Goal: Task Accomplishment & Management: Use online tool/utility

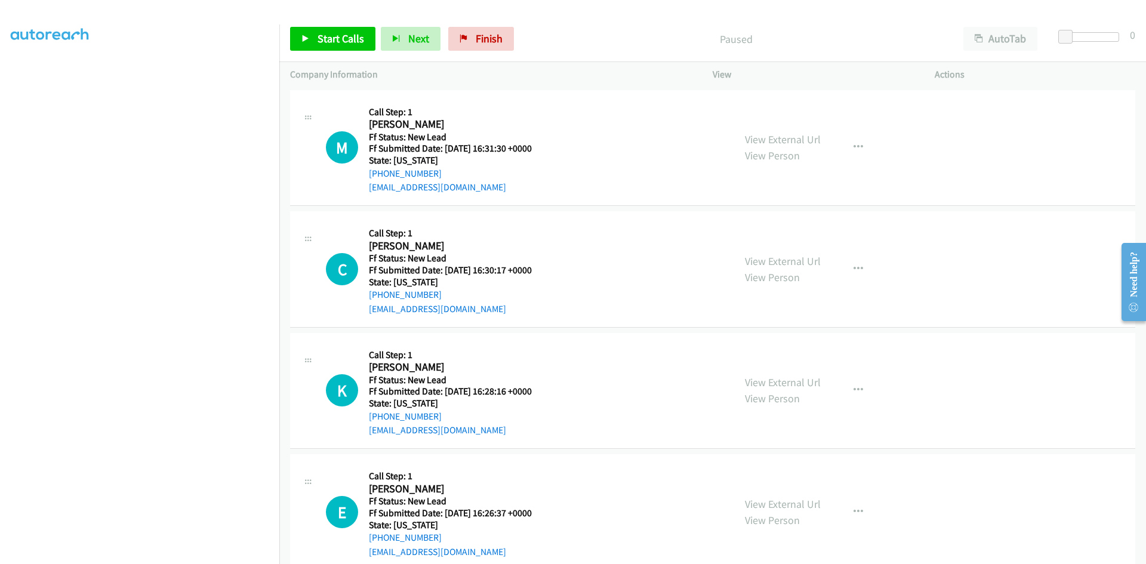
scroll to position [105, 0]
click at [318, 40] on span "Start Calls" at bounding box center [340, 39] width 47 height 14
click at [782, 141] on link "View External Url" at bounding box center [783, 139] width 76 height 14
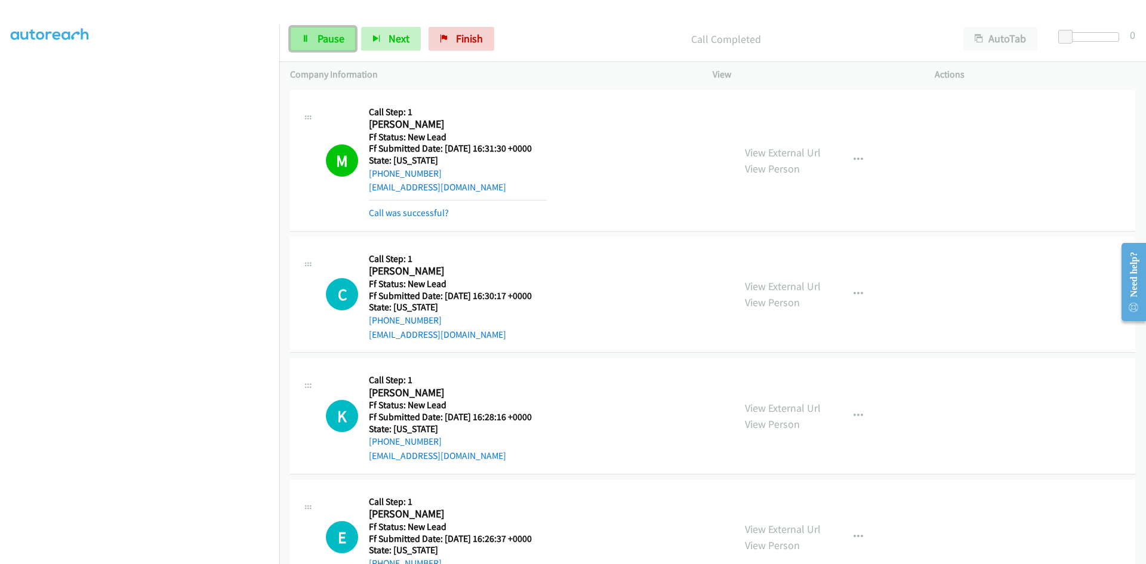
click at [340, 37] on span "Pause" at bounding box center [330, 39] width 27 height 14
click at [391, 212] on link "Call was successful?" at bounding box center [409, 212] width 80 height 11
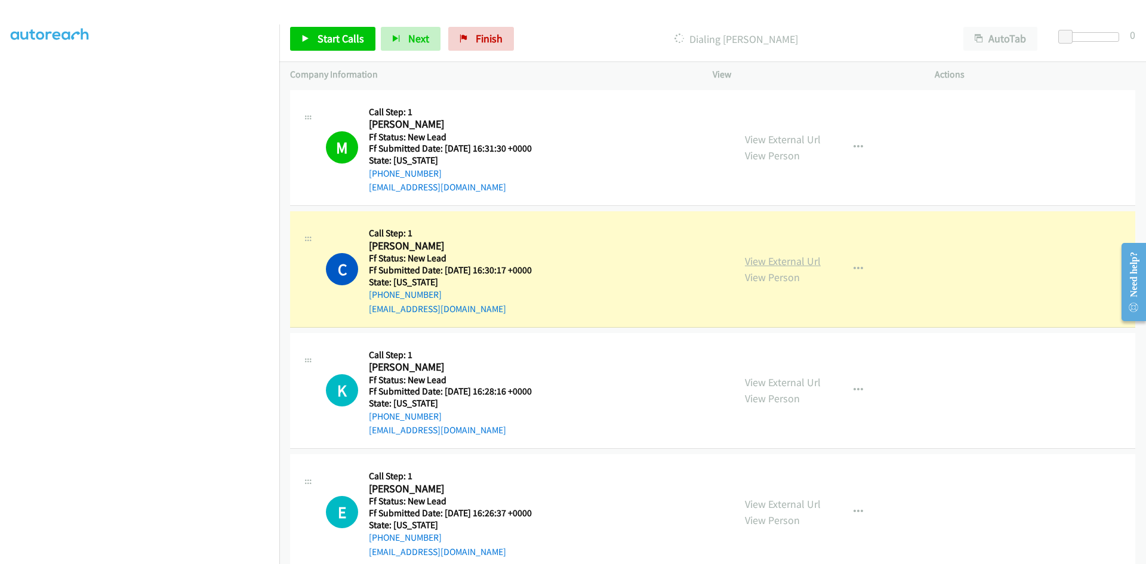
click at [760, 264] on link "View External Url" at bounding box center [783, 261] width 76 height 14
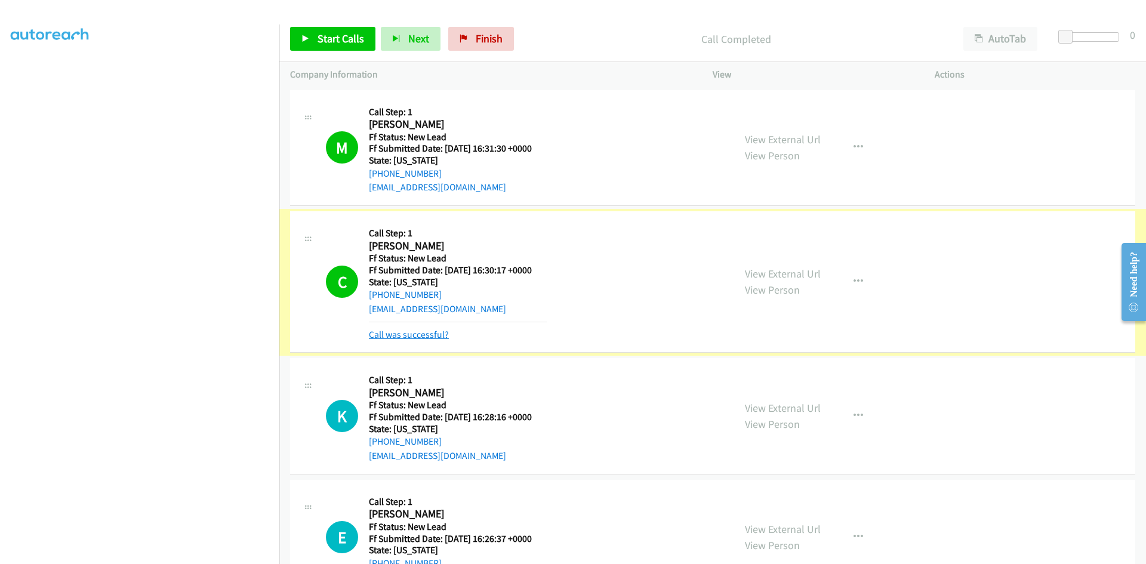
click at [420, 334] on link "Call was successful?" at bounding box center [409, 334] width 80 height 11
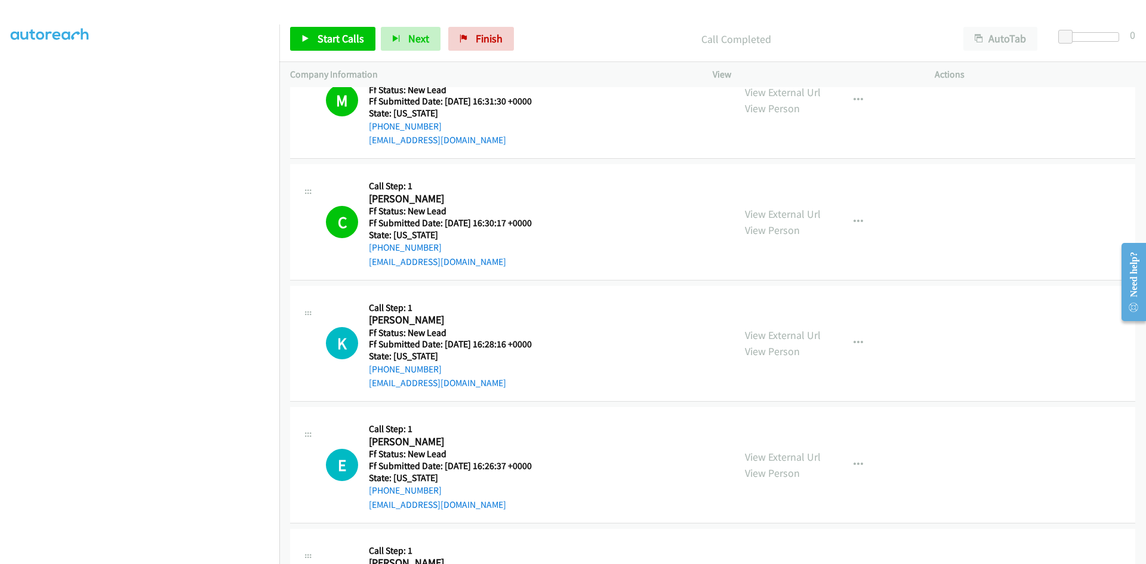
scroll to position [146, 0]
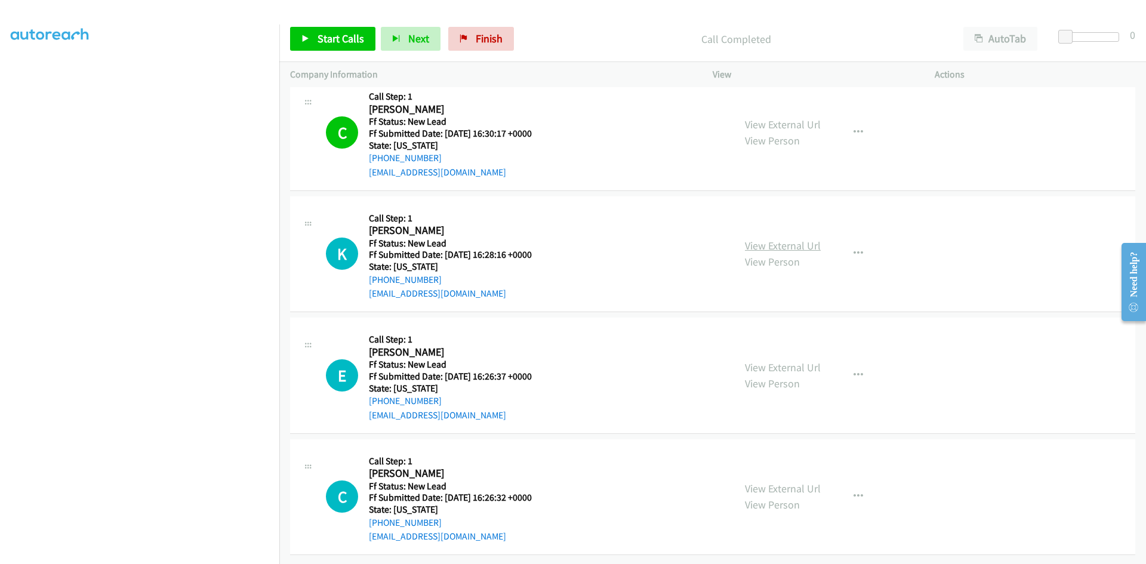
click at [795, 239] on link "View External Url" at bounding box center [783, 246] width 76 height 14
click at [853, 249] on icon "button" at bounding box center [858, 254] width 10 height 10
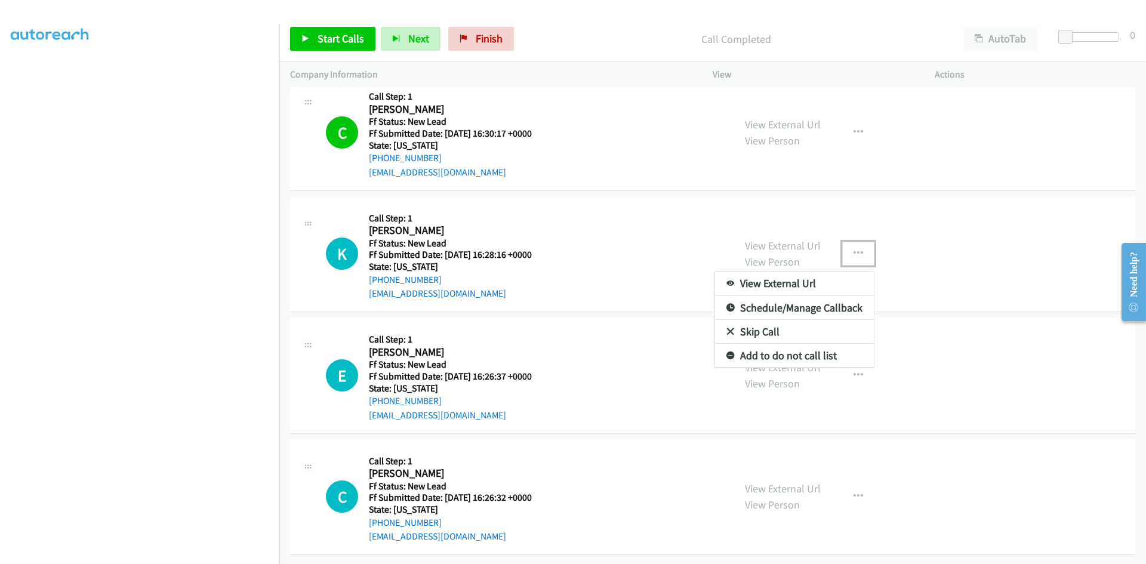
click at [776, 322] on link "Skip Call" at bounding box center [794, 332] width 159 height 24
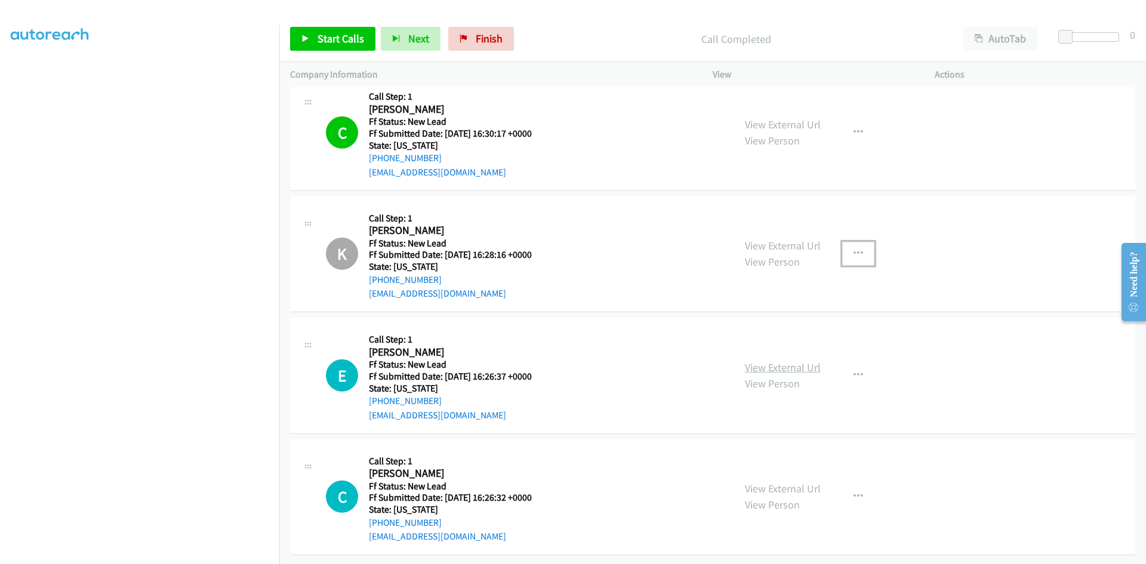
click at [780, 360] on link "View External Url" at bounding box center [783, 367] width 76 height 14
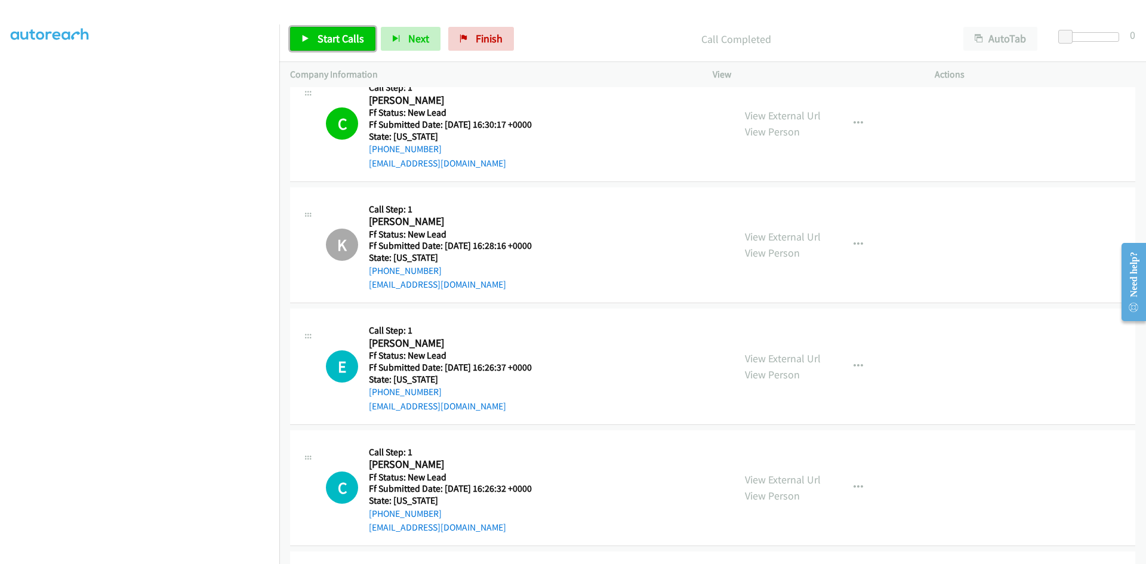
click at [336, 36] on span "Start Calls" at bounding box center [340, 39] width 47 height 14
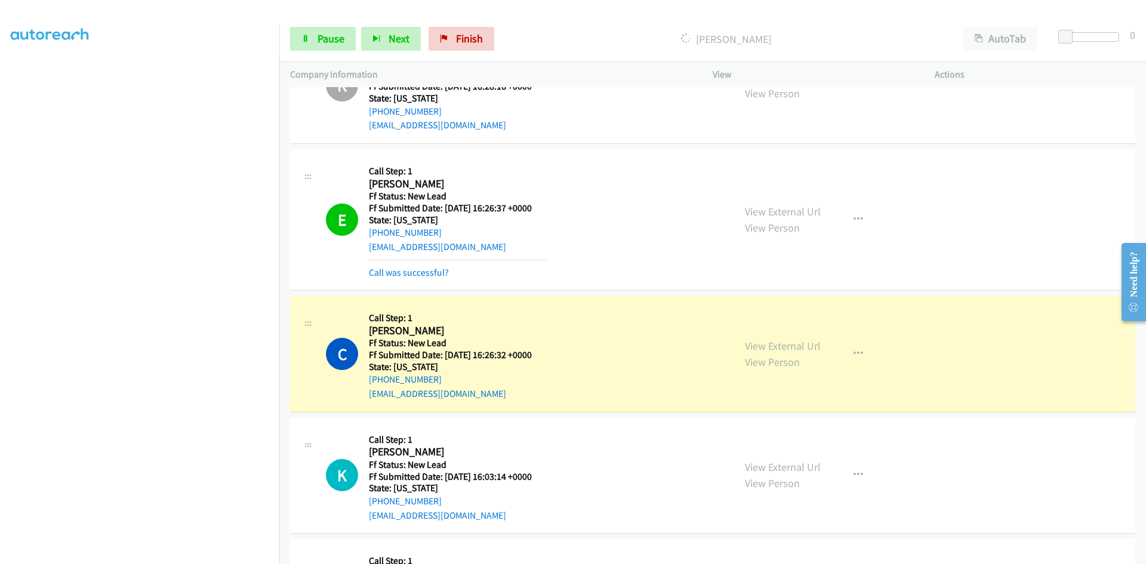
scroll to position [325, 0]
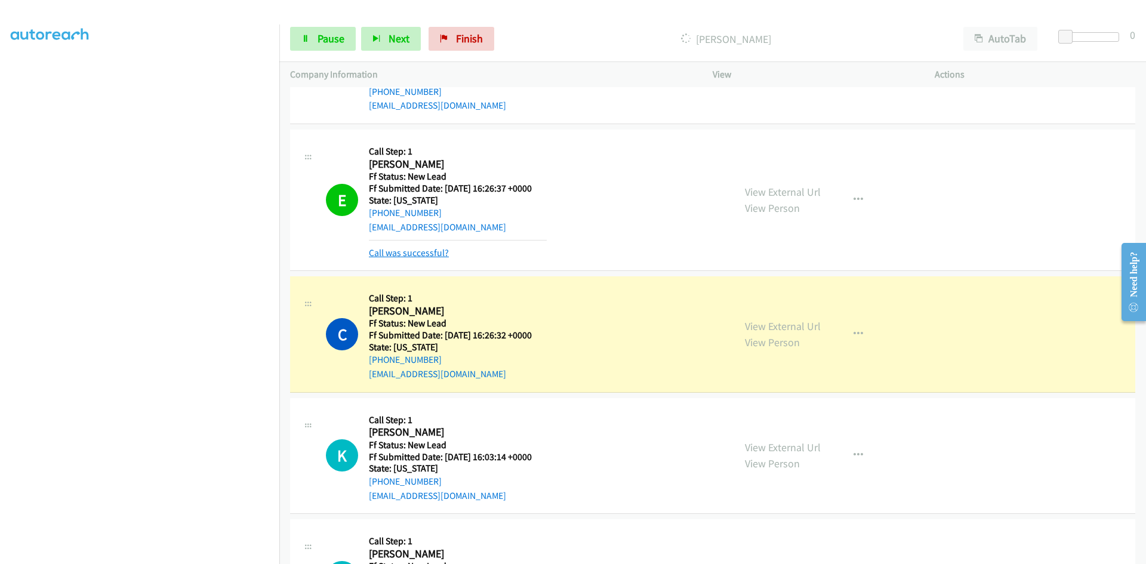
click at [393, 247] on link "Call was successful?" at bounding box center [409, 252] width 80 height 11
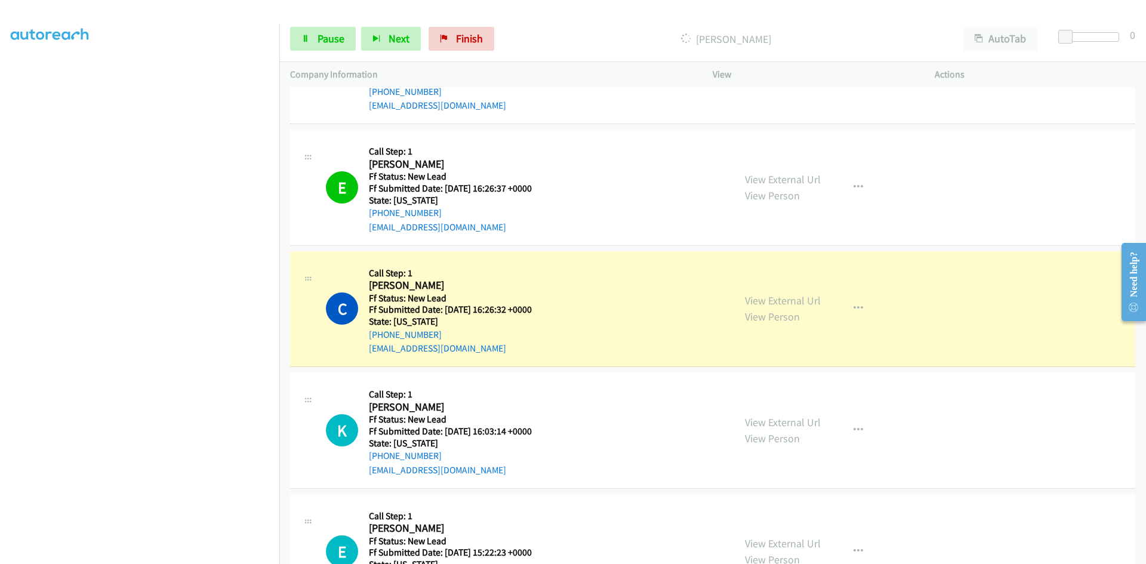
click at [761, 302] on link "View External Url" at bounding box center [783, 301] width 76 height 14
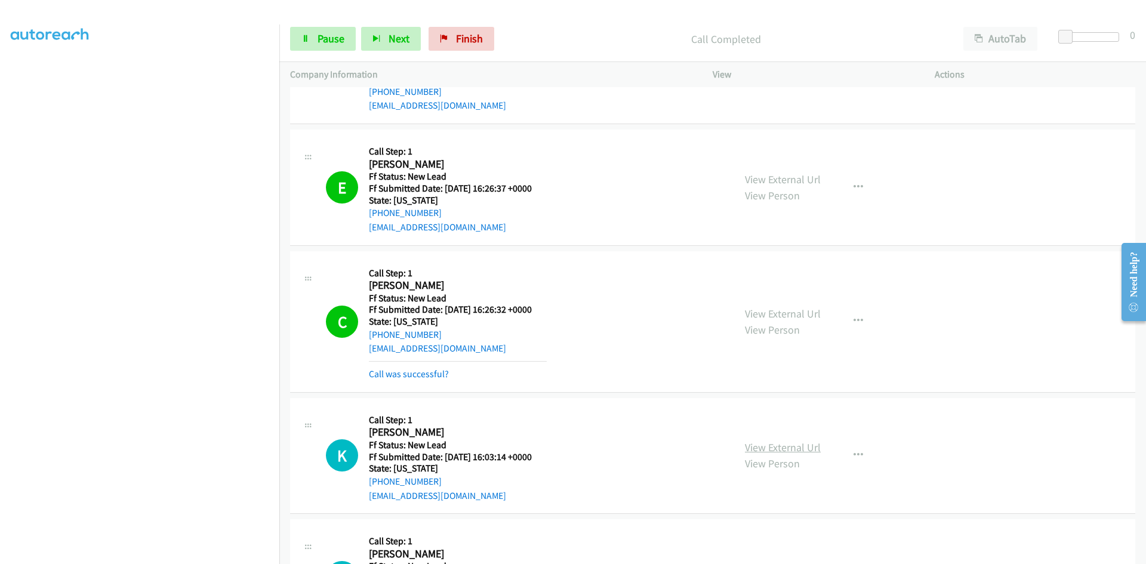
click at [795, 447] on link "View External Url" at bounding box center [783, 447] width 76 height 14
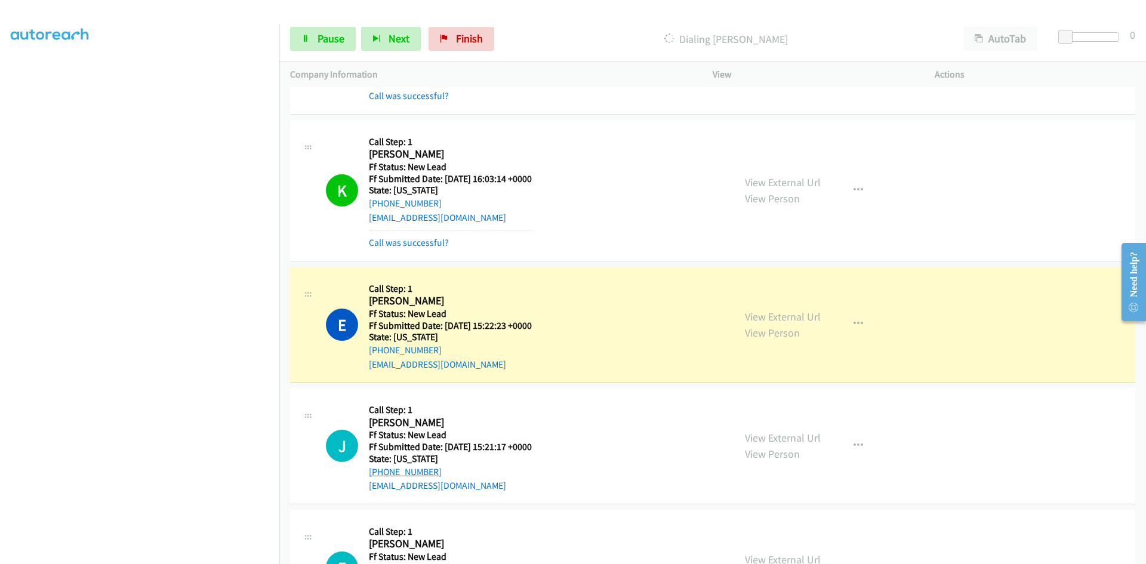
scroll to position [683, 0]
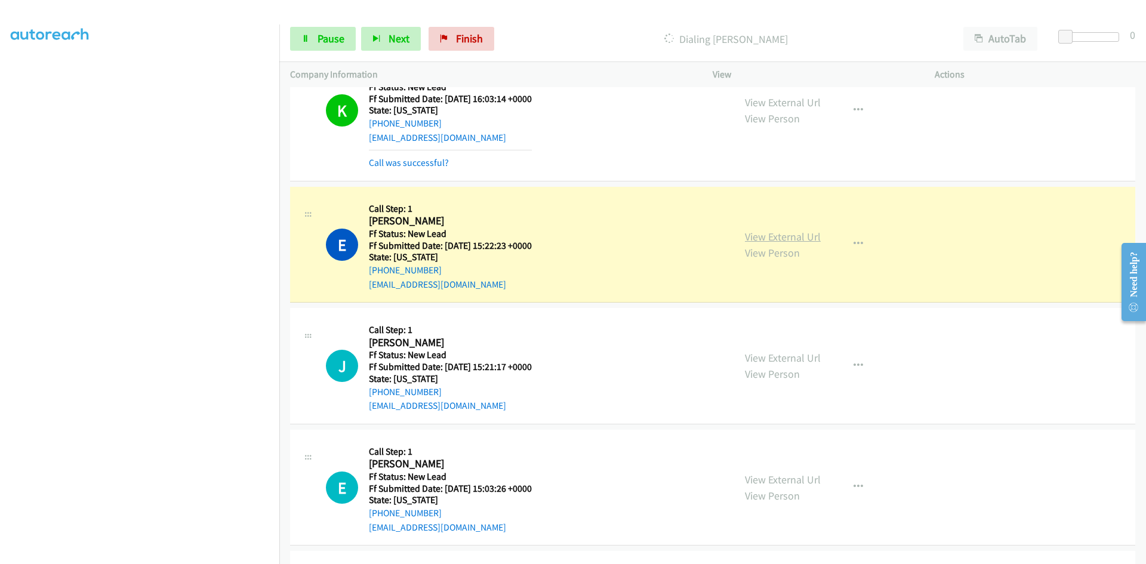
click at [765, 233] on link "View External Url" at bounding box center [783, 237] width 76 height 14
click at [789, 357] on link "View External Url" at bounding box center [783, 358] width 76 height 14
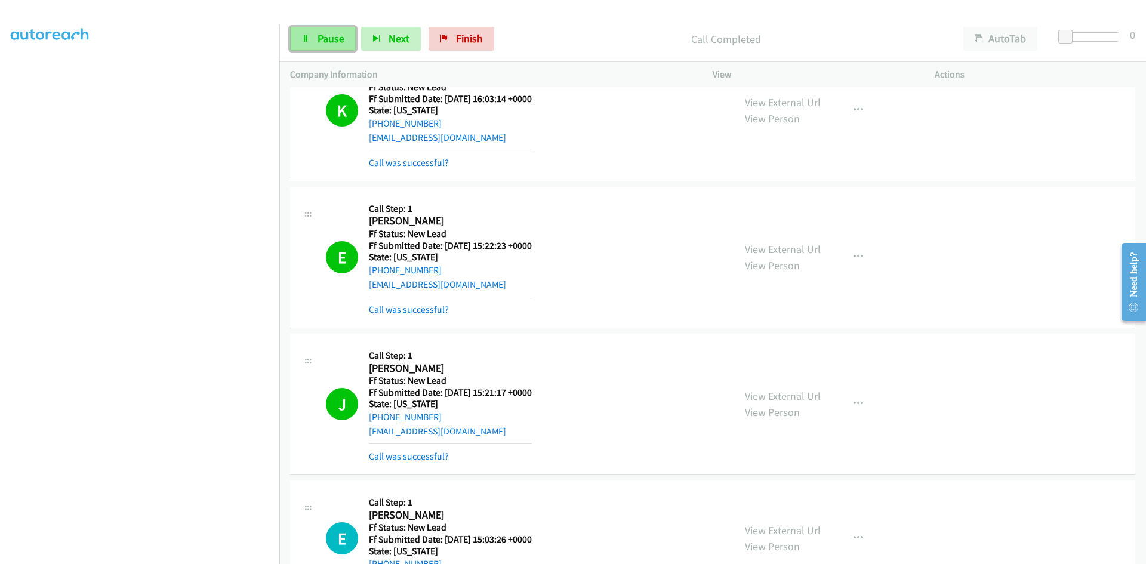
click at [328, 31] on link "Pause" at bounding box center [323, 39] width 66 height 24
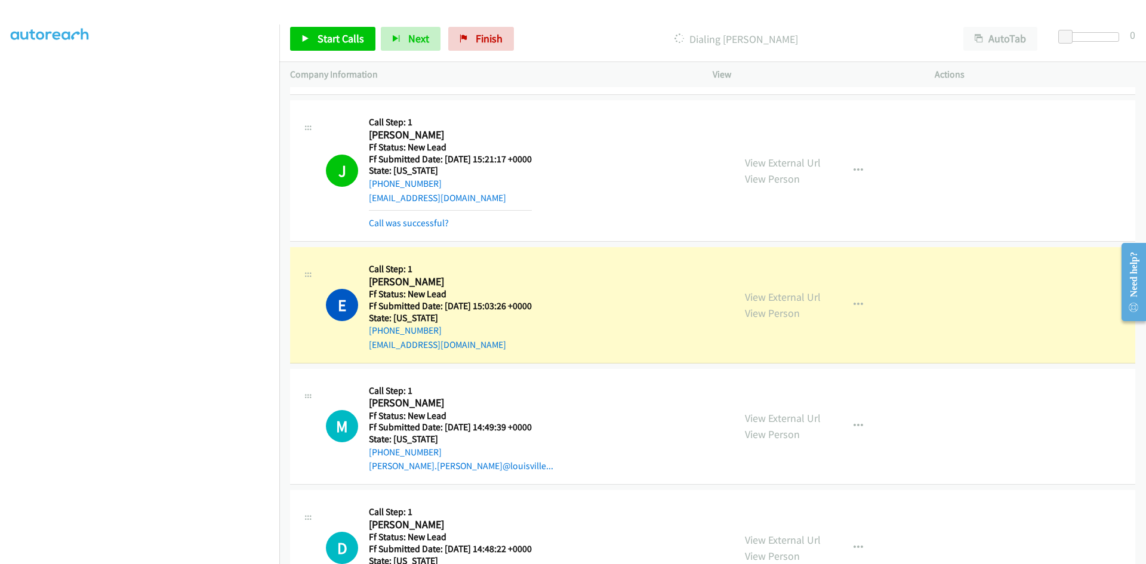
scroll to position [921, 0]
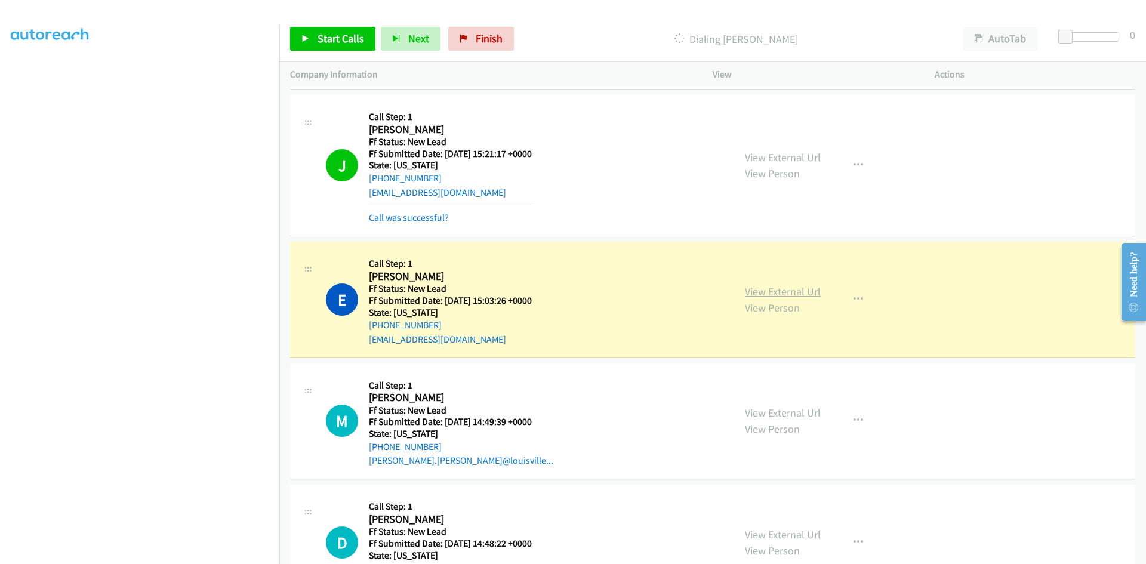
click at [756, 292] on link "View External Url" at bounding box center [783, 292] width 76 height 14
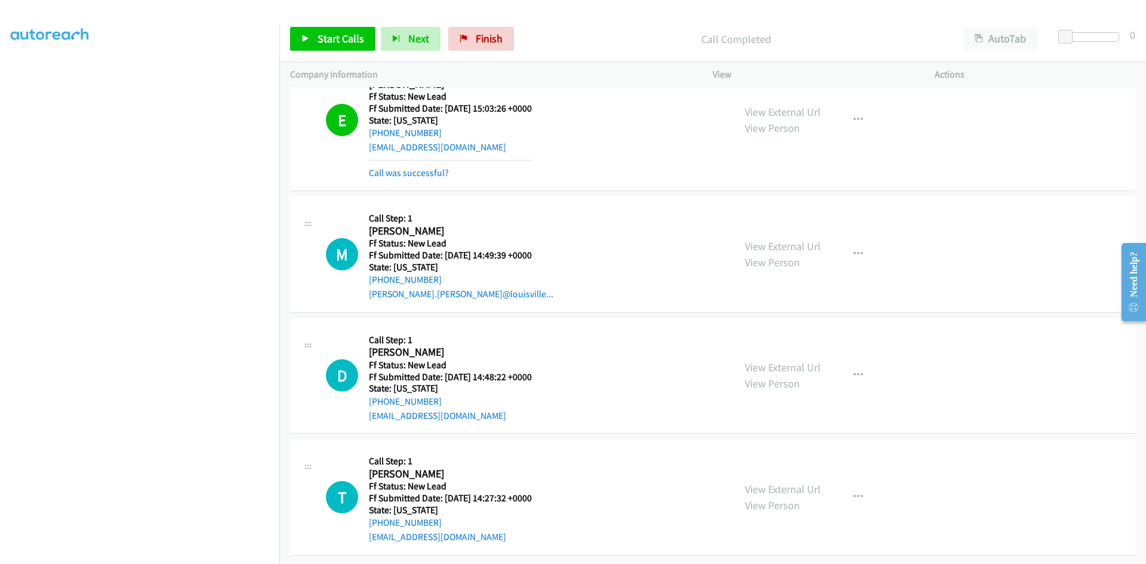
scroll to position [1122, 0]
click at [777, 239] on link "View External Url" at bounding box center [783, 246] width 76 height 14
click at [789, 360] on link "View External Url" at bounding box center [783, 367] width 76 height 14
click at [803, 482] on link "View External Url" at bounding box center [783, 489] width 76 height 14
click at [329, 37] on span "Start Calls" at bounding box center [340, 39] width 47 height 14
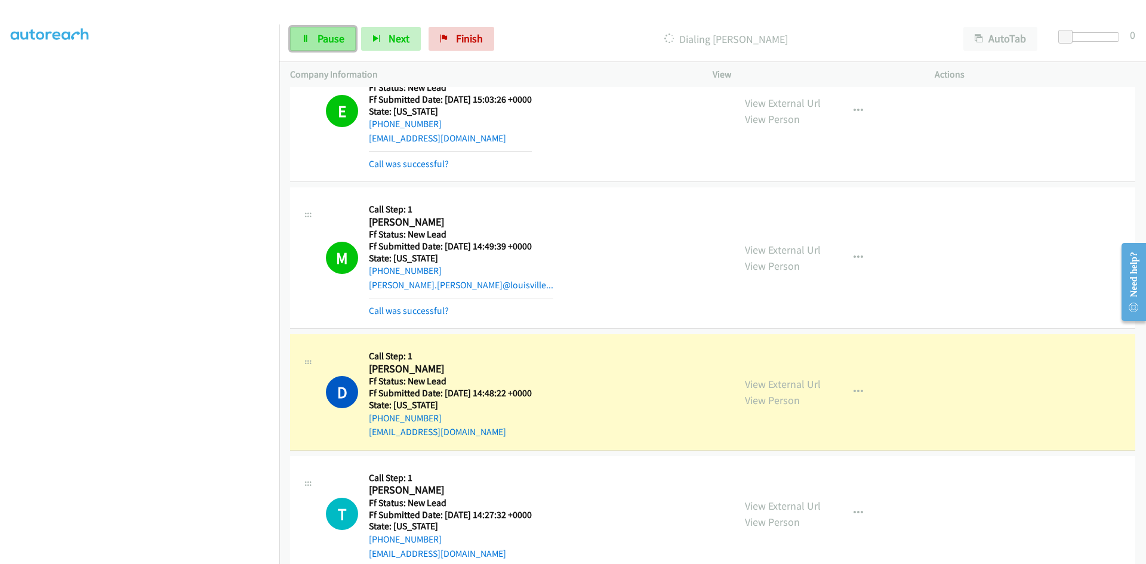
click at [309, 38] on icon at bounding box center [305, 39] width 8 height 8
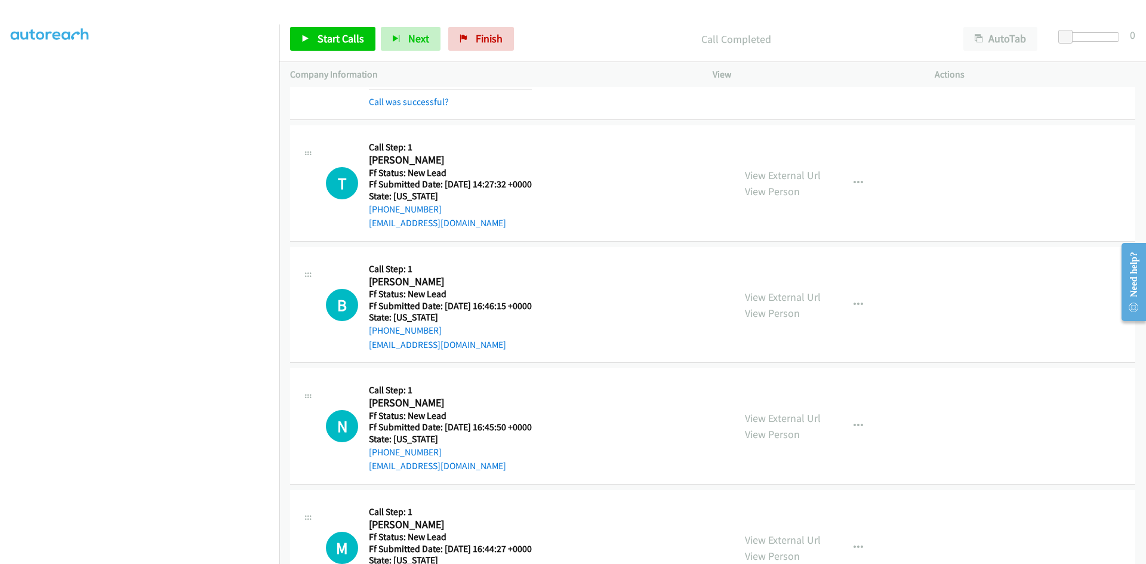
scroll to position [1480, 0]
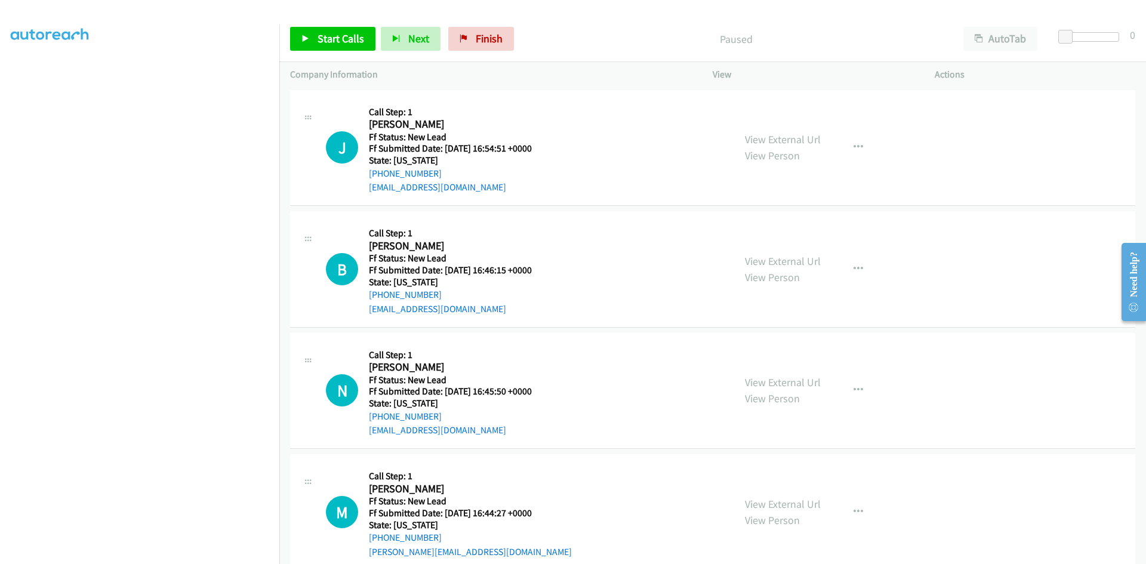
scroll to position [105, 0]
click at [773, 137] on link "View External Url" at bounding box center [783, 139] width 76 height 14
click at [752, 258] on link "View External Url" at bounding box center [783, 261] width 76 height 14
click at [791, 383] on link "View External Url" at bounding box center [783, 382] width 76 height 14
click at [778, 503] on link "View External Url" at bounding box center [783, 504] width 76 height 14
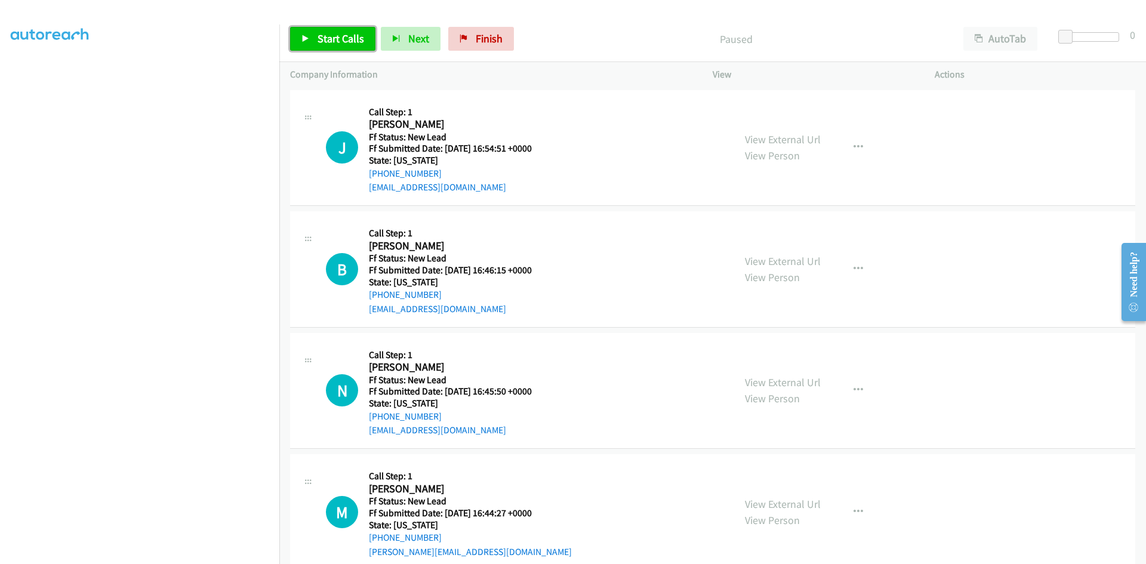
click at [347, 39] on span "Start Calls" at bounding box center [340, 39] width 47 height 14
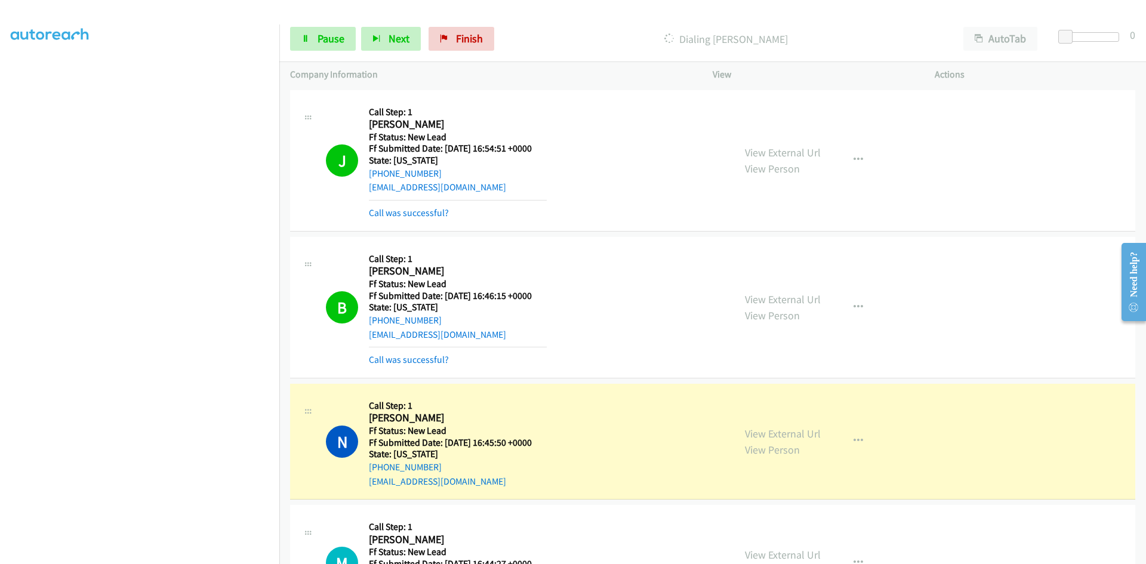
drag, startPoint x: 340, startPoint y: 24, endPoint x: 337, endPoint y: 30, distance: 7.0
click at [340, 25] on div "Start Calls Pause Next Finish Dialing Nouf Alzahrani AutoTab AutoTab 0" at bounding box center [712, 39] width 866 height 46
click at [335, 33] on span "Pause" at bounding box center [330, 39] width 27 height 14
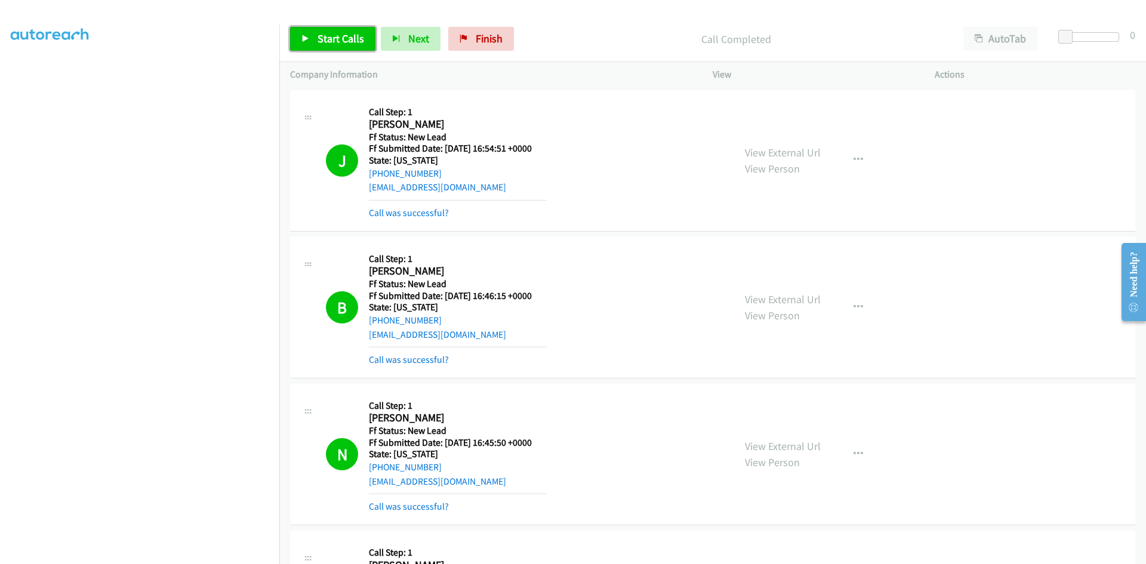
click at [341, 35] on span "Start Calls" at bounding box center [340, 39] width 47 height 14
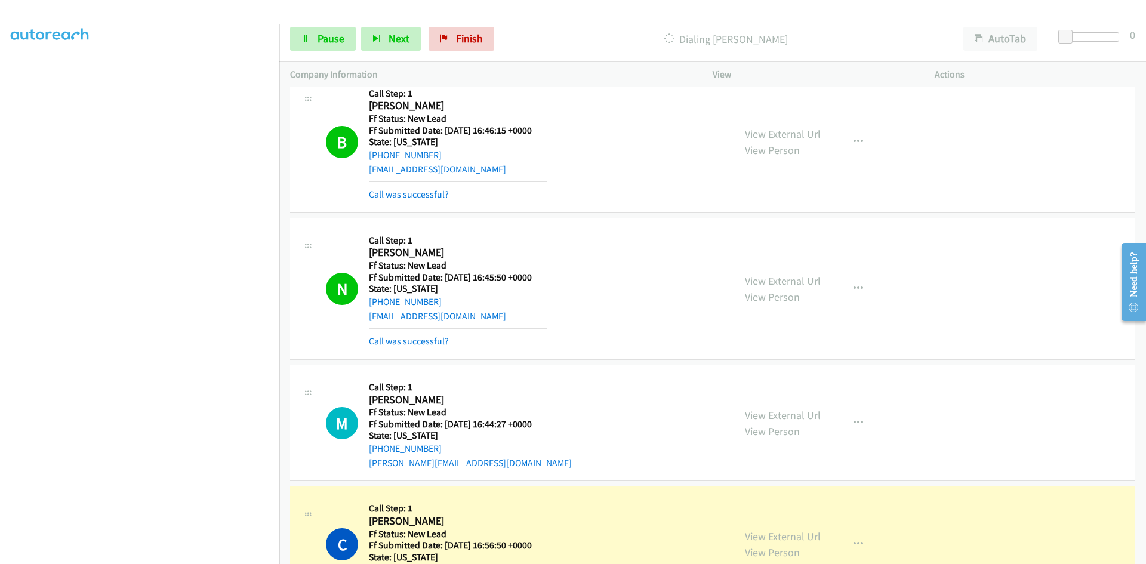
scroll to position [179, 0]
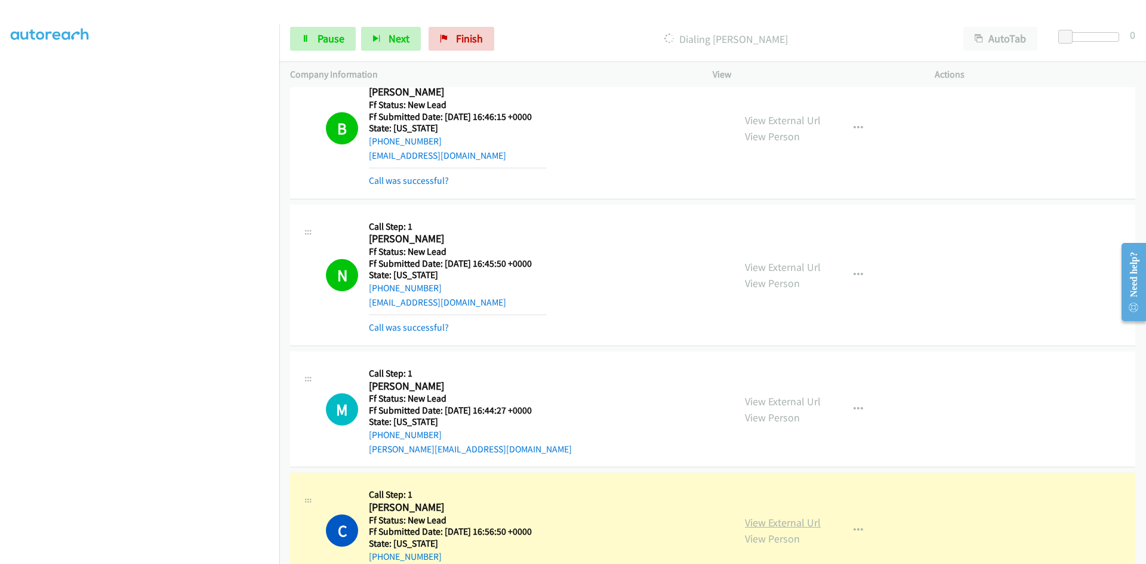
click at [763, 523] on link "View External Url" at bounding box center [783, 523] width 76 height 14
click at [326, 36] on span "Pause" at bounding box center [330, 39] width 27 height 14
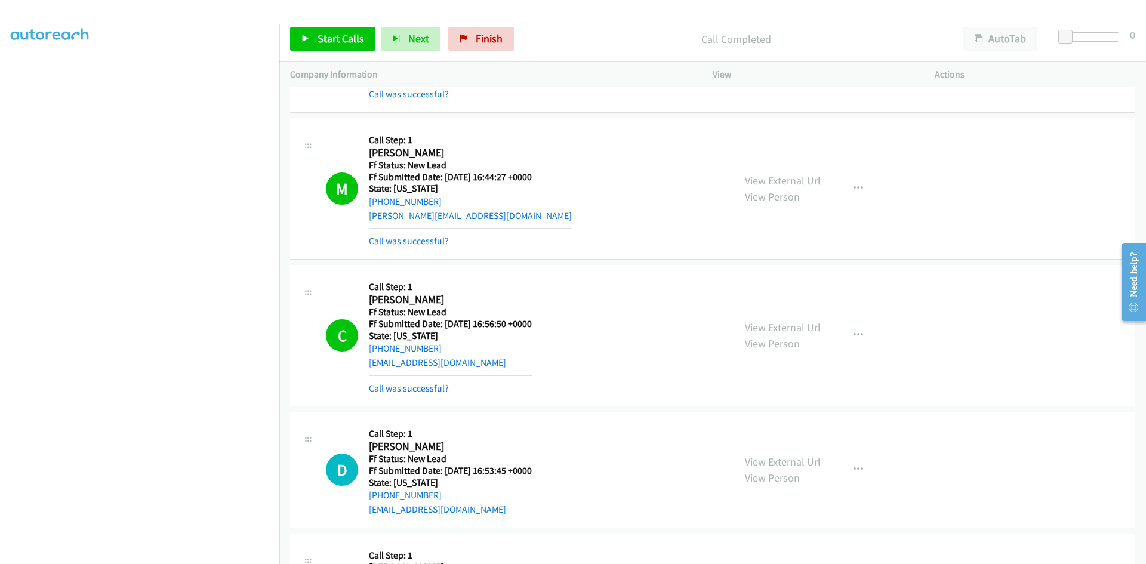
scroll to position [298, 0]
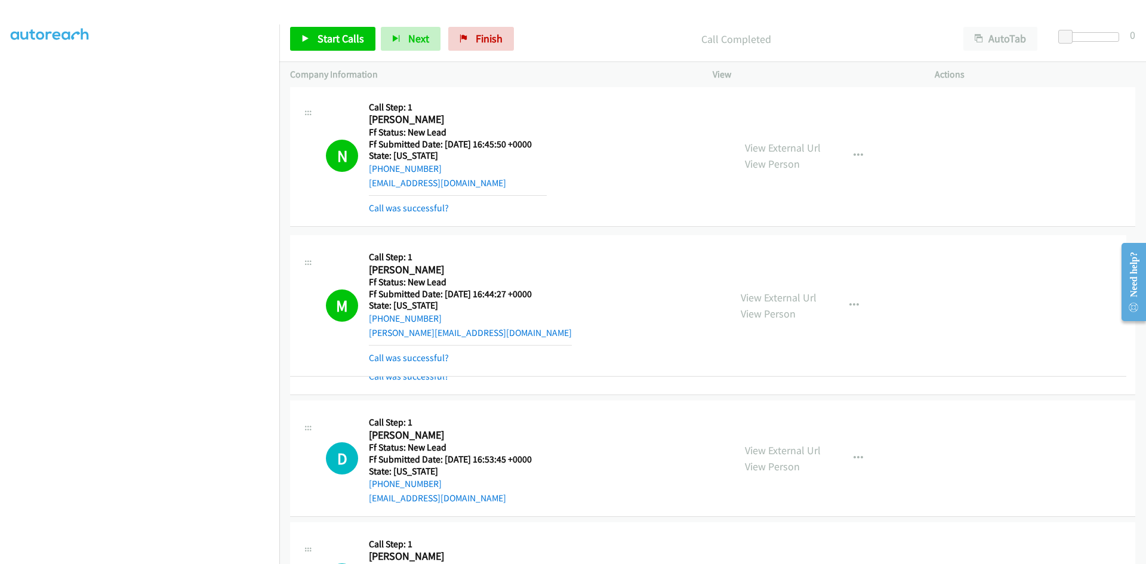
drag, startPoint x: 650, startPoint y: 343, endPoint x: 660, endPoint y: 351, distance: 12.7
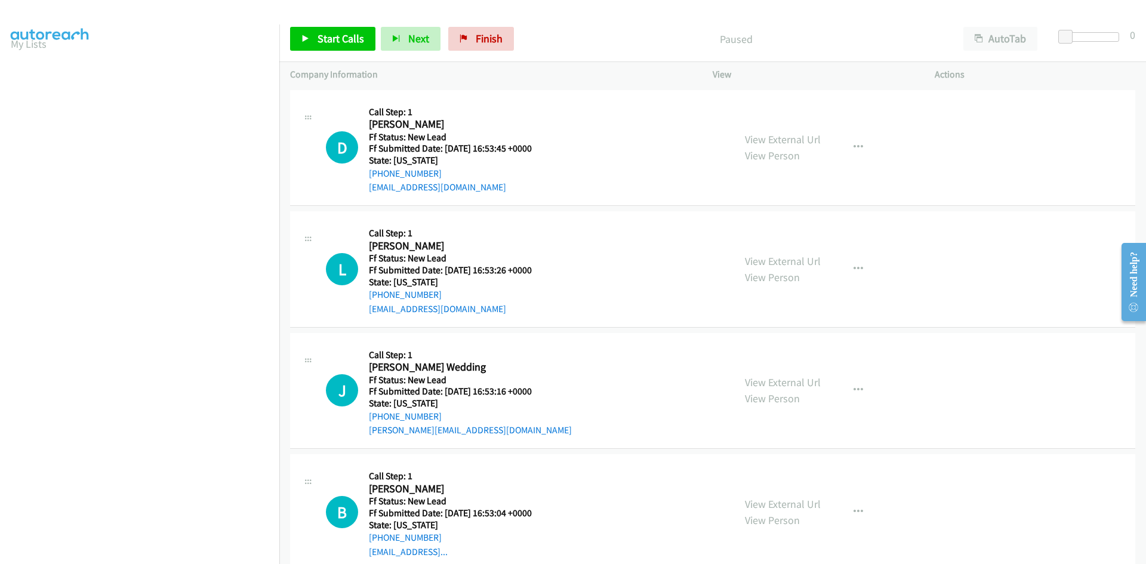
scroll to position [105, 0]
click at [358, 41] on span "Start Calls" at bounding box center [340, 39] width 47 height 14
click at [793, 141] on link "View External Url" at bounding box center [783, 139] width 76 height 14
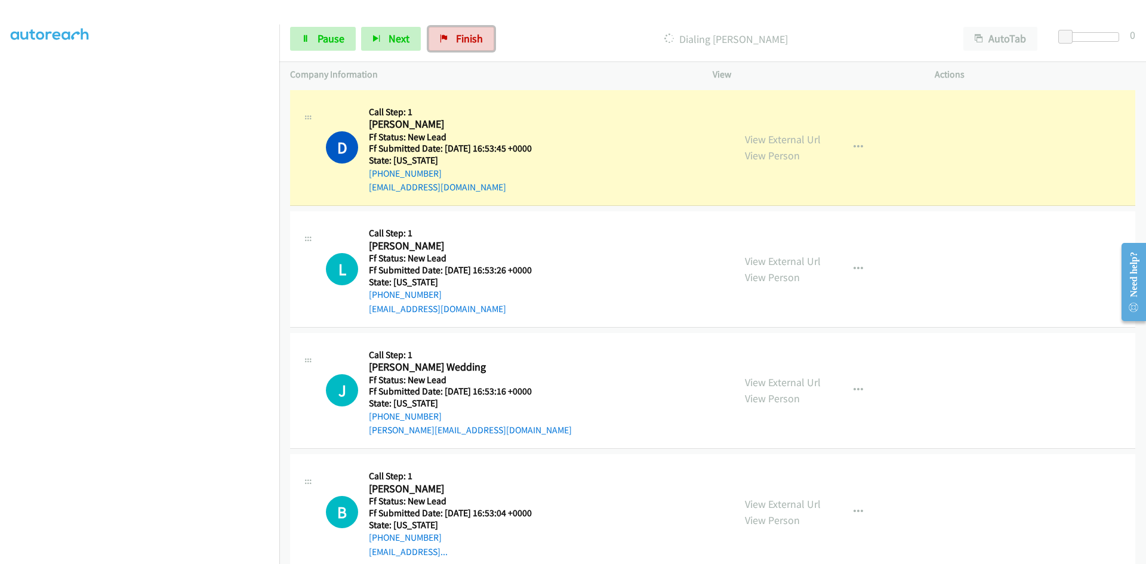
click at [457, 35] on span "Finish" at bounding box center [469, 39] width 27 height 14
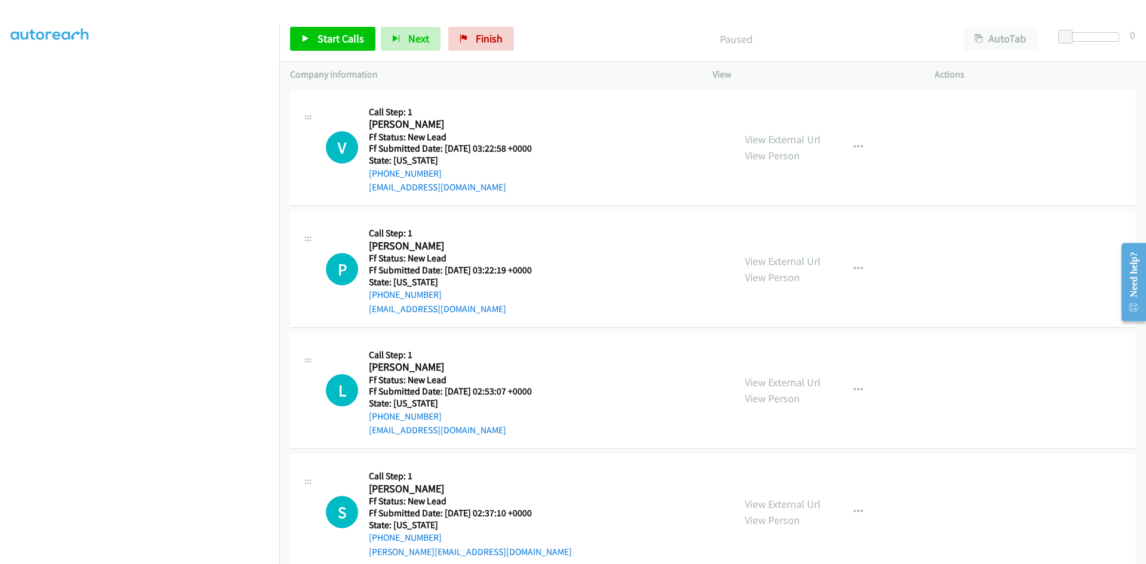
scroll to position [105, 0]
click at [336, 38] on span "Start Calls" at bounding box center [340, 39] width 47 height 14
click at [757, 137] on link "View External Url" at bounding box center [783, 139] width 76 height 14
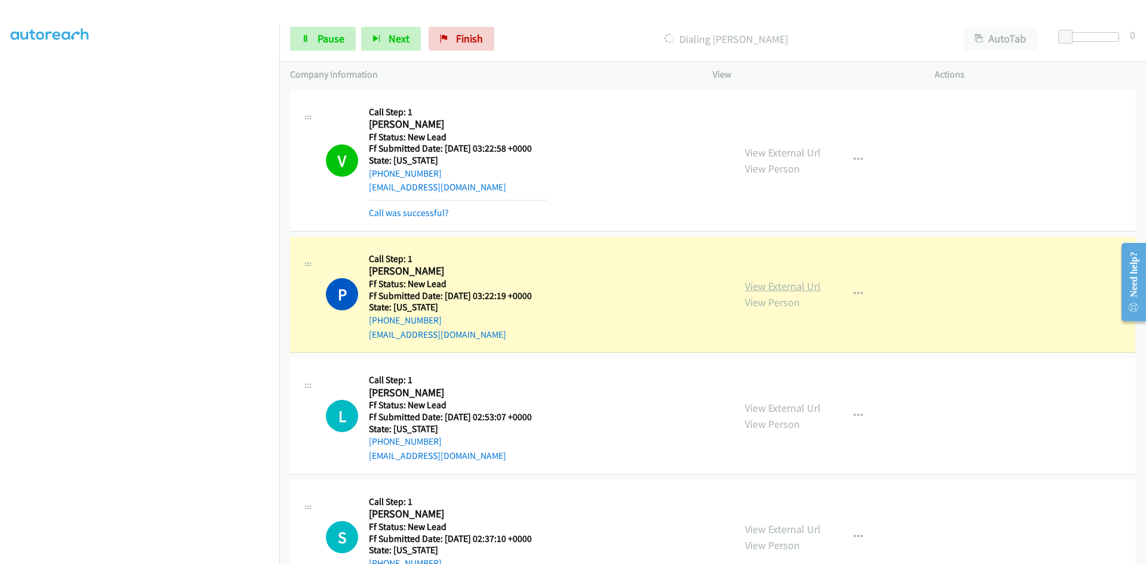
click at [747, 289] on link "View External Url" at bounding box center [783, 286] width 76 height 14
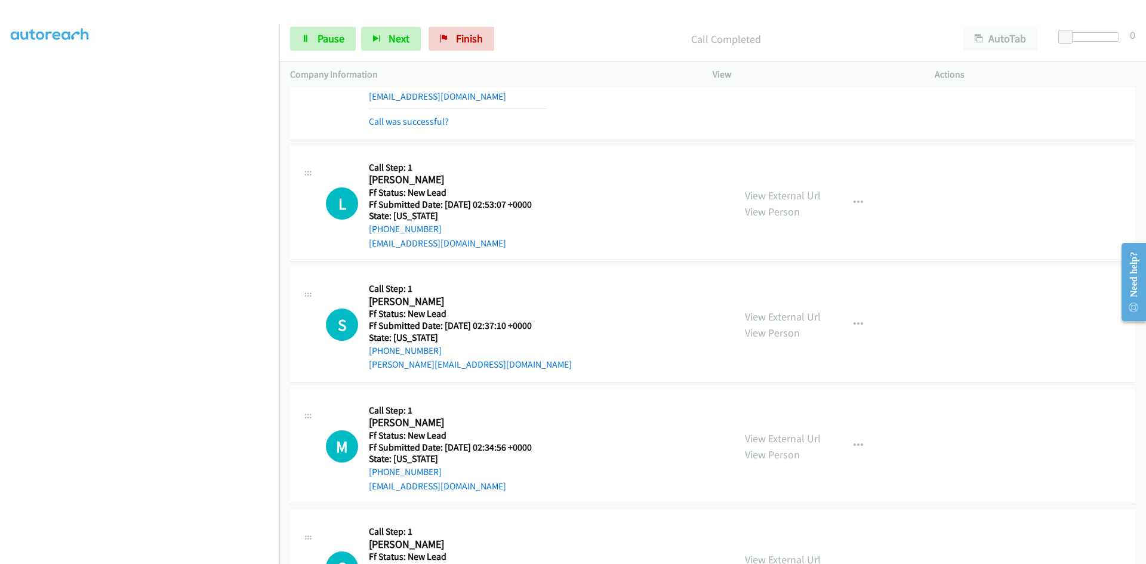
scroll to position [239, 0]
click at [776, 193] on link "View External Url" at bounding box center [783, 195] width 76 height 14
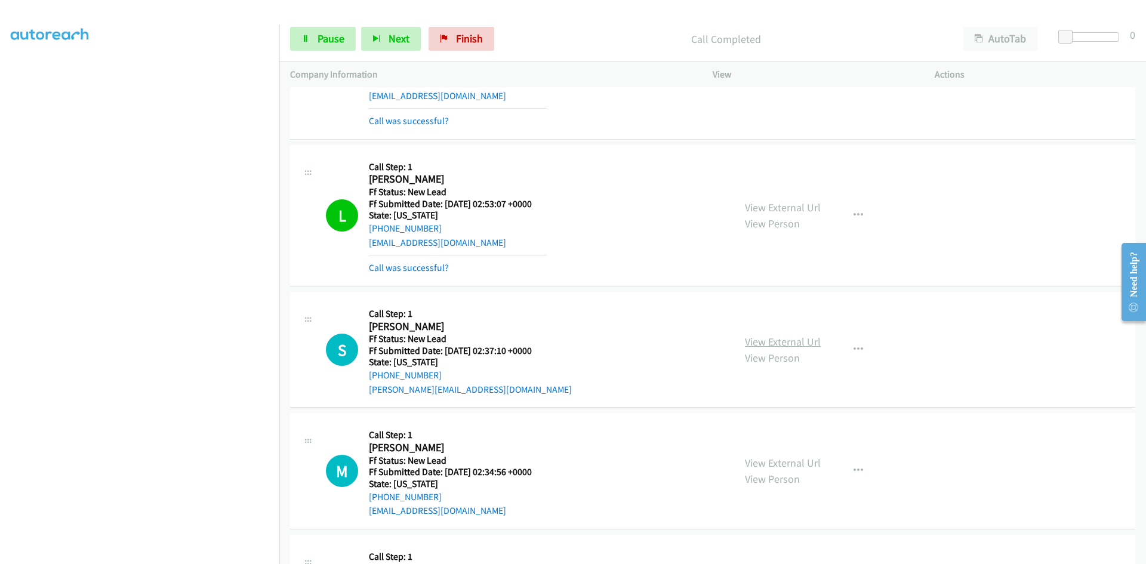
click at [779, 340] on link "View External Url" at bounding box center [783, 342] width 76 height 14
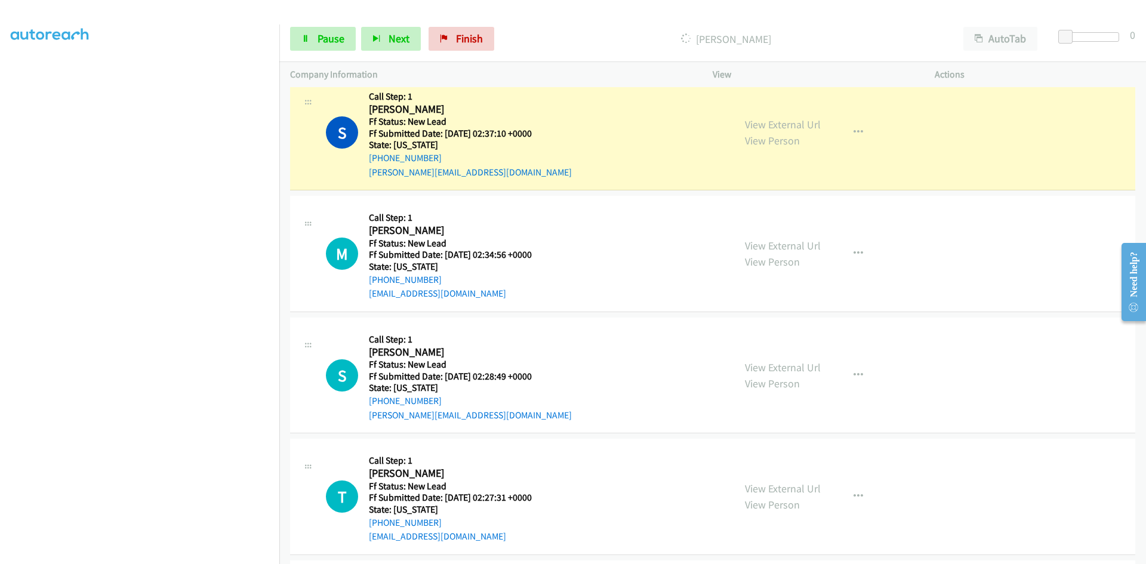
scroll to position [477, 0]
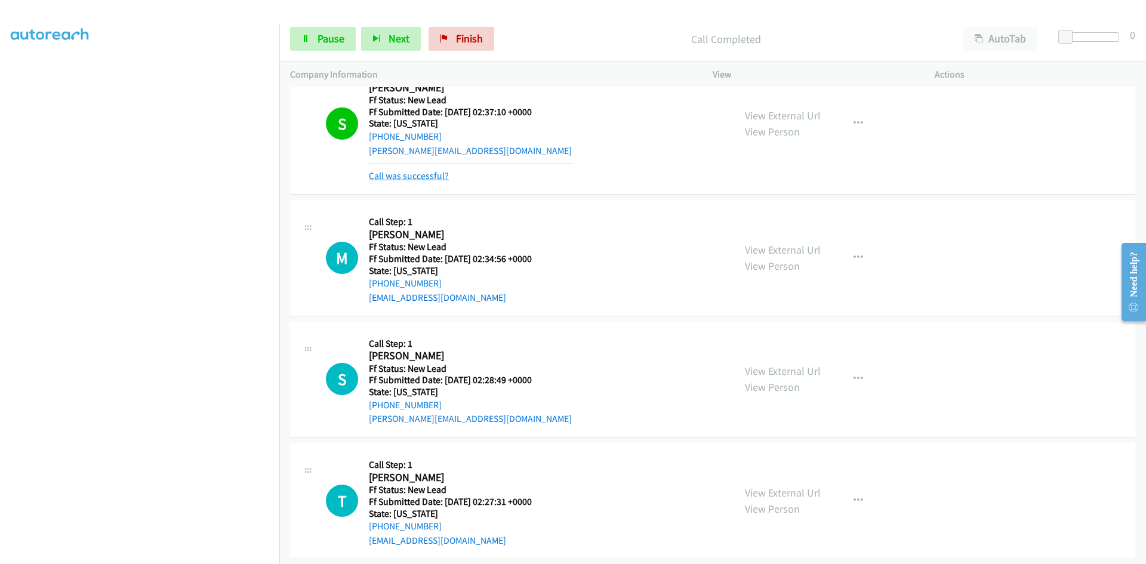
click at [377, 171] on link "Call was successful?" at bounding box center [409, 175] width 80 height 11
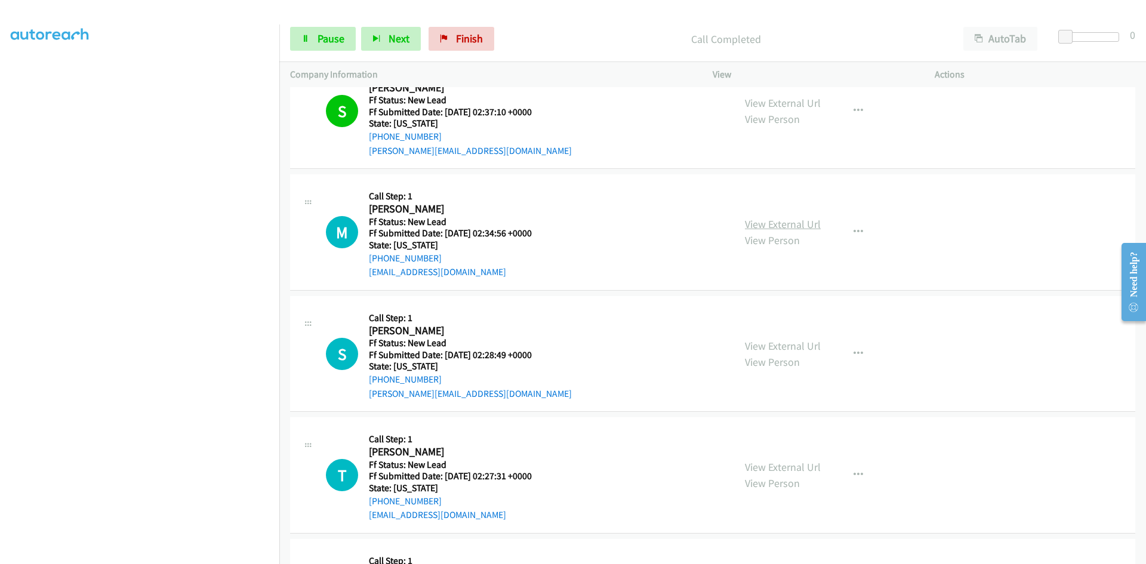
click at [752, 223] on link "View External Url" at bounding box center [783, 224] width 76 height 14
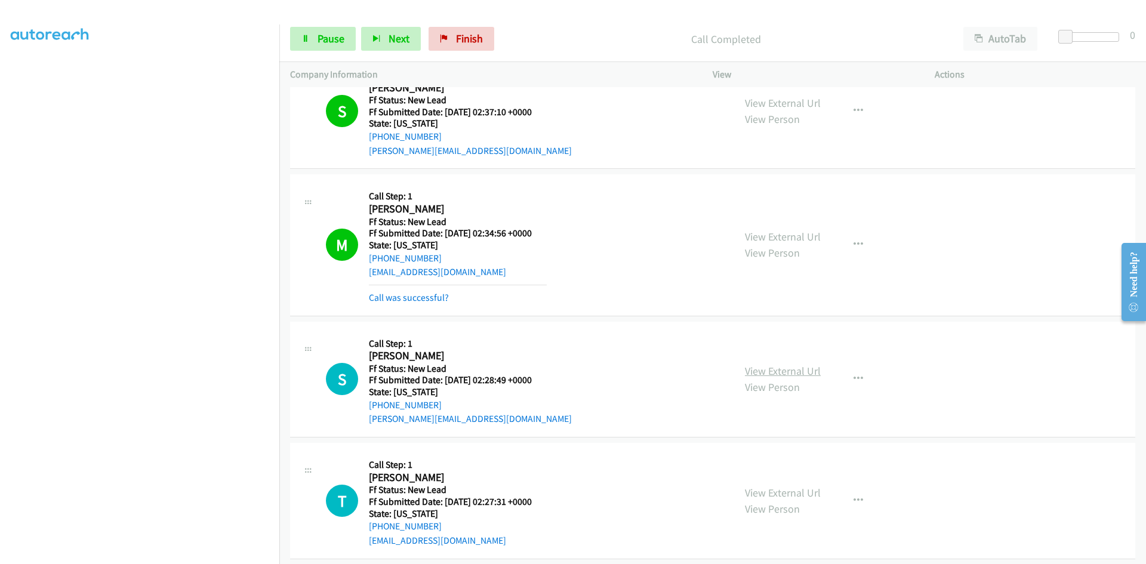
click at [781, 372] on link "View External Url" at bounding box center [783, 371] width 76 height 14
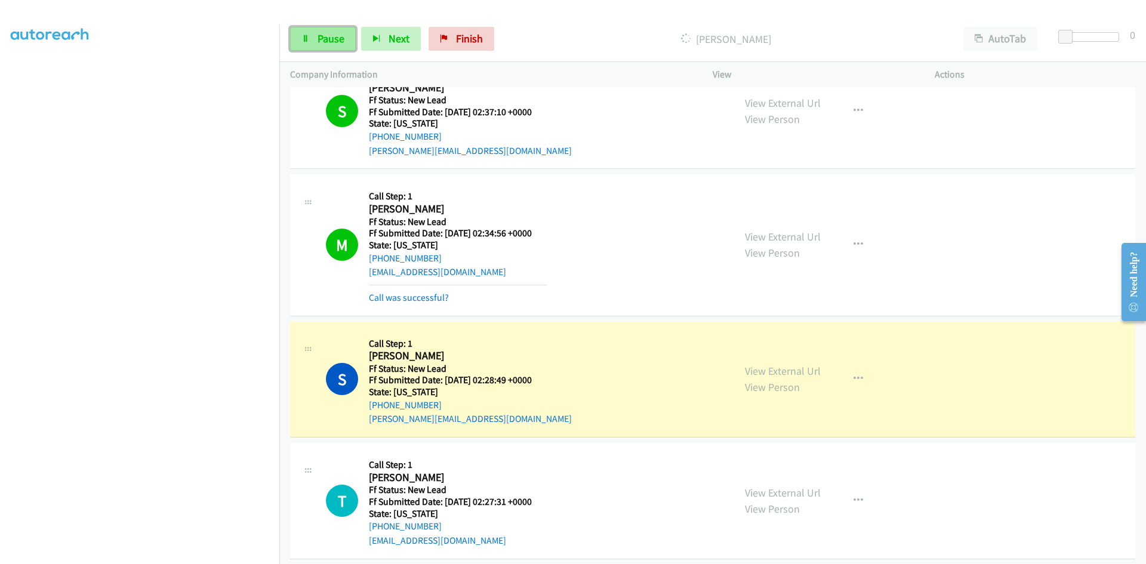
click at [338, 34] on span "Pause" at bounding box center [330, 39] width 27 height 14
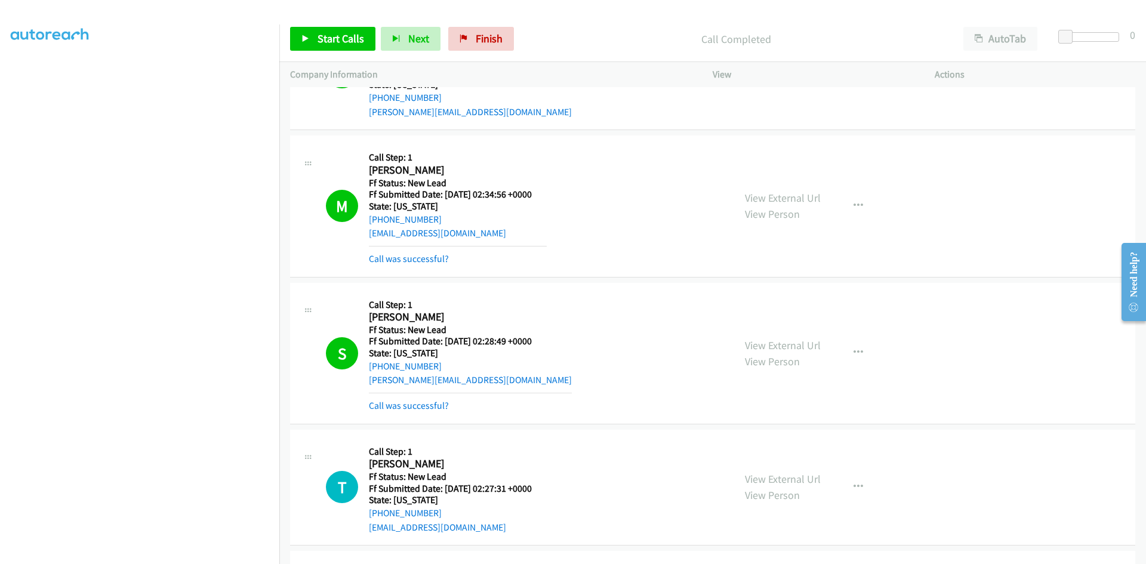
scroll to position [537, 0]
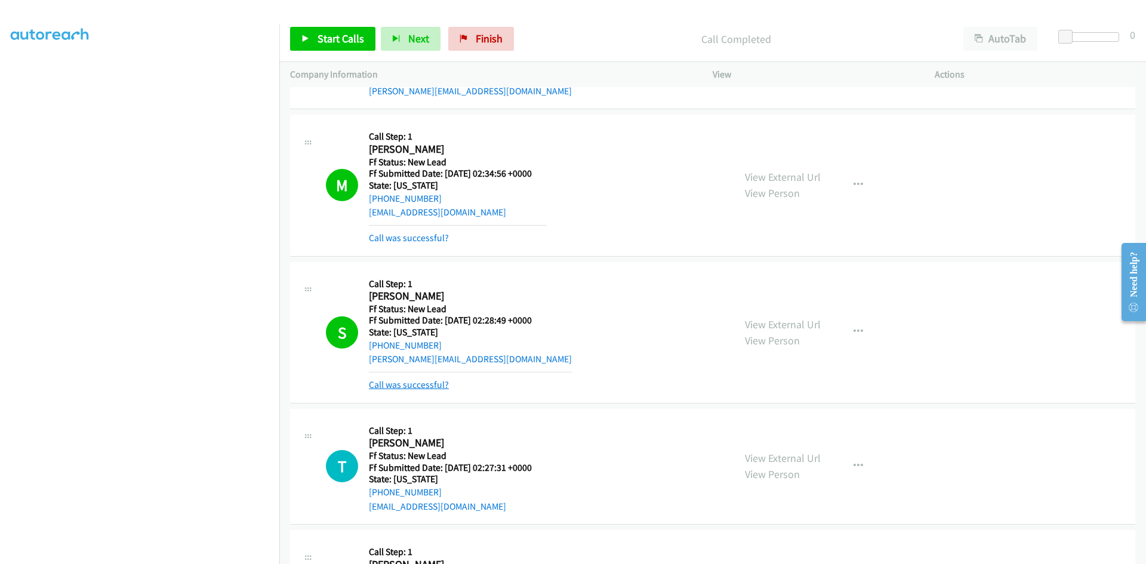
click at [429, 385] on link "Call was successful?" at bounding box center [409, 384] width 80 height 11
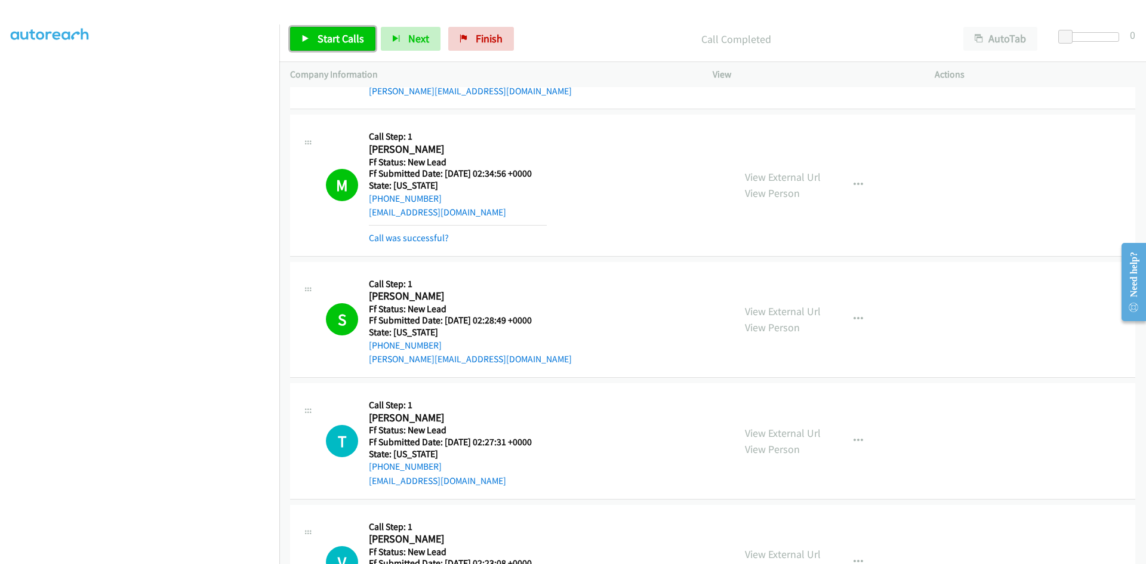
click at [342, 41] on span "Start Calls" at bounding box center [340, 39] width 47 height 14
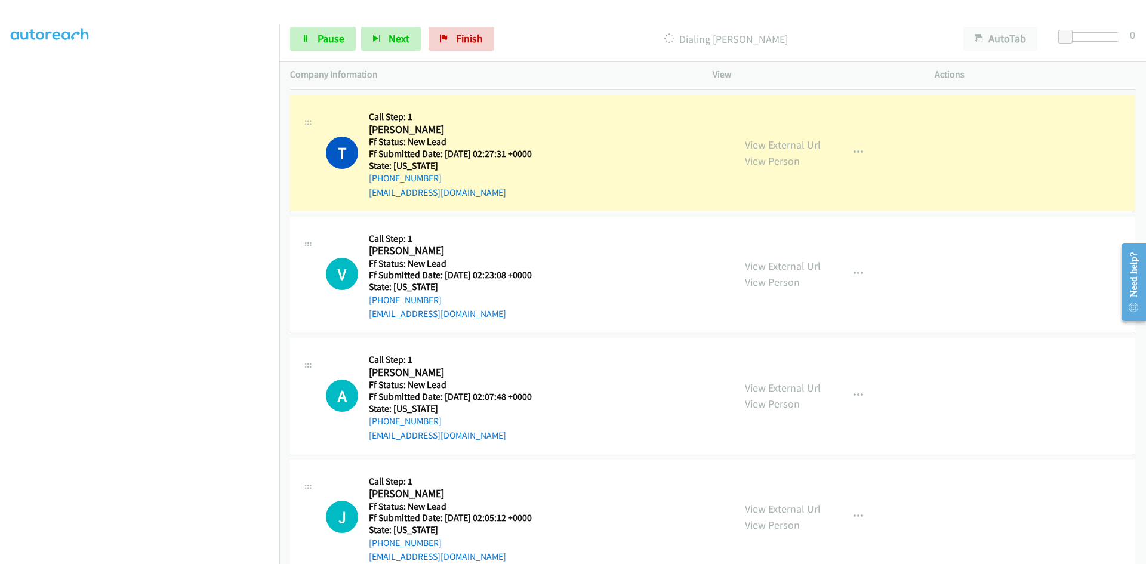
scroll to position [835, 0]
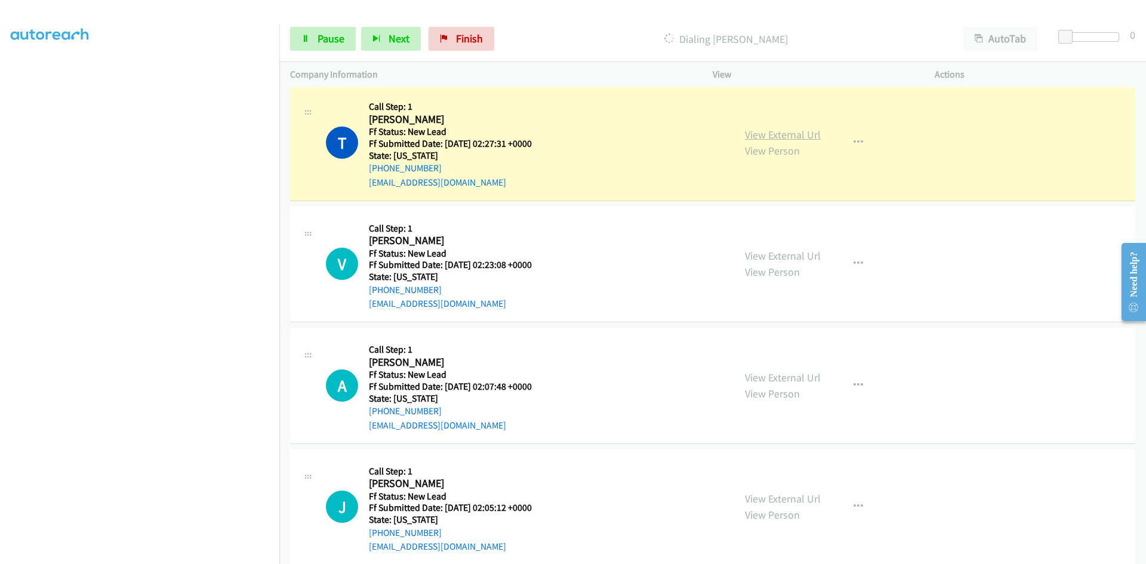
click at [810, 132] on link "View External Url" at bounding box center [783, 135] width 76 height 14
click at [751, 252] on link "View External Url" at bounding box center [783, 256] width 76 height 14
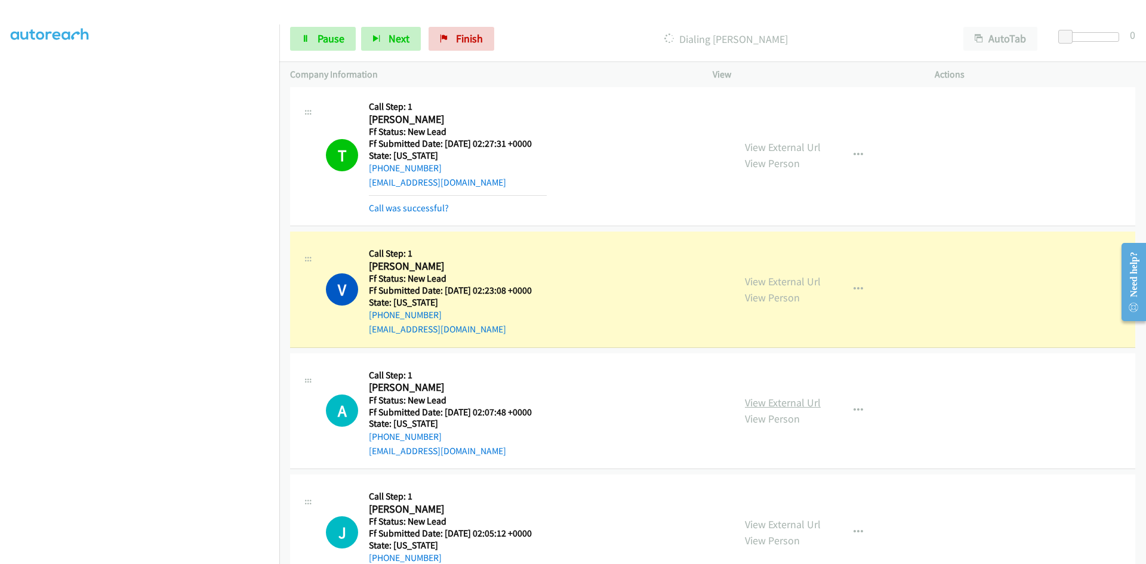
click at [745, 402] on link "View External Url" at bounding box center [783, 403] width 76 height 14
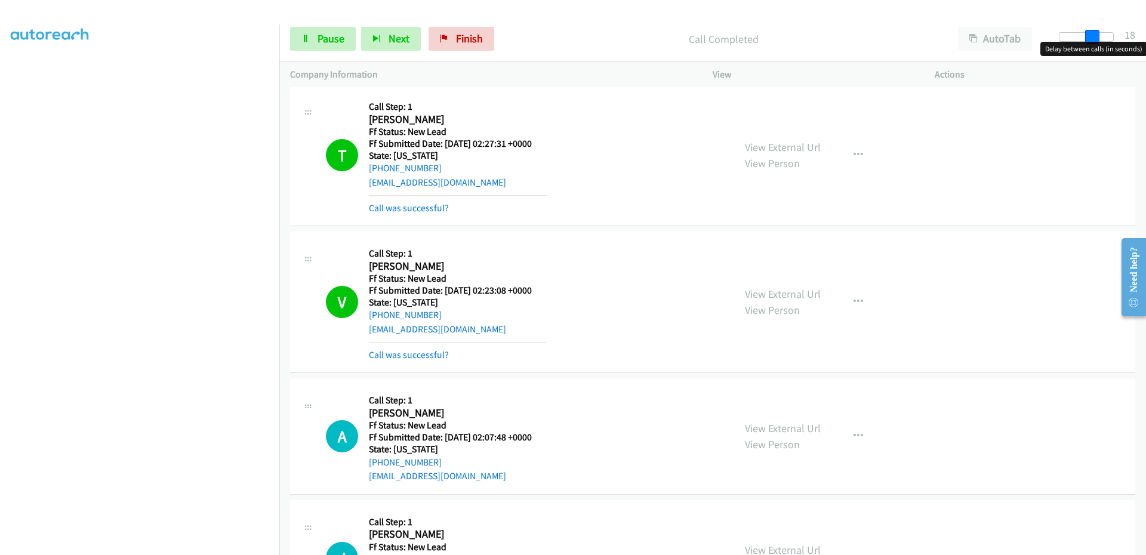
drag, startPoint x: 1068, startPoint y: 39, endPoint x: 1094, endPoint y: 39, distance: 26.3
click at [1094, 39] on span at bounding box center [1092, 37] width 14 height 14
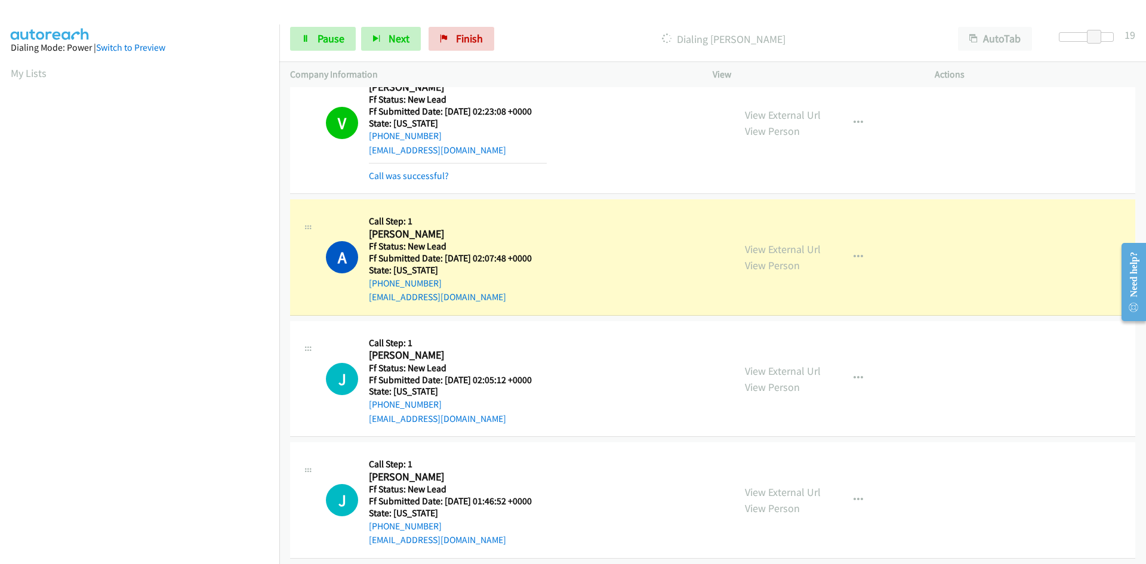
scroll to position [105, 0]
click at [303, 39] on icon at bounding box center [305, 39] width 8 height 8
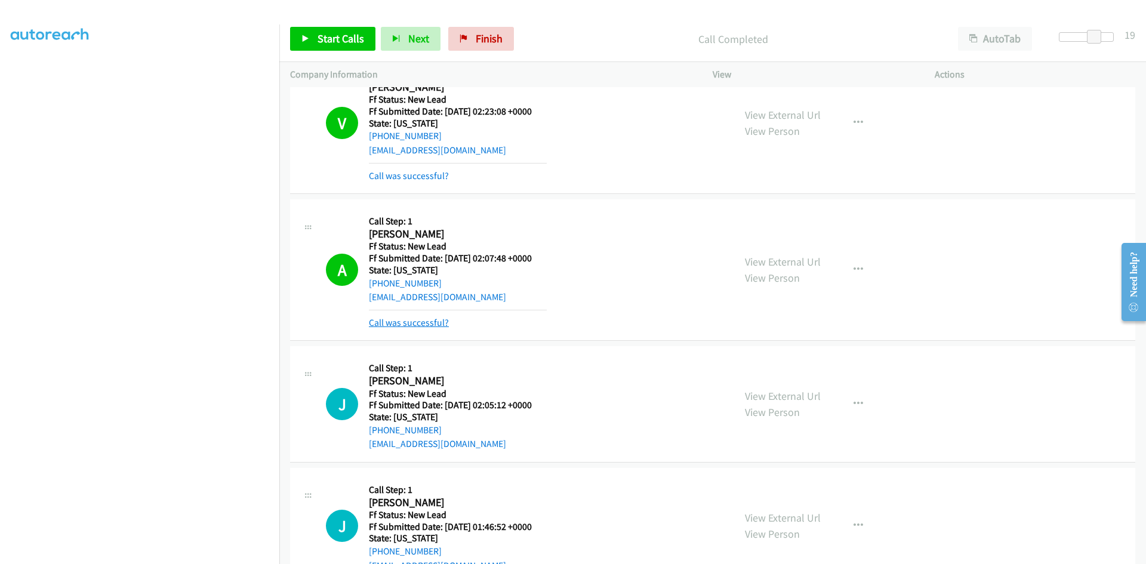
click at [406, 326] on link "Call was successful?" at bounding box center [409, 322] width 80 height 11
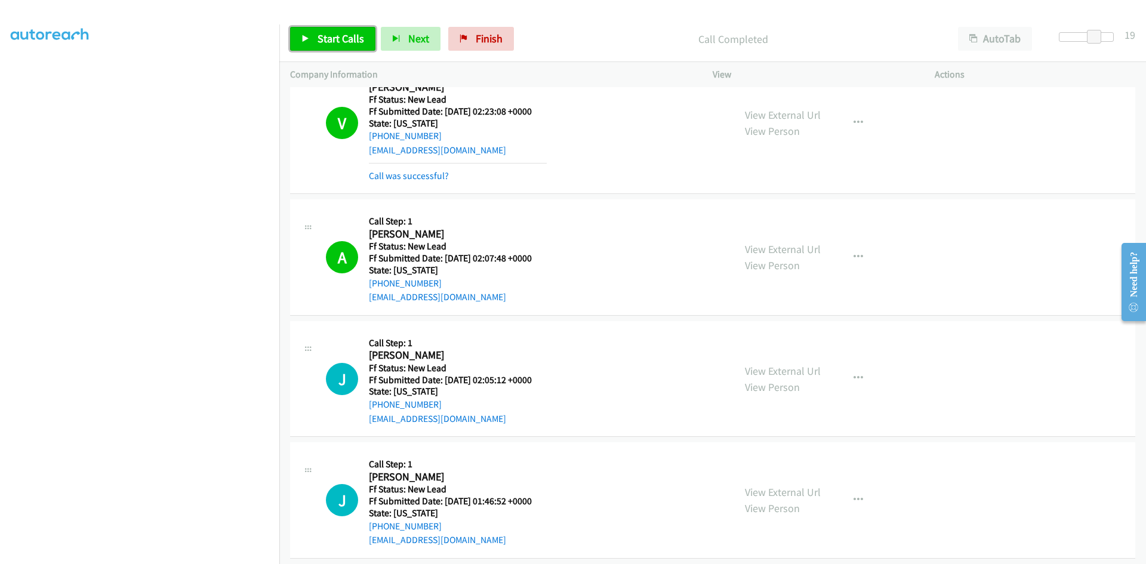
click at [348, 38] on span "Start Calls" at bounding box center [340, 39] width 47 height 14
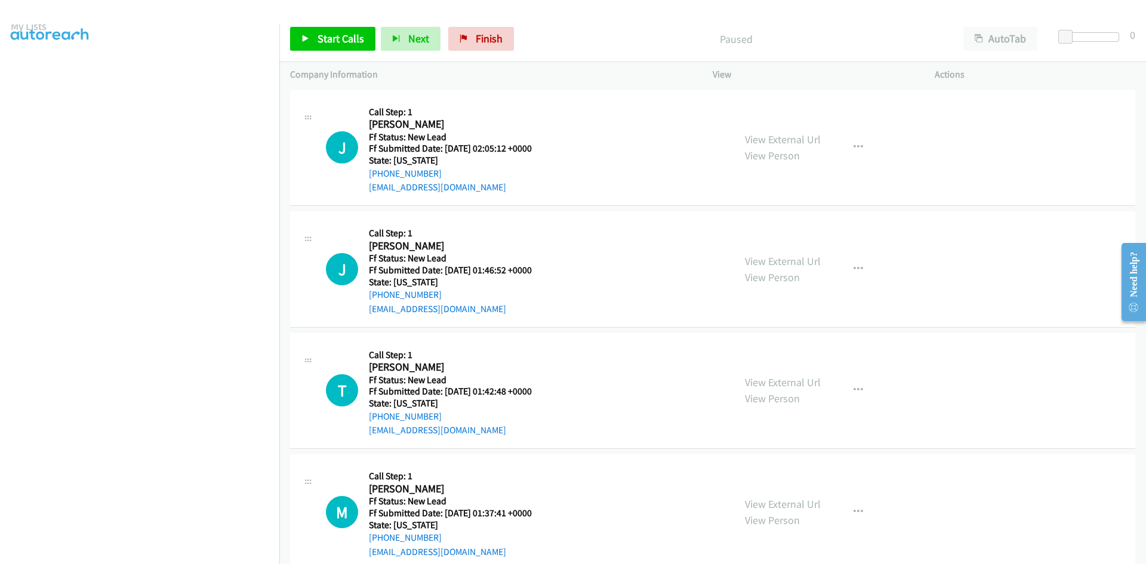
scroll to position [105, 0]
click at [338, 44] on span "Start Calls" at bounding box center [340, 39] width 47 height 14
click at [797, 143] on link "View External Url" at bounding box center [783, 139] width 76 height 14
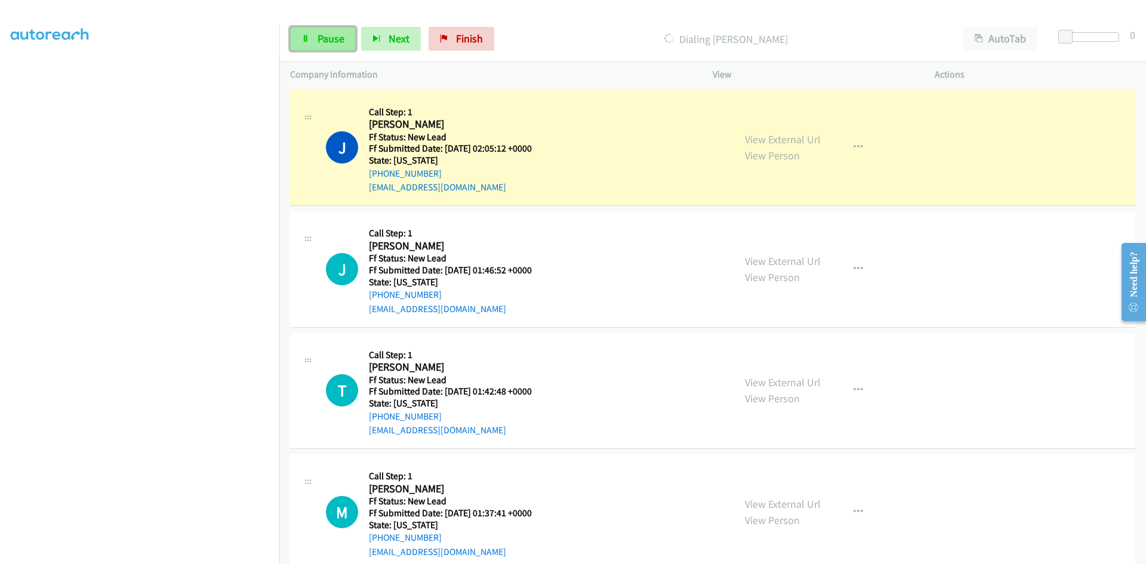
click at [313, 44] on link "Pause" at bounding box center [323, 39] width 66 height 24
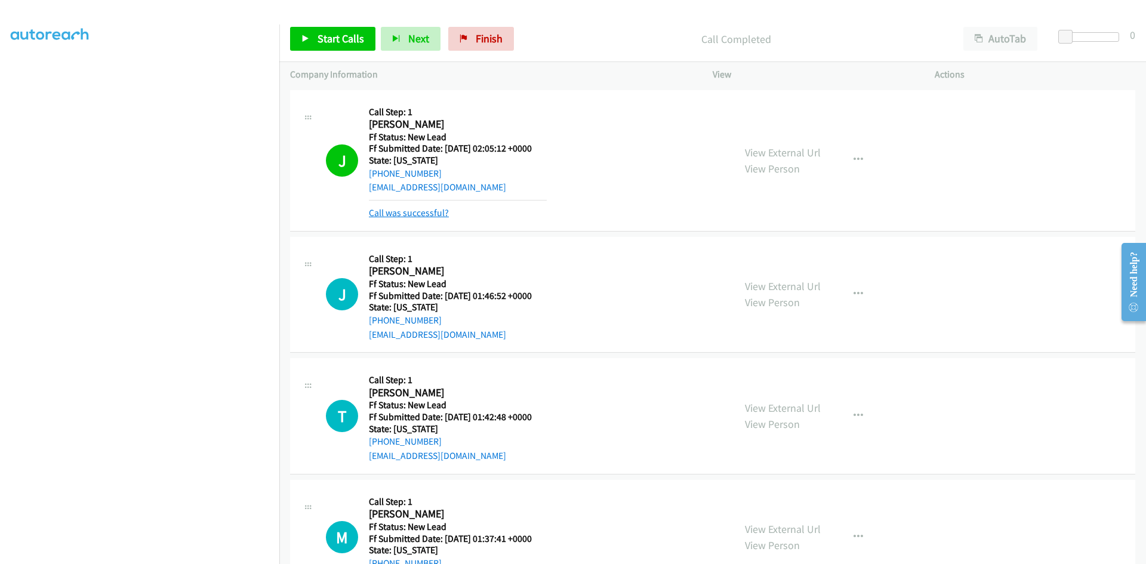
click at [384, 210] on link "Call was successful?" at bounding box center [409, 212] width 80 height 11
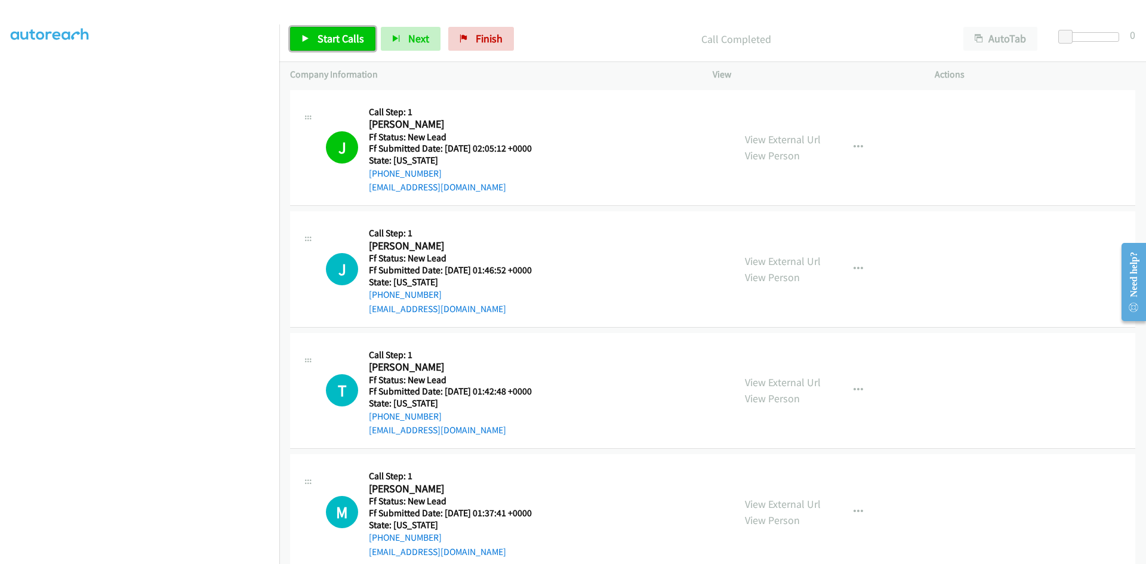
click at [343, 41] on span "Start Calls" at bounding box center [340, 39] width 47 height 14
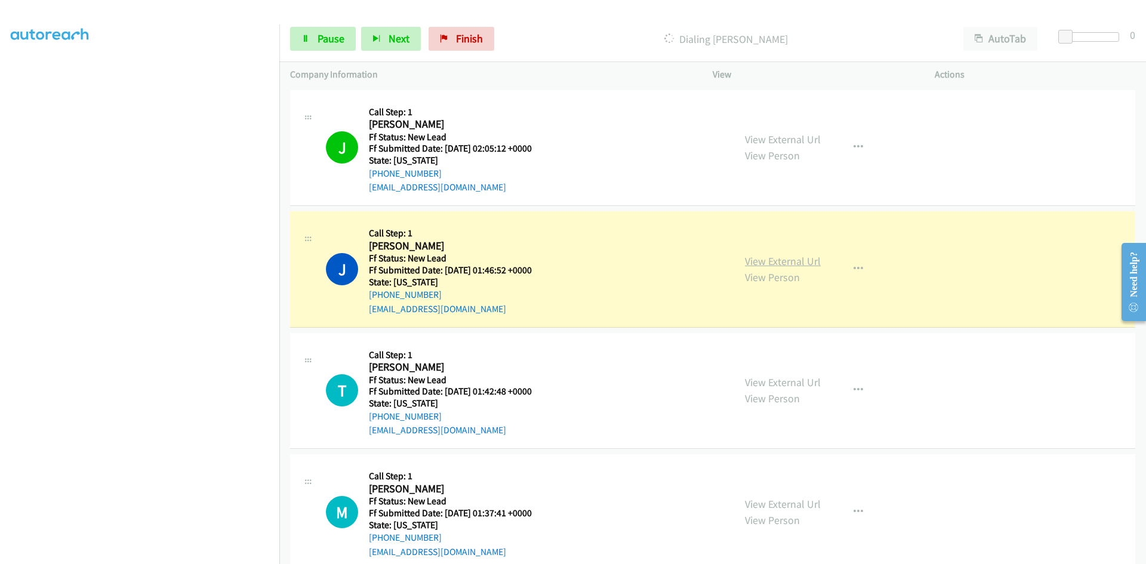
click at [811, 258] on link "View External Url" at bounding box center [783, 261] width 76 height 14
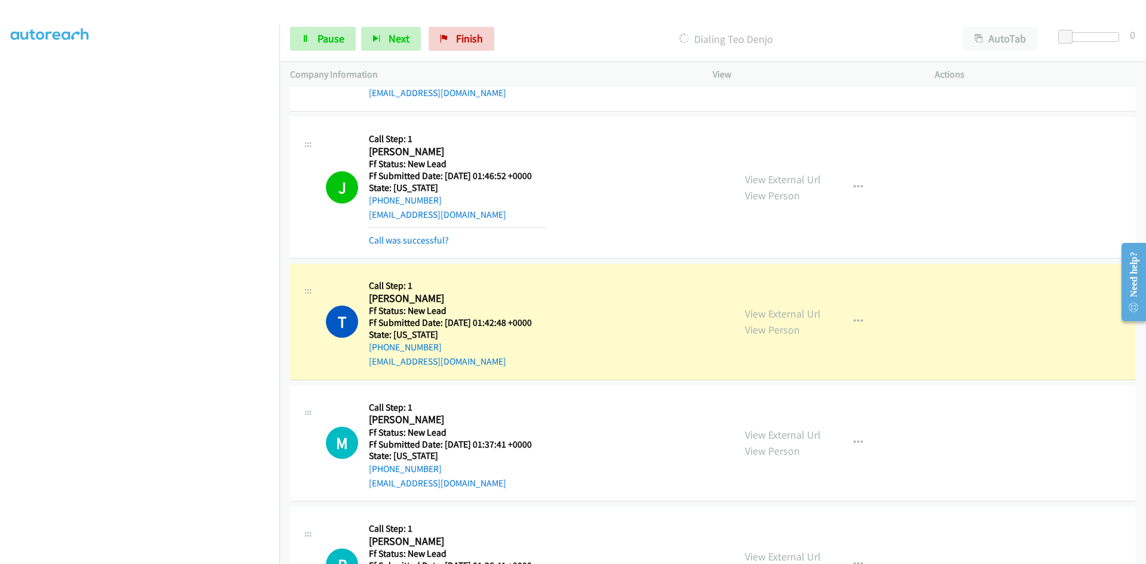
scroll to position [239, 0]
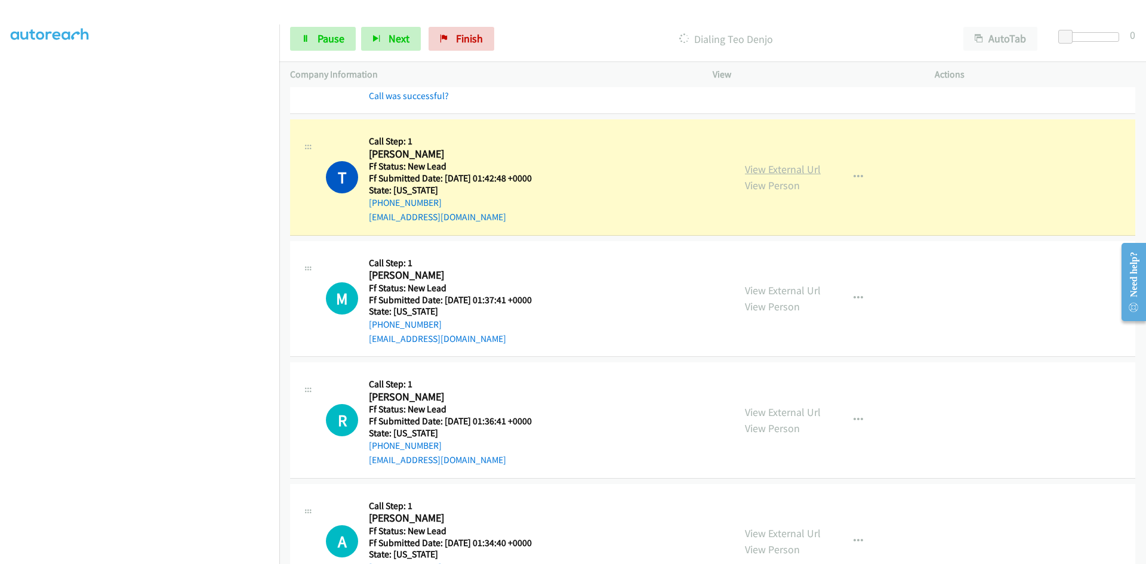
click at [764, 171] on link "View External Url" at bounding box center [783, 169] width 76 height 14
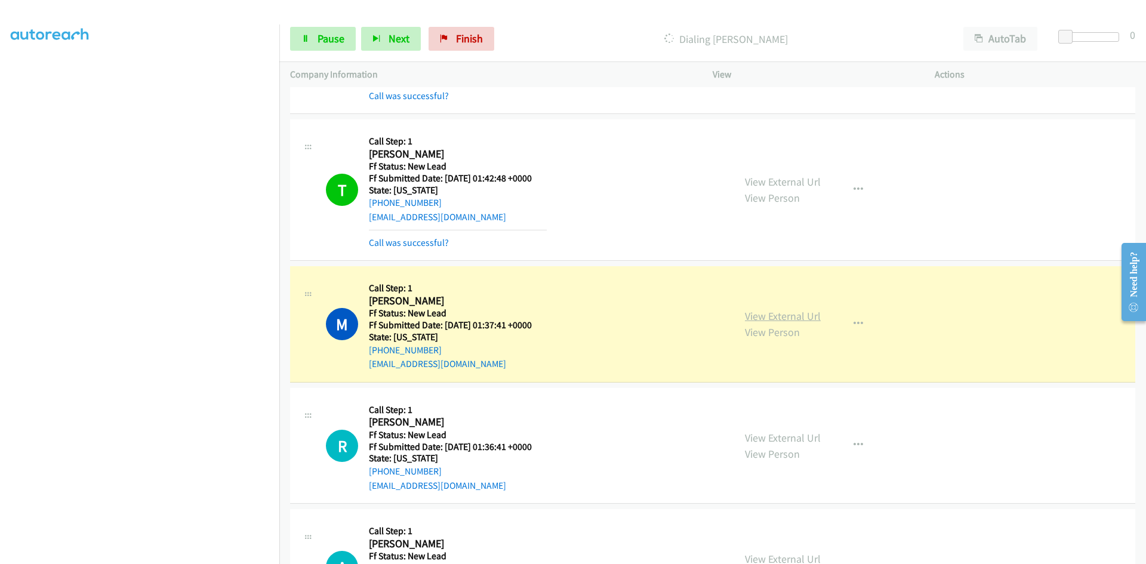
click at [763, 314] on link "View External Url" at bounding box center [783, 316] width 76 height 14
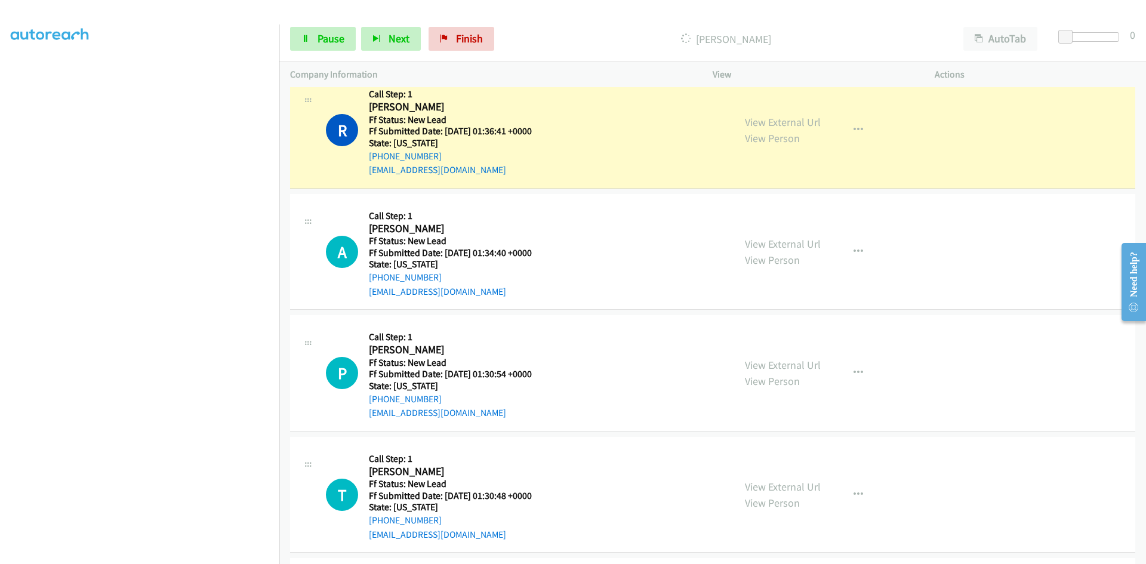
scroll to position [597, 0]
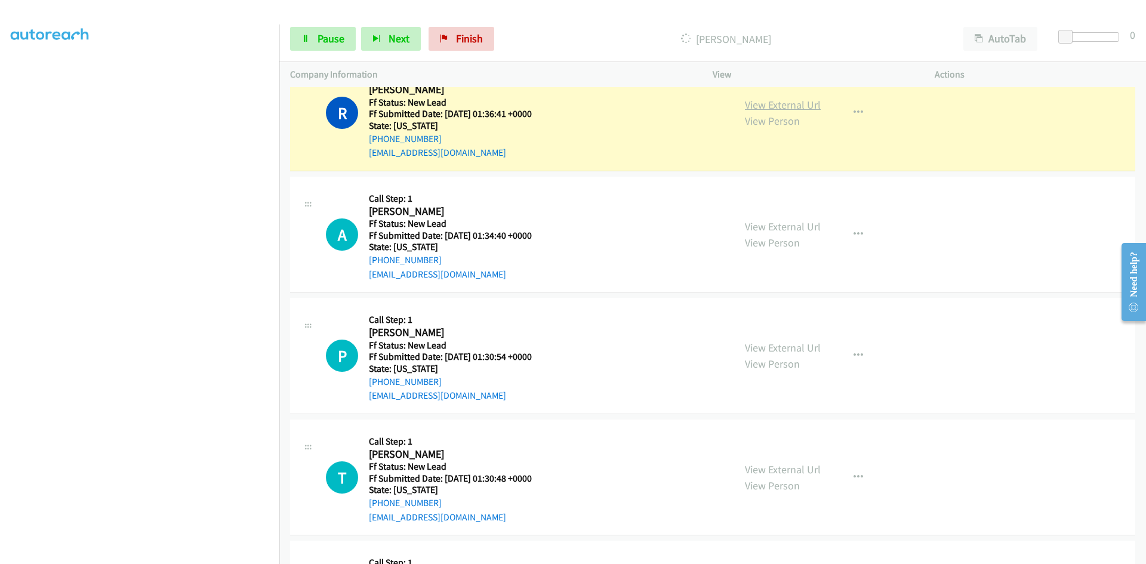
click at [755, 107] on link "View External Url" at bounding box center [783, 105] width 76 height 14
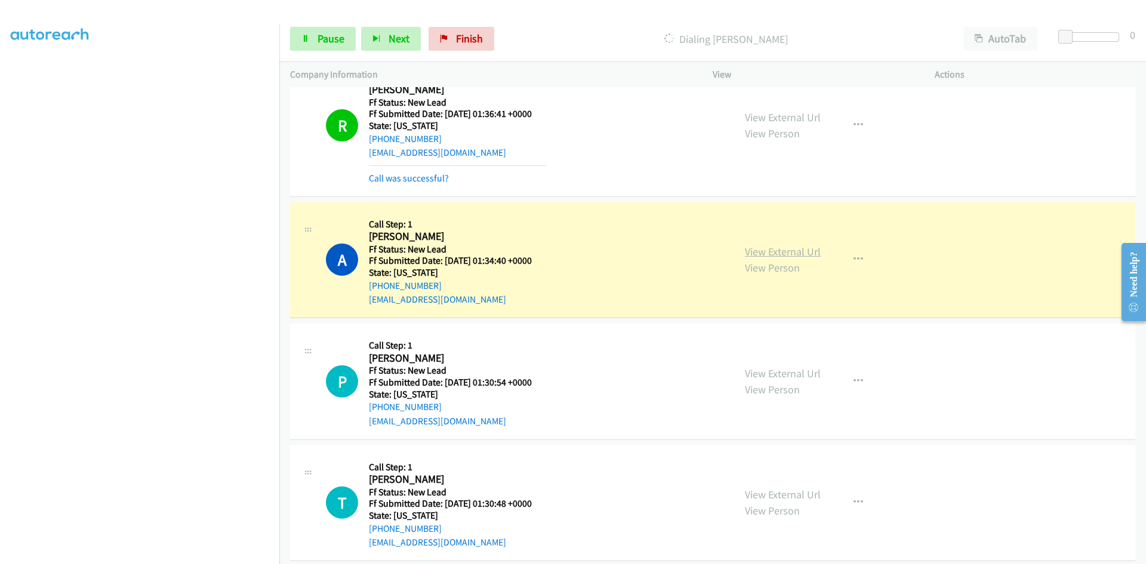
click at [761, 254] on link "View External Url" at bounding box center [783, 252] width 76 height 14
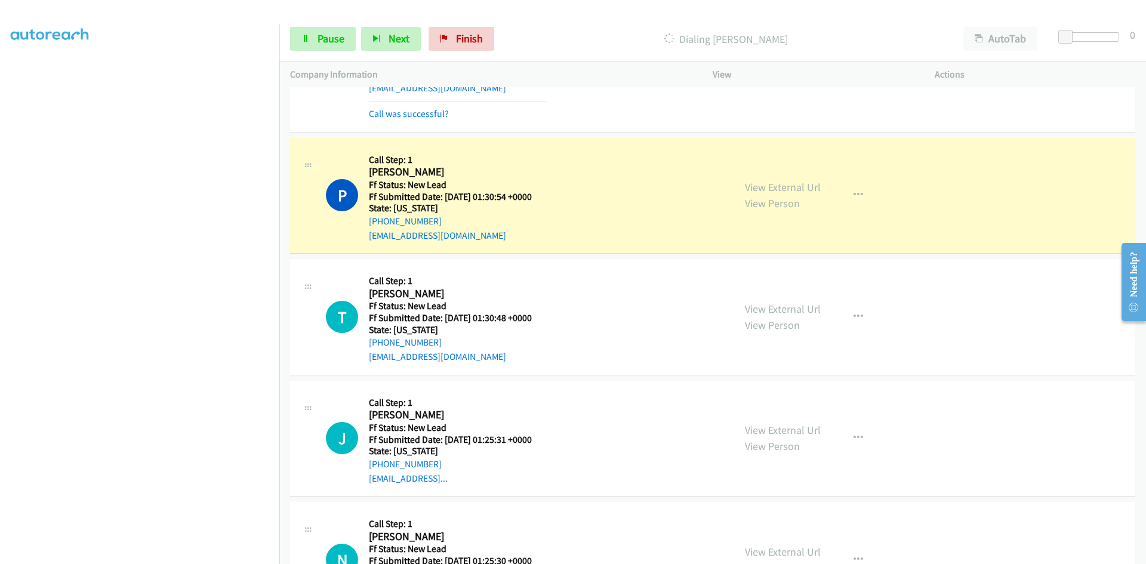
scroll to position [835, 0]
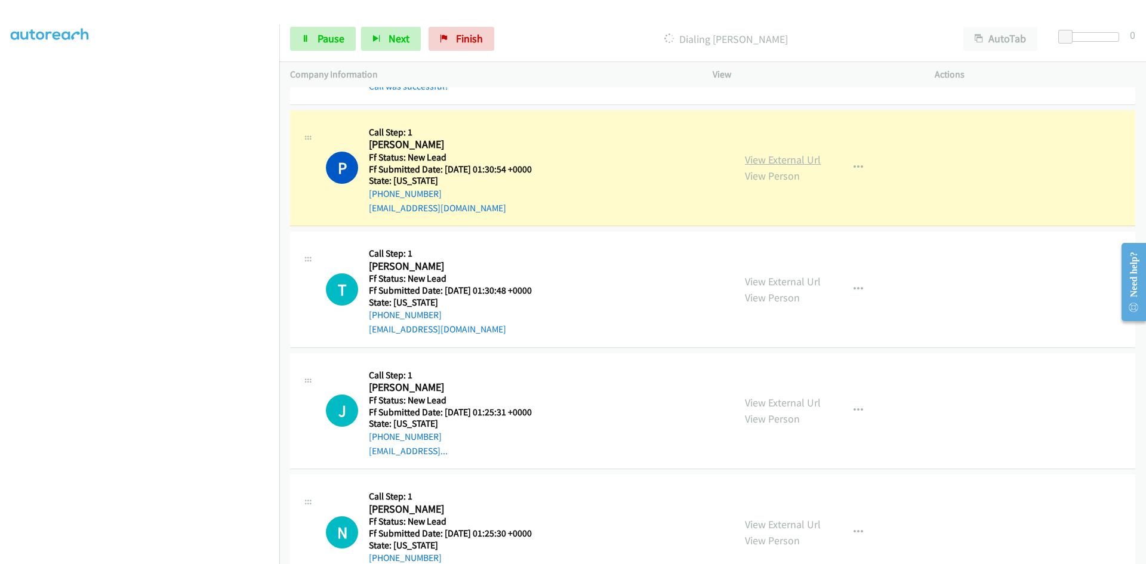
click at [764, 156] on link "View External Url" at bounding box center [783, 160] width 76 height 14
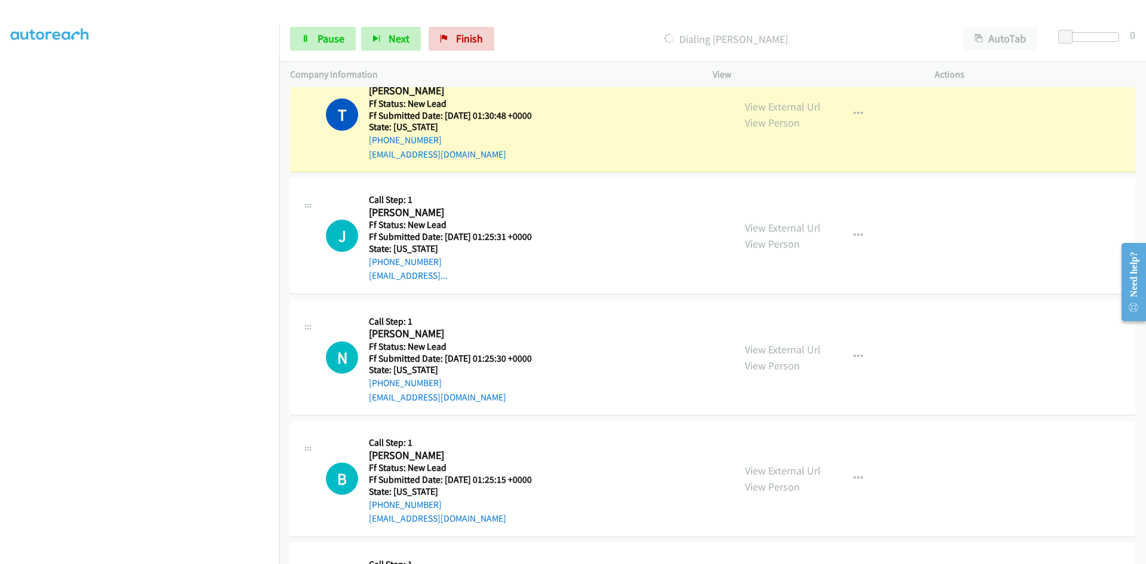
scroll to position [1014, 0]
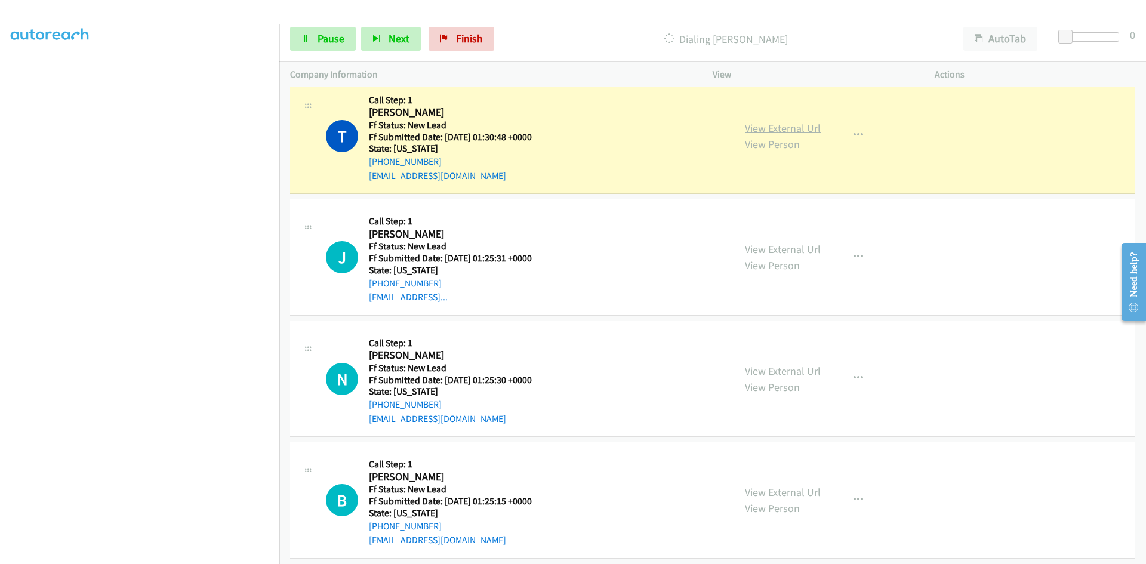
click at [755, 131] on link "View External Url" at bounding box center [783, 128] width 76 height 14
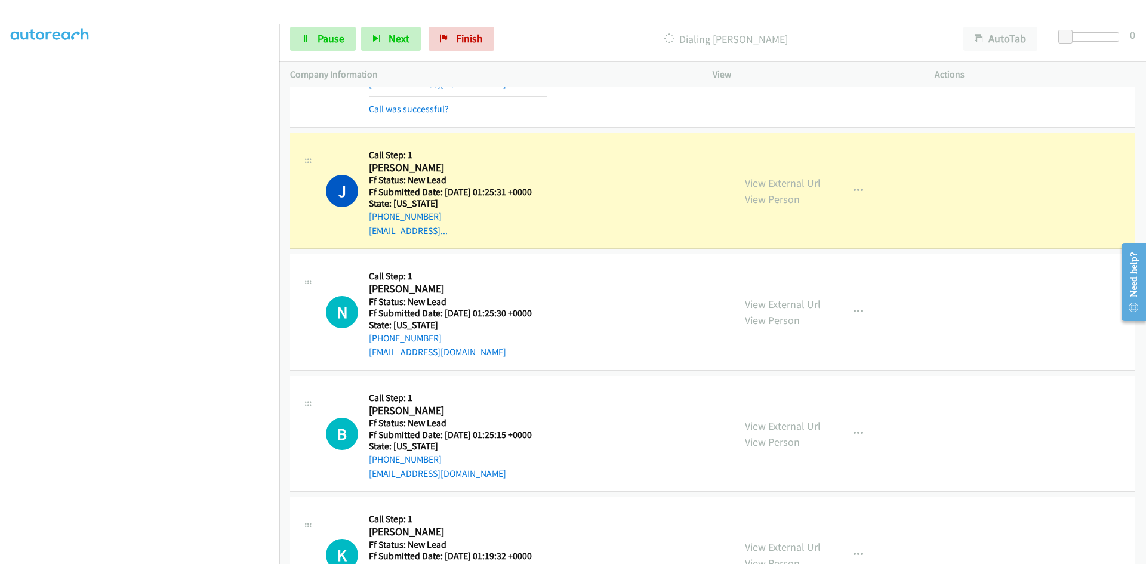
scroll to position [1134, 0]
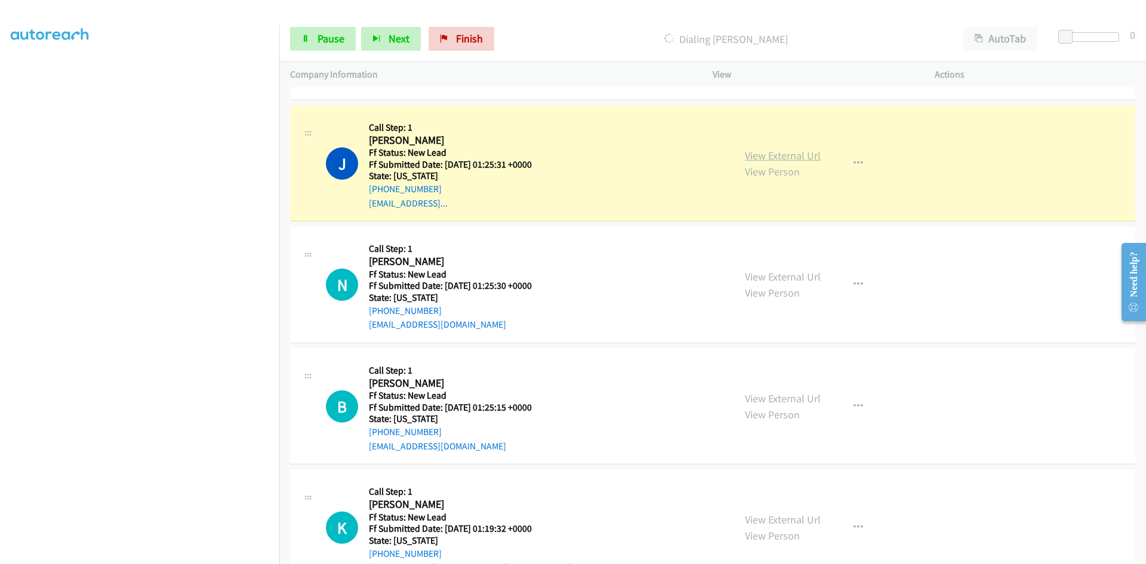
click at [788, 152] on link "View External Url" at bounding box center [783, 156] width 76 height 14
click at [329, 45] on span "Pause" at bounding box center [330, 39] width 27 height 14
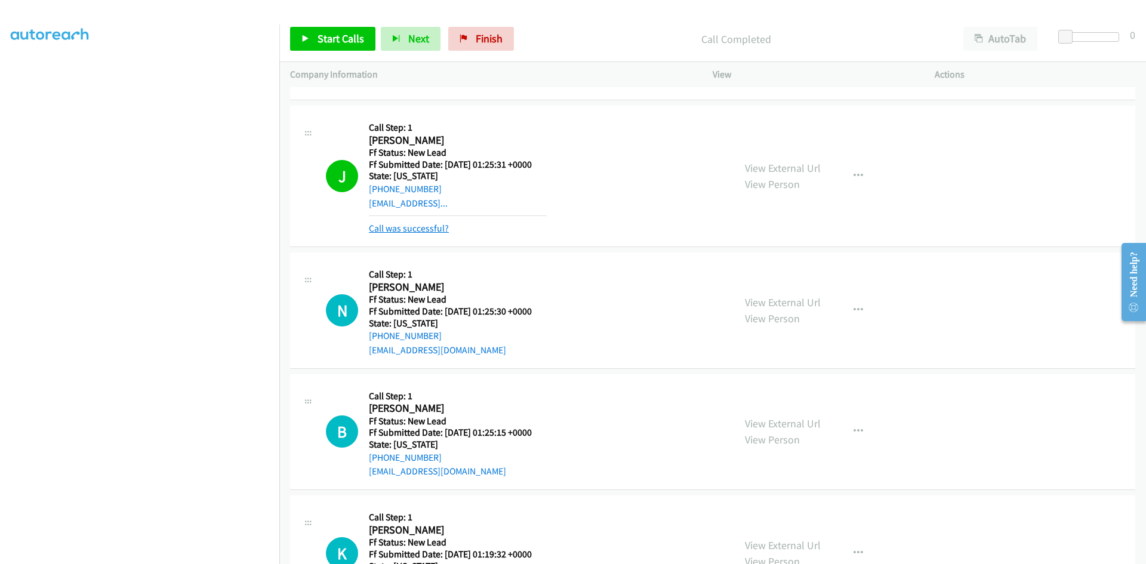
click at [378, 229] on link "Call was successful?" at bounding box center [409, 228] width 80 height 11
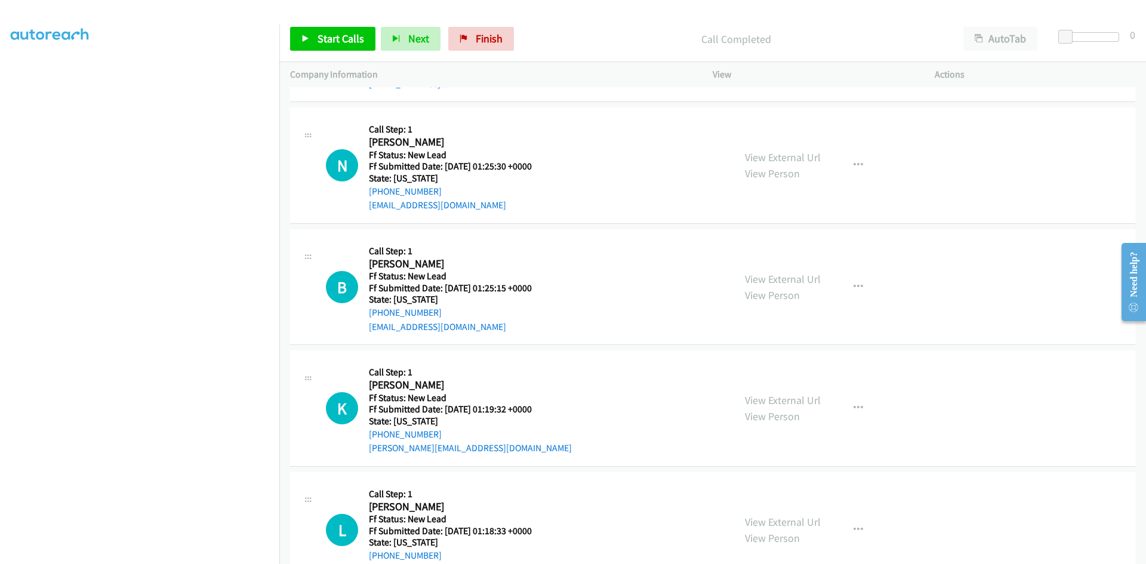
scroll to position [1313, 0]
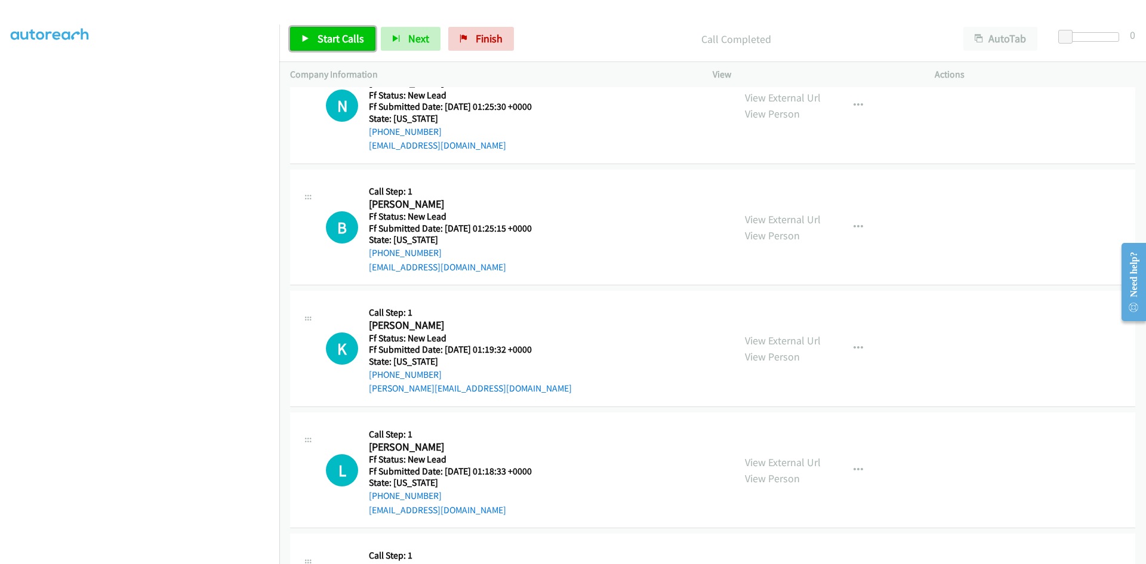
click at [343, 35] on span "Start Calls" at bounding box center [340, 39] width 47 height 14
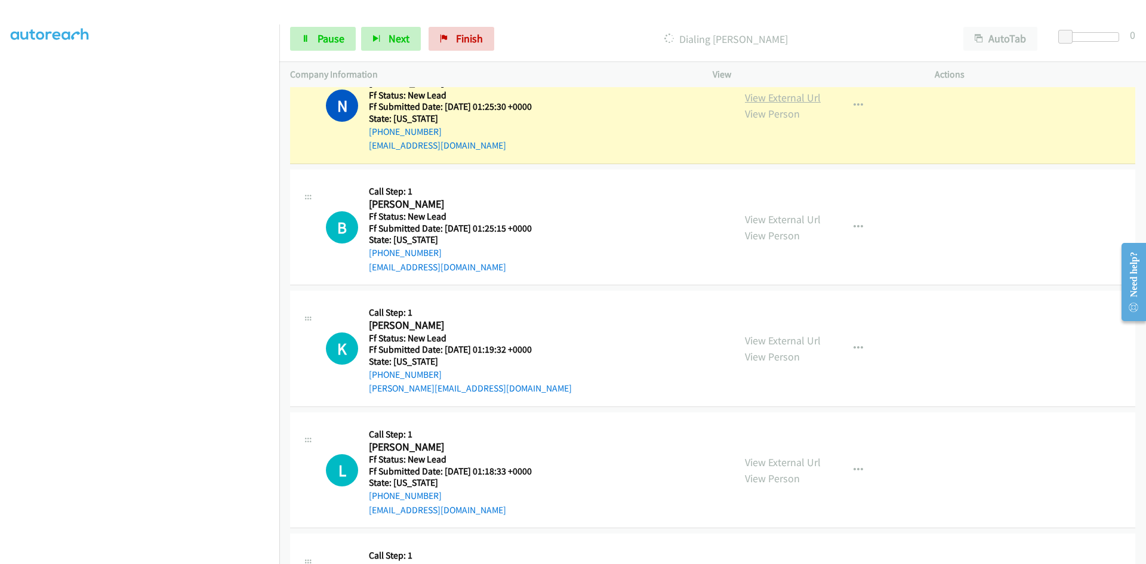
click at [755, 95] on link "View External Url" at bounding box center [783, 98] width 76 height 14
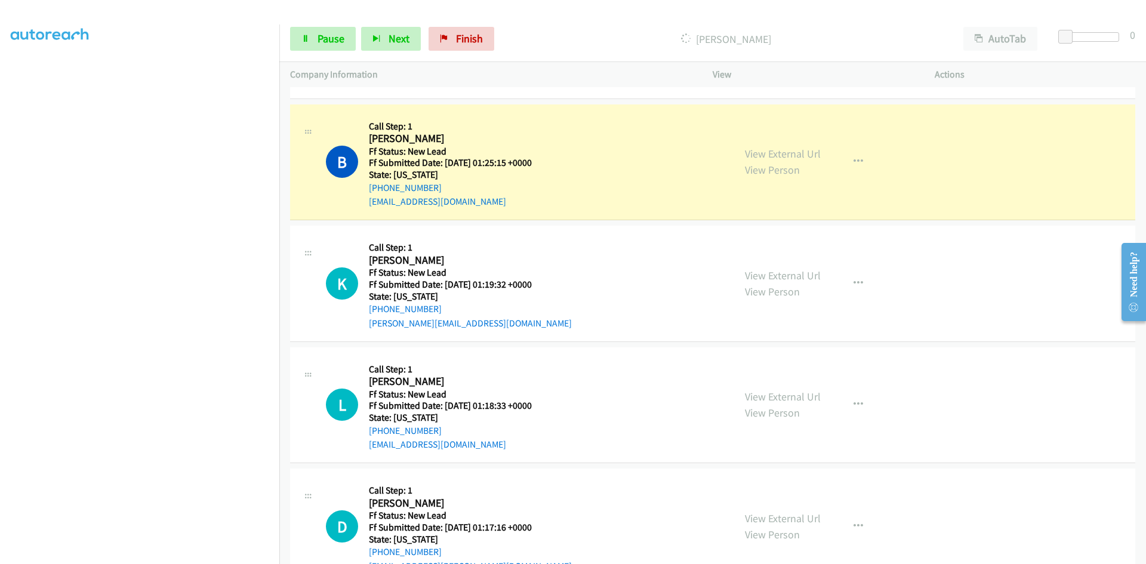
scroll to position [1432, 0]
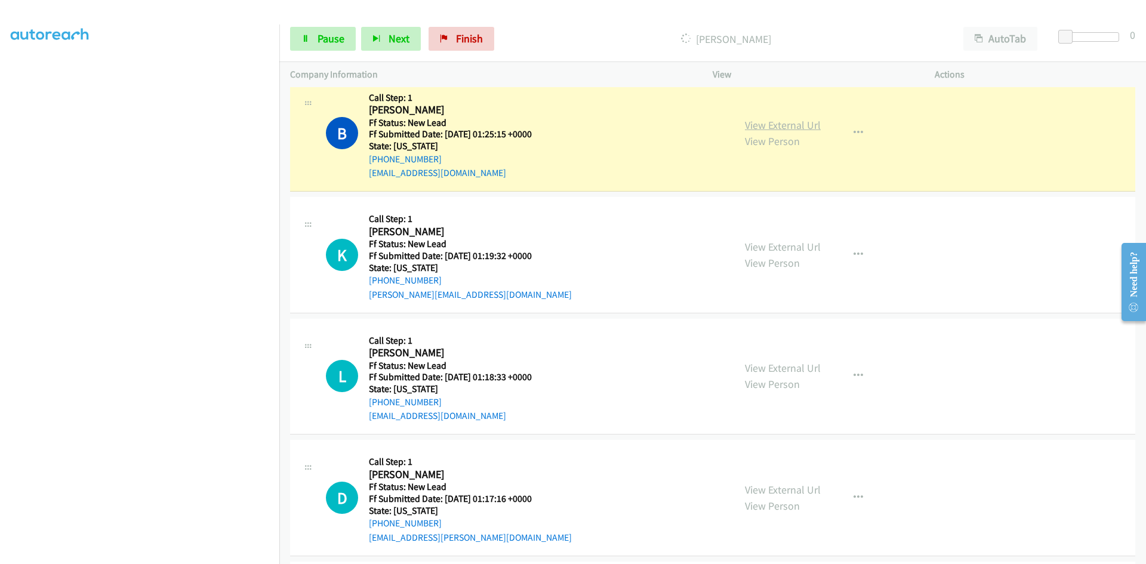
click at [782, 128] on link "View External Url" at bounding box center [783, 125] width 76 height 14
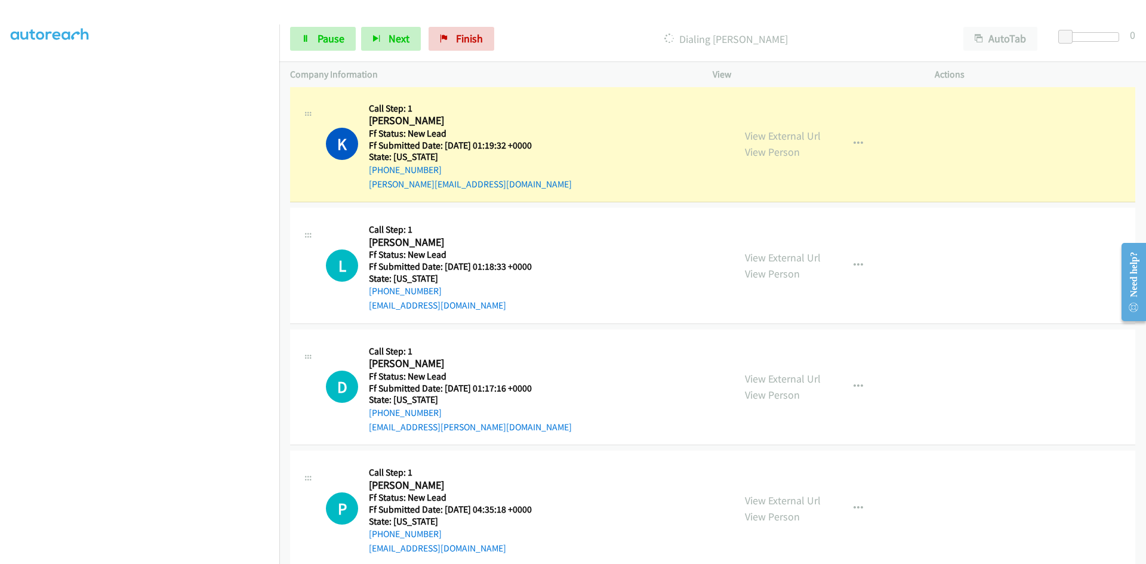
scroll to position [1551, 0]
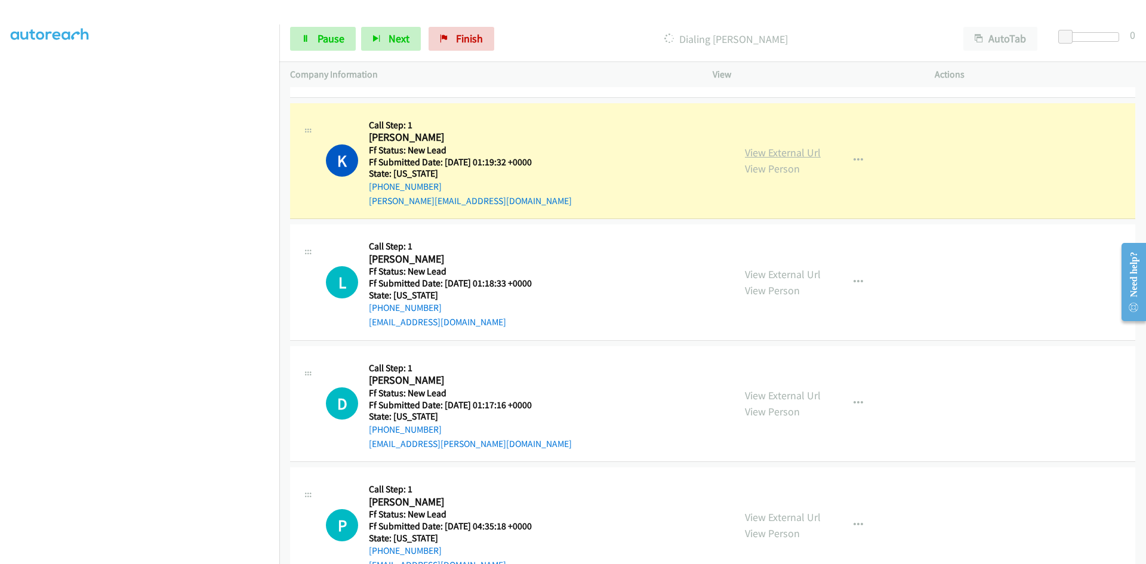
click at [749, 154] on link "View External Url" at bounding box center [783, 153] width 76 height 14
click at [747, 270] on link "View External Url" at bounding box center [783, 274] width 76 height 14
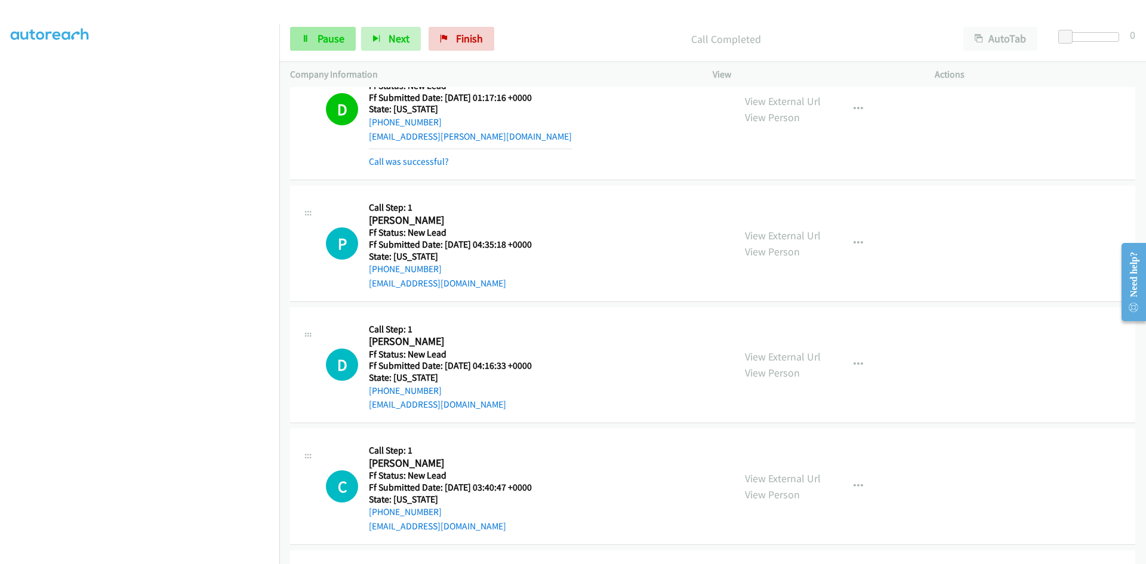
scroll to position [1922, 0]
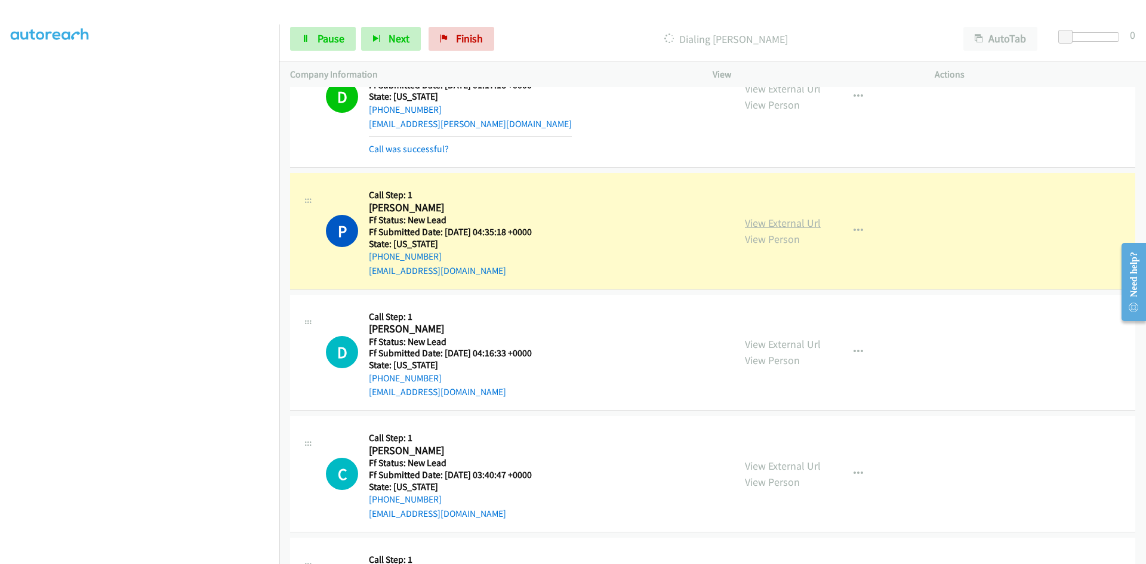
click at [764, 224] on link "View External Url" at bounding box center [783, 223] width 76 height 14
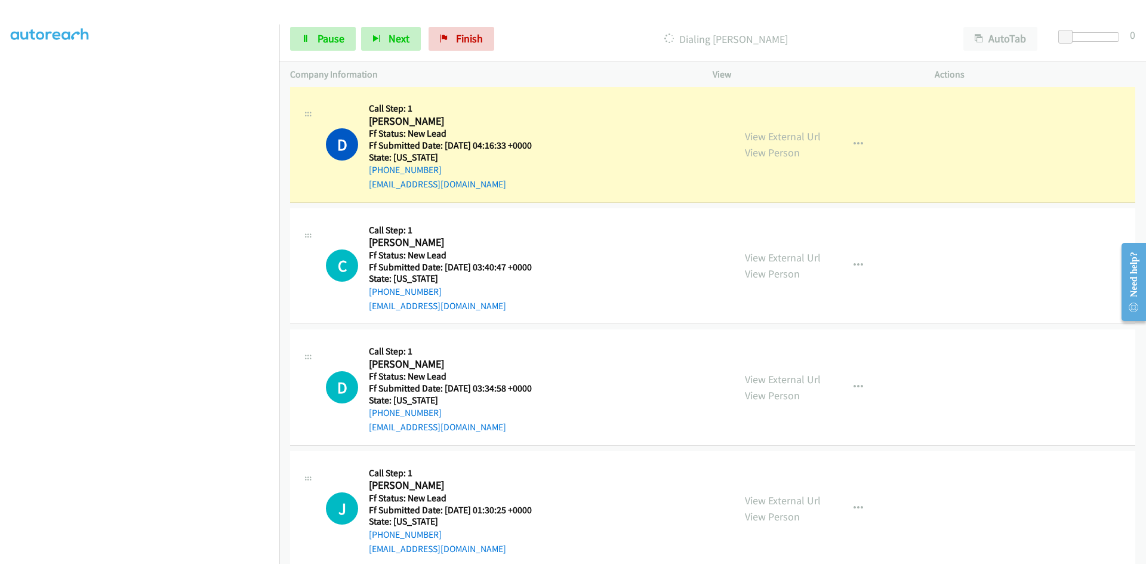
scroll to position [2161, 0]
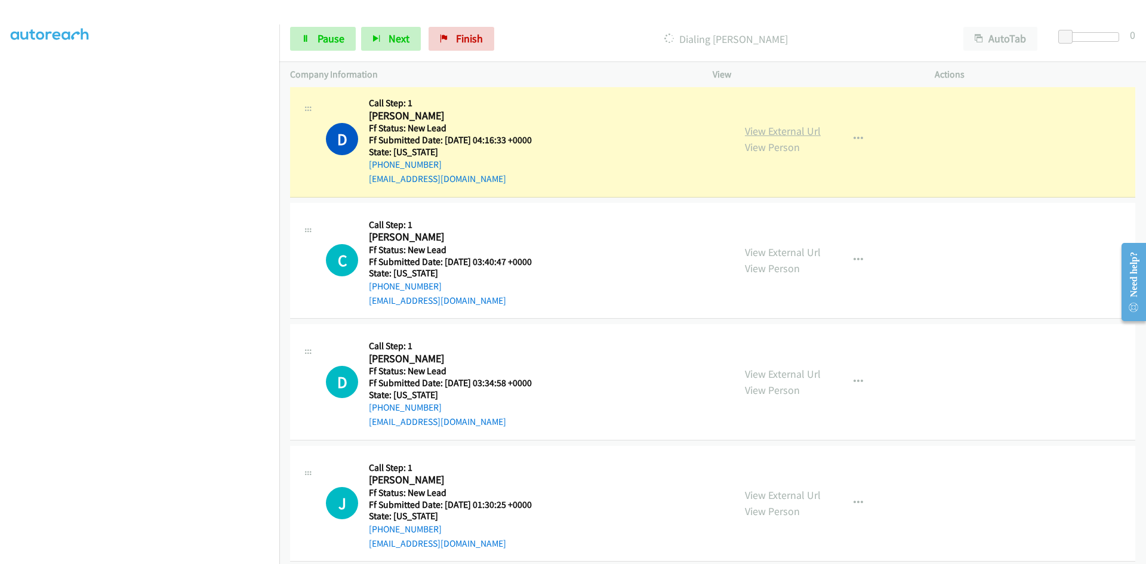
click at [773, 135] on link "View External Url" at bounding box center [783, 131] width 76 height 14
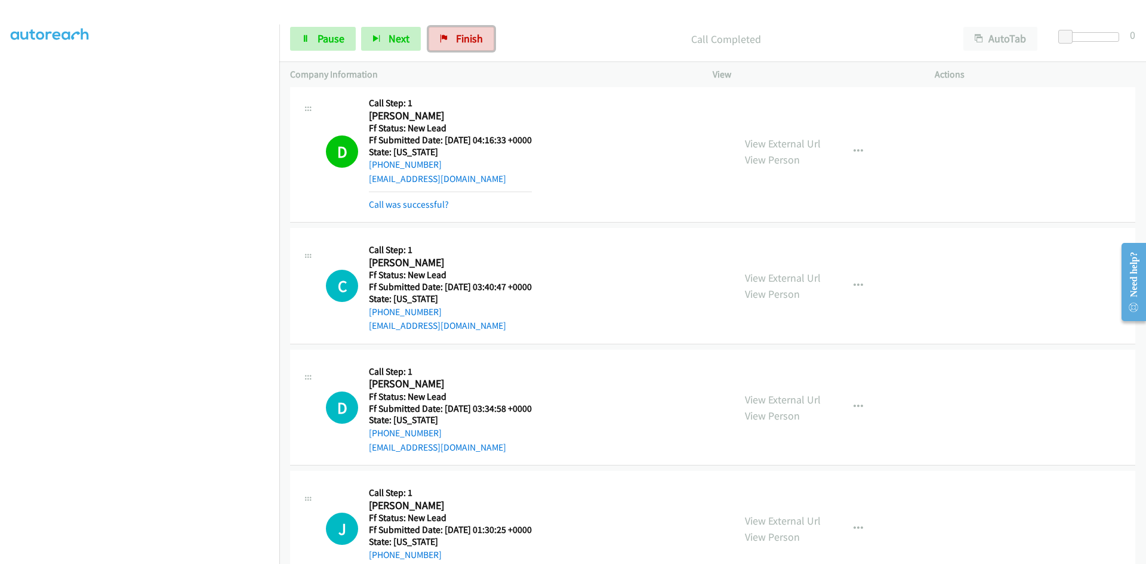
drag, startPoint x: 449, startPoint y: 39, endPoint x: 633, endPoint y: 58, distance: 185.4
click at [449, 39] on link "Finish" at bounding box center [461, 39] width 66 height 24
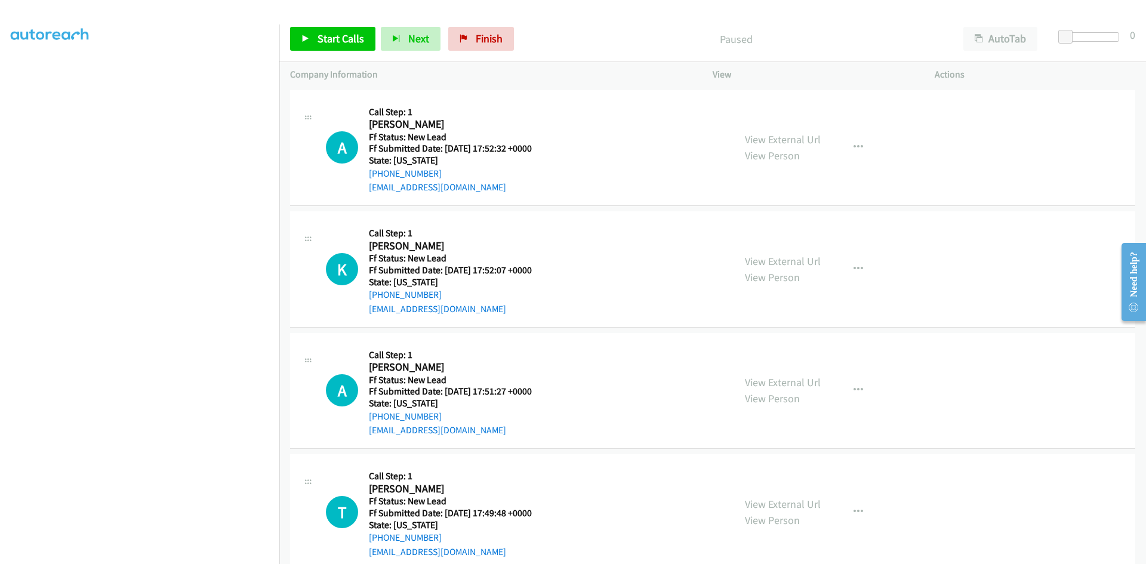
scroll to position [105, 0]
click at [316, 41] on link "Start Calls" at bounding box center [332, 39] width 85 height 24
click at [783, 141] on link "View External Url" at bounding box center [783, 139] width 76 height 14
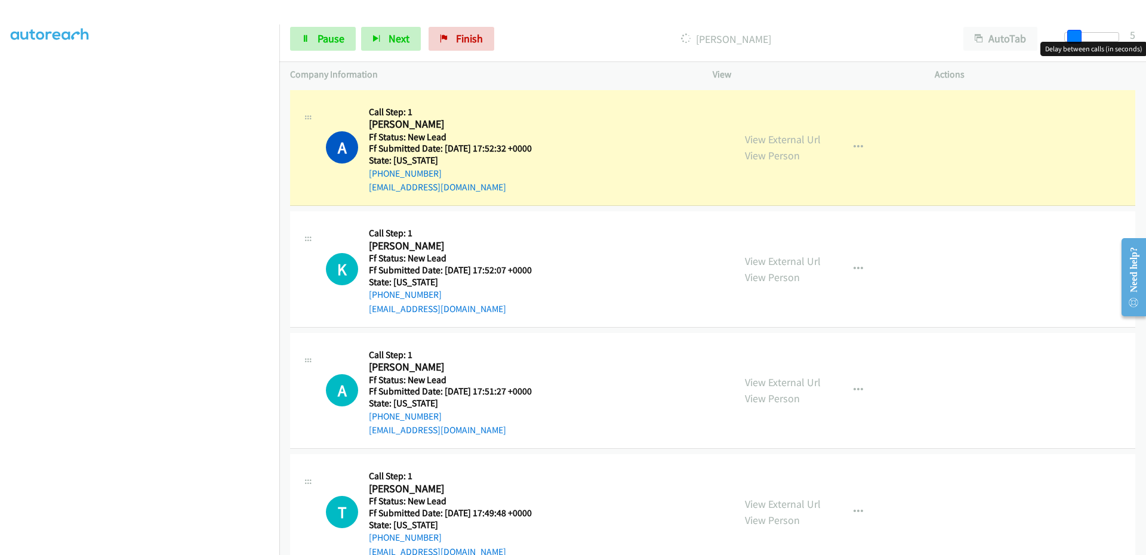
drag, startPoint x: 1066, startPoint y: 39, endPoint x: 1073, endPoint y: 39, distance: 7.2
click at [1073, 39] on span at bounding box center [1074, 37] width 14 height 14
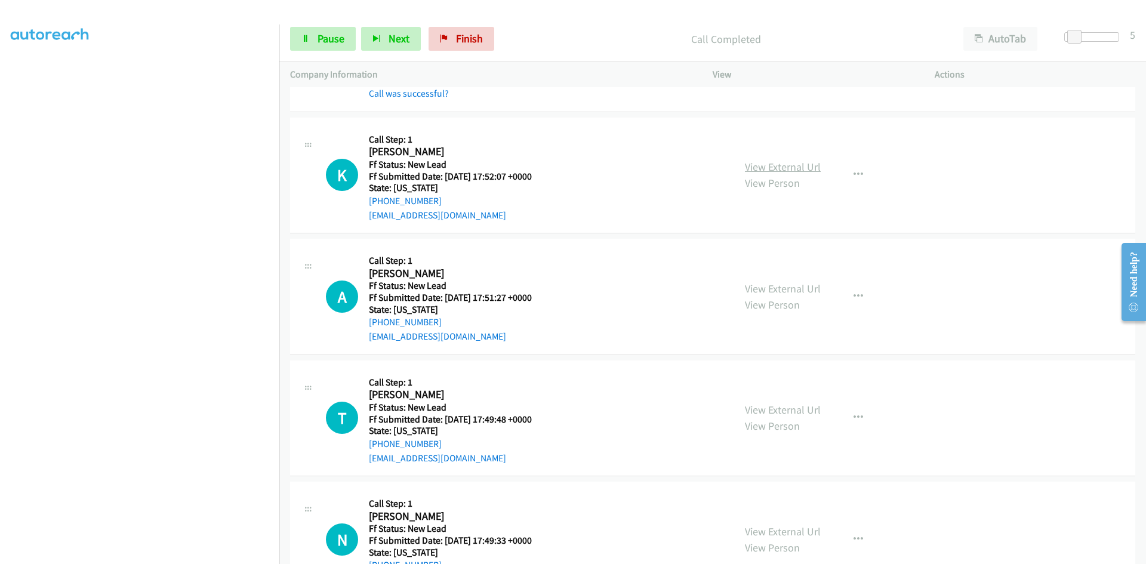
scroll to position [119, 0]
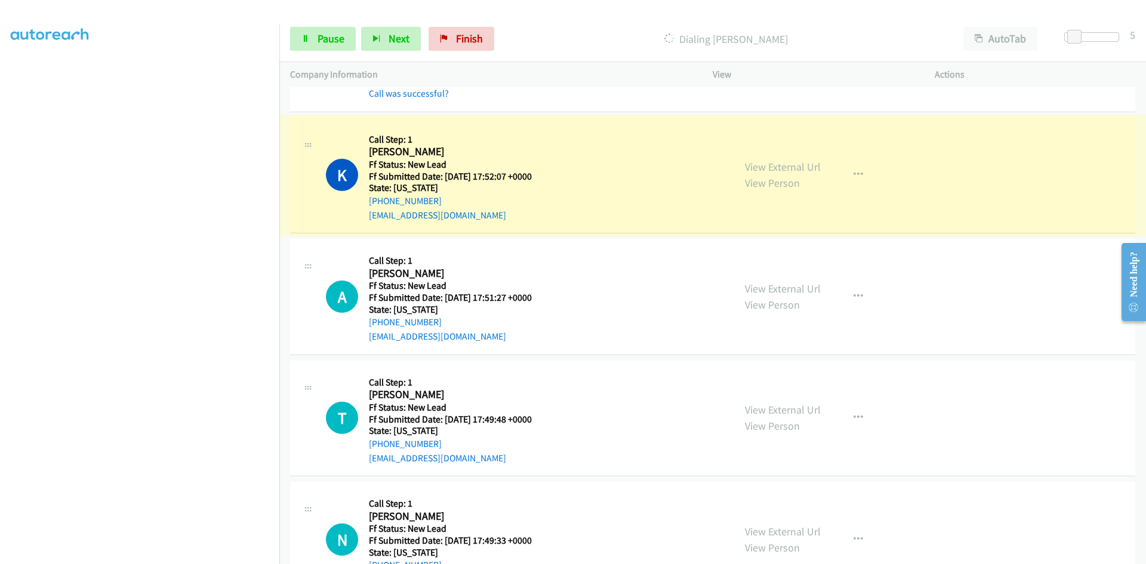
click at [748, 166] on link "View External Url" at bounding box center [783, 167] width 76 height 14
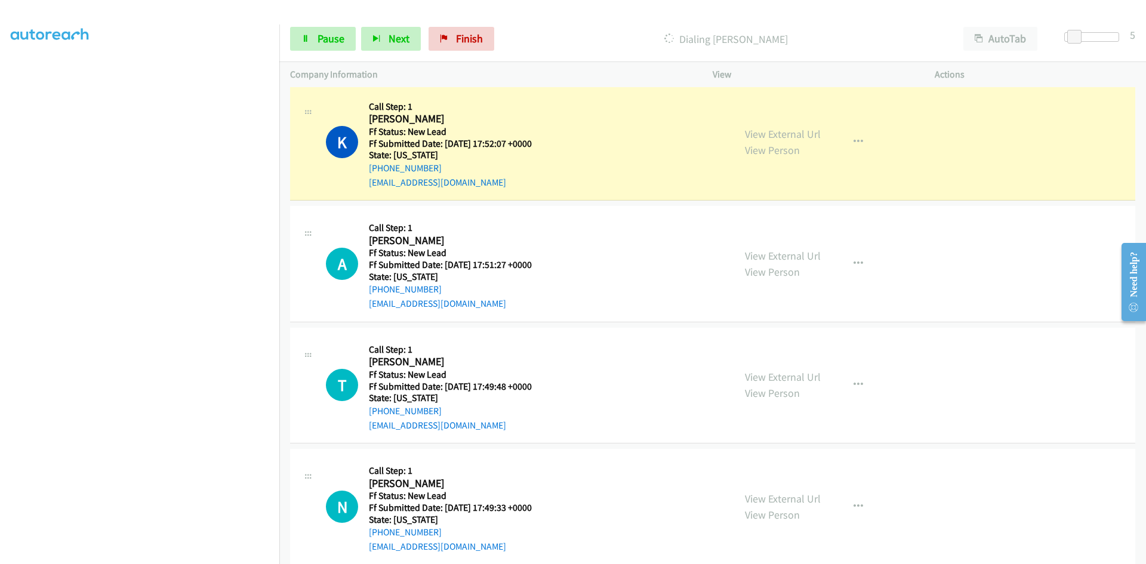
scroll to position [171, 0]
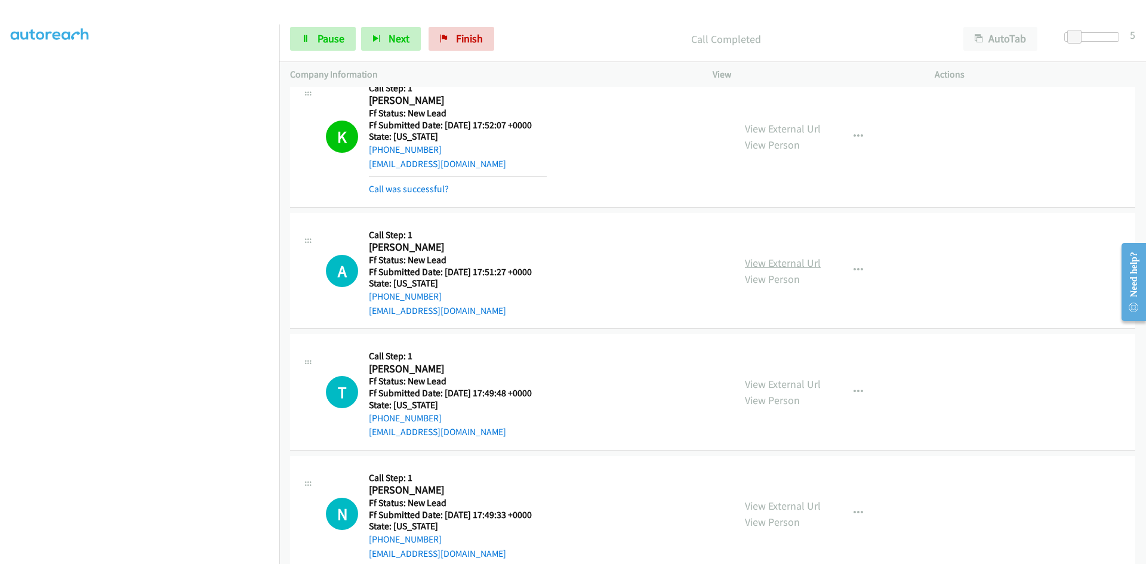
click at [774, 261] on link "View External Url" at bounding box center [783, 263] width 76 height 14
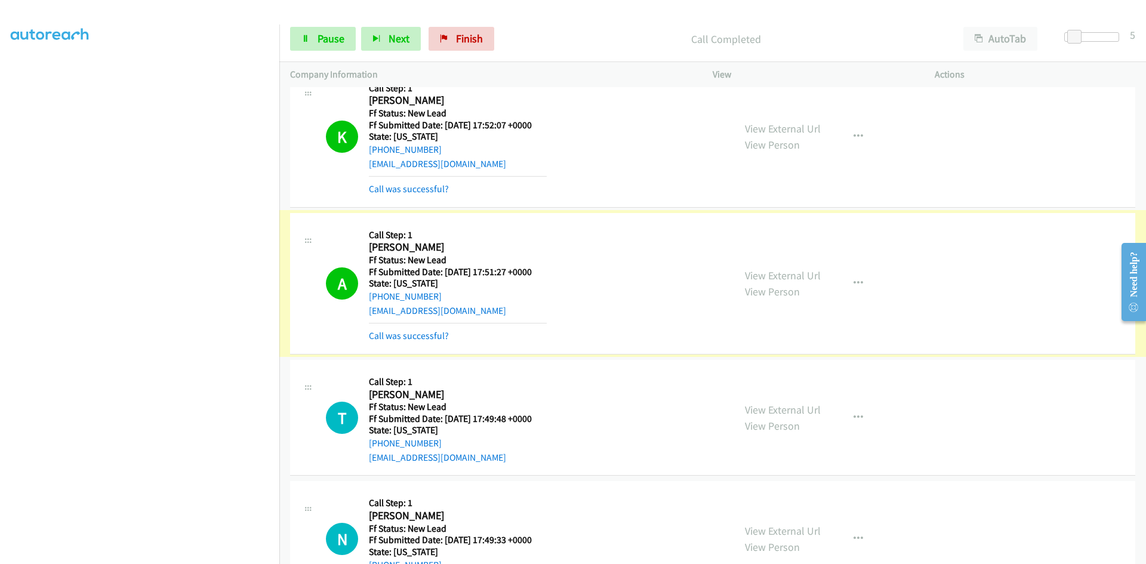
click at [747, 277] on link "View External Url" at bounding box center [783, 276] width 76 height 14
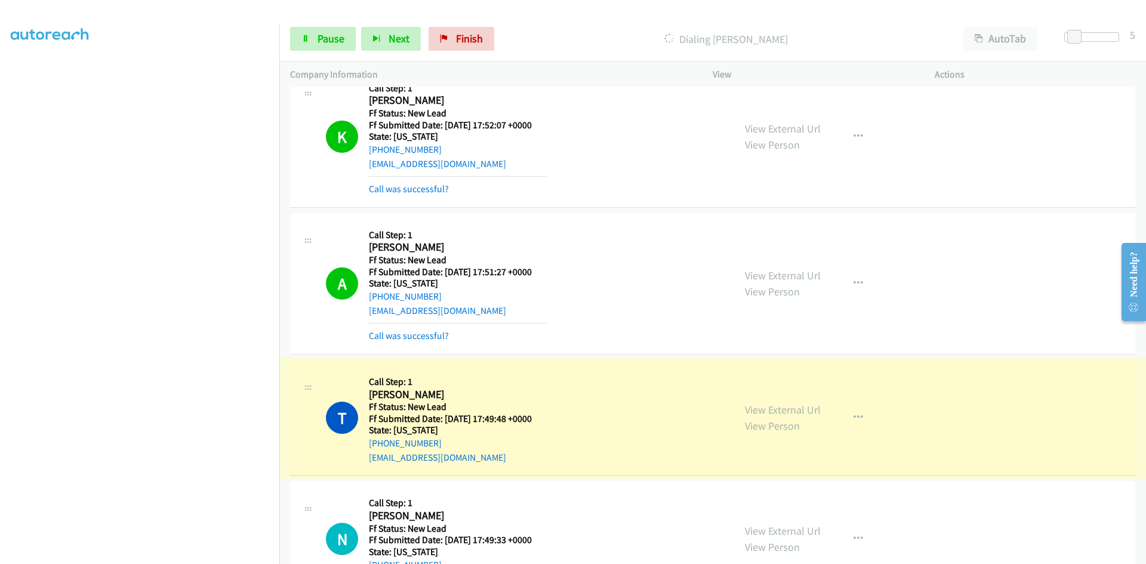
click at [751, 410] on link "View External Url" at bounding box center [783, 410] width 76 height 14
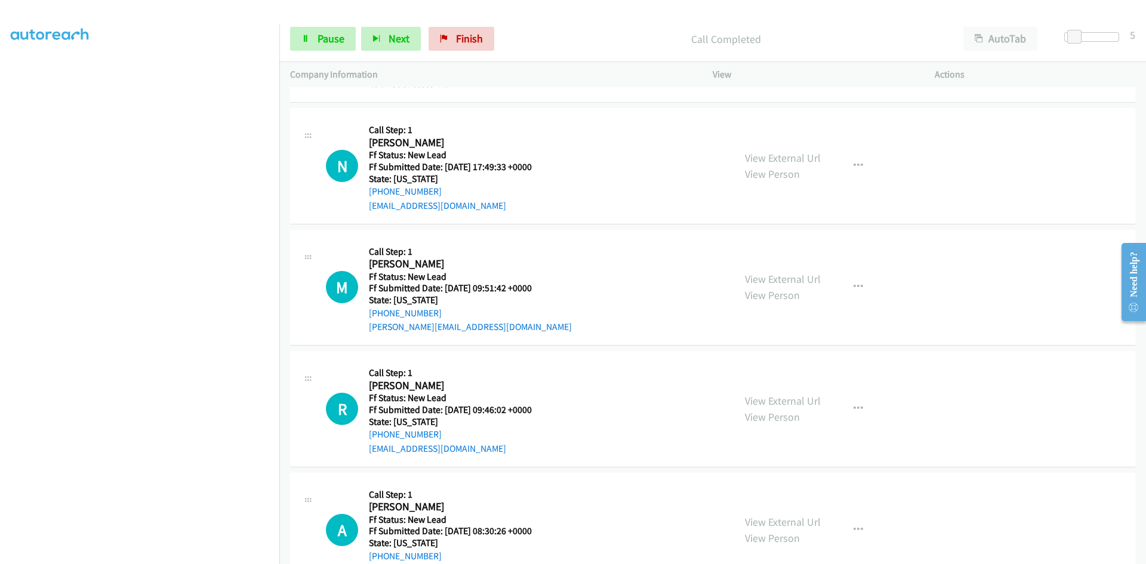
scroll to position [588, 0]
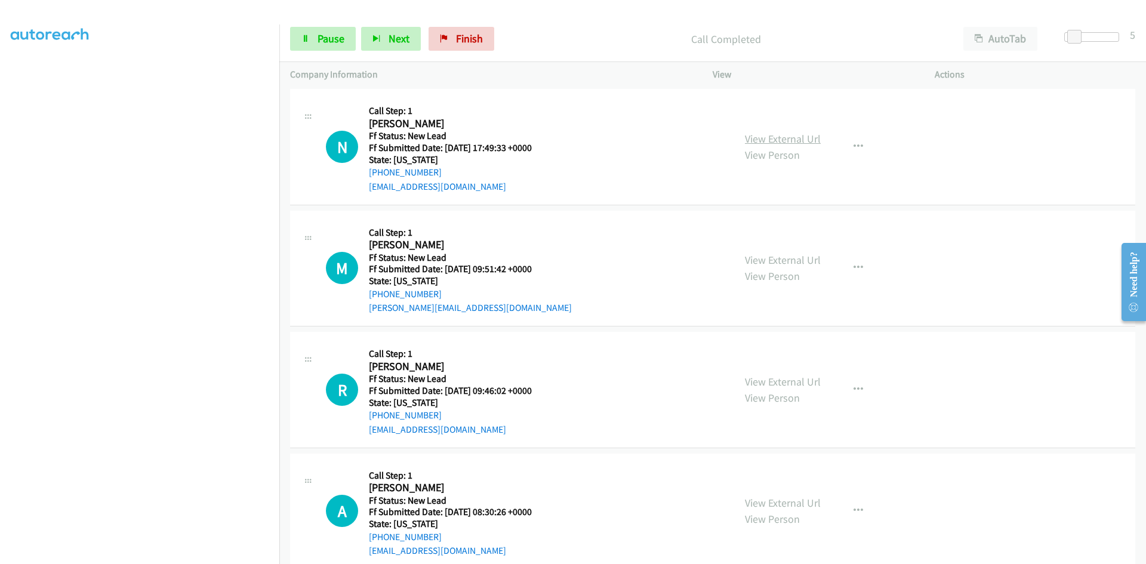
click at [772, 139] on link "View External Url" at bounding box center [783, 139] width 76 height 14
click at [346, 35] on link "Pause" at bounding box center [323, 39] width 66 height 24
click at [323, 39] on span "Start Calls" at bounding box center [340, 39] width 47 height 14
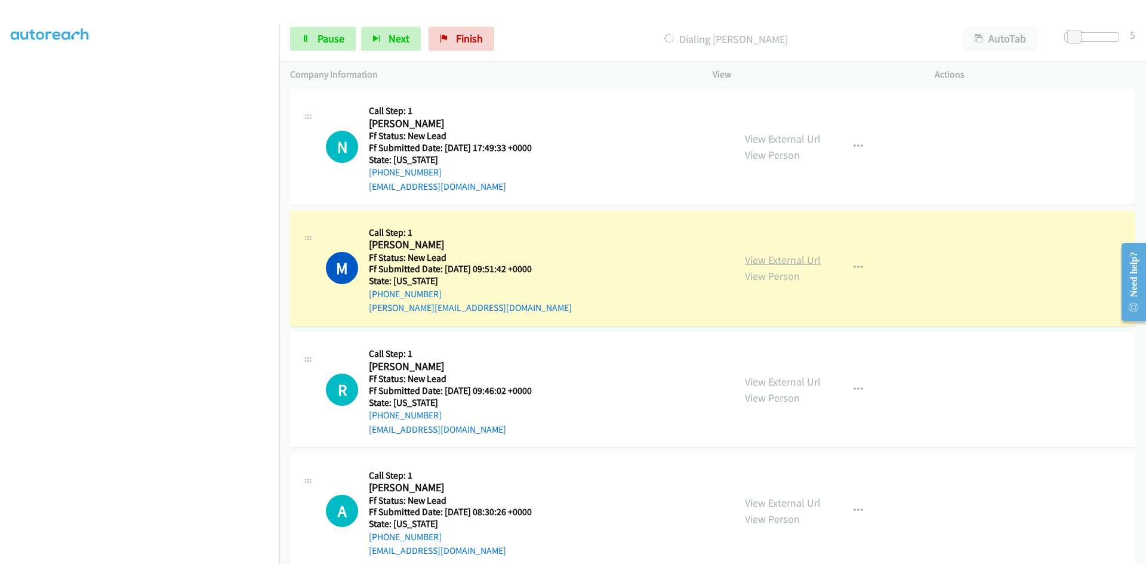
click at [806, 261] on link "View External Url" at bounding box center [783, 260] width 76 height 14
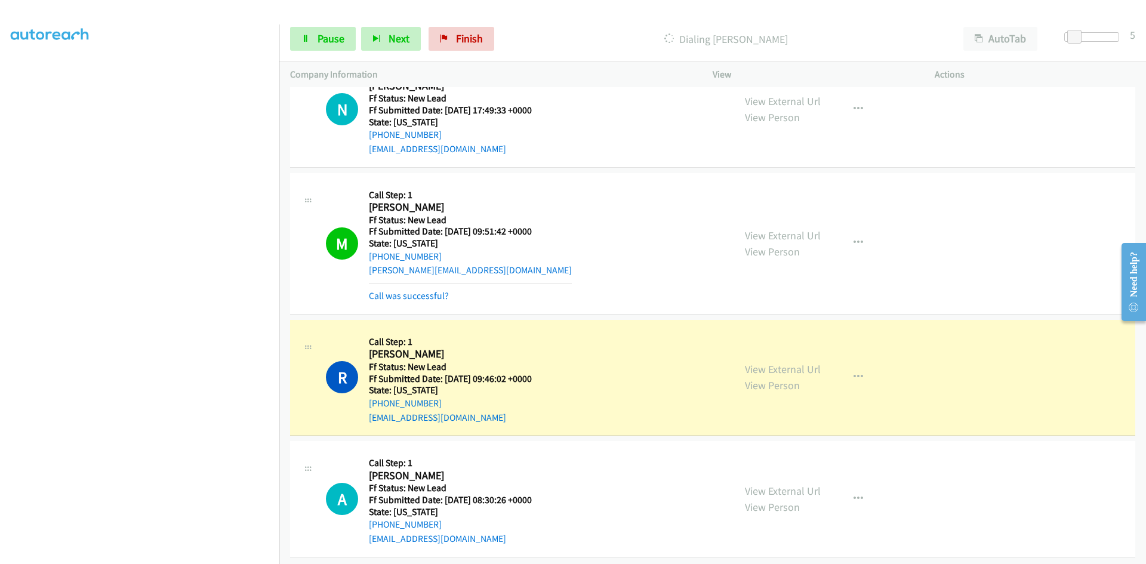
scroll to position [637, 0]
click at [758, 360] on link "View External Url" at bounding box center [783, 367] width 76 height 14
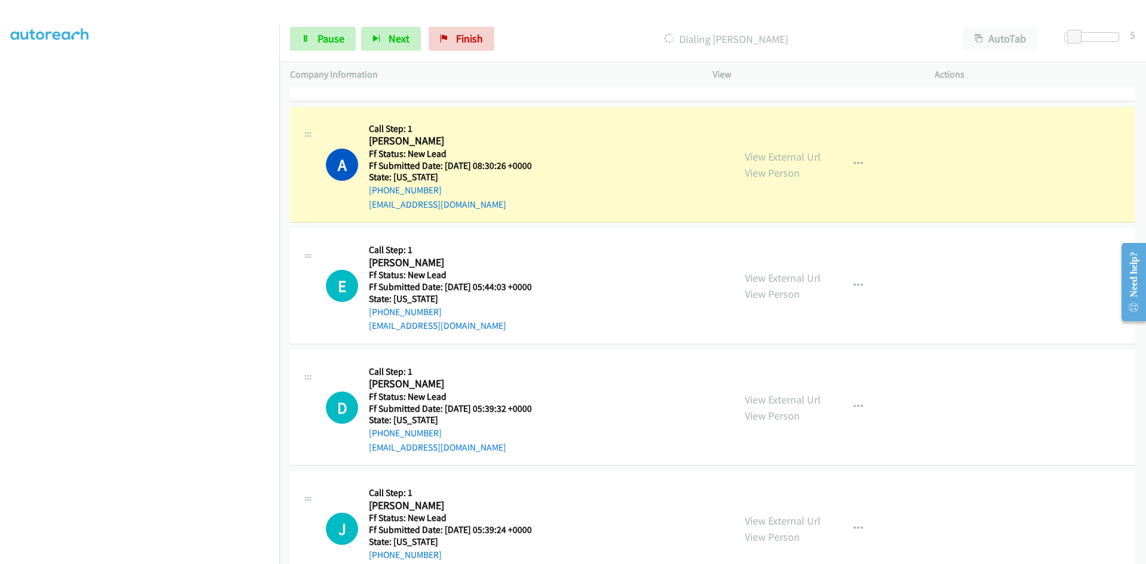
scroll to position [995, 0]
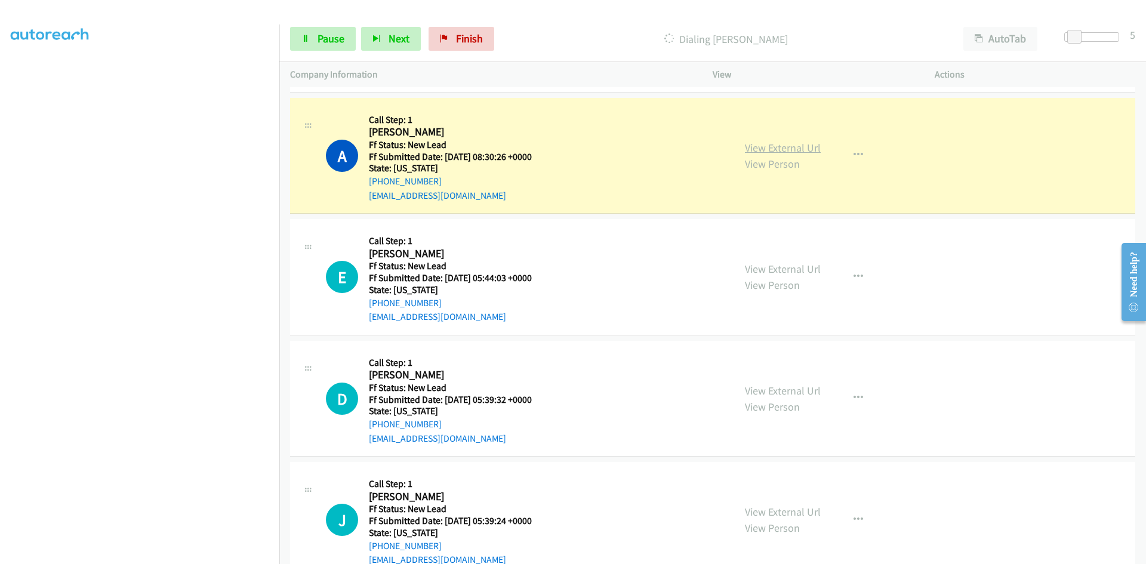
click at [807, 147] on link "View External Url" at bounding box center [783, 148] width 76 height 14
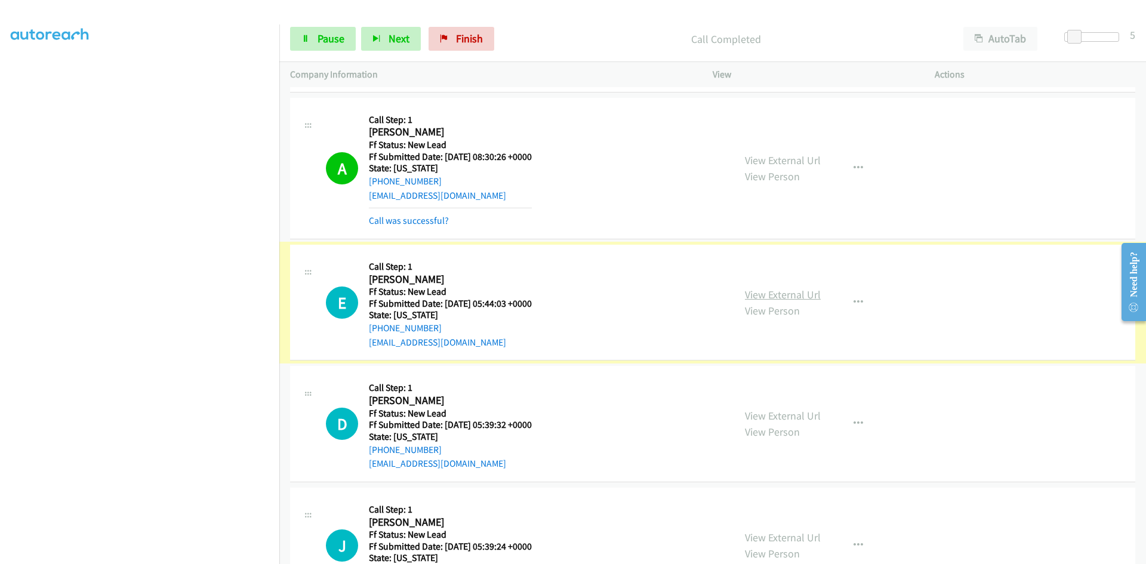
click at [750, 292] on link "View External Url" at bounding box center [783, 295] width 76 height 14
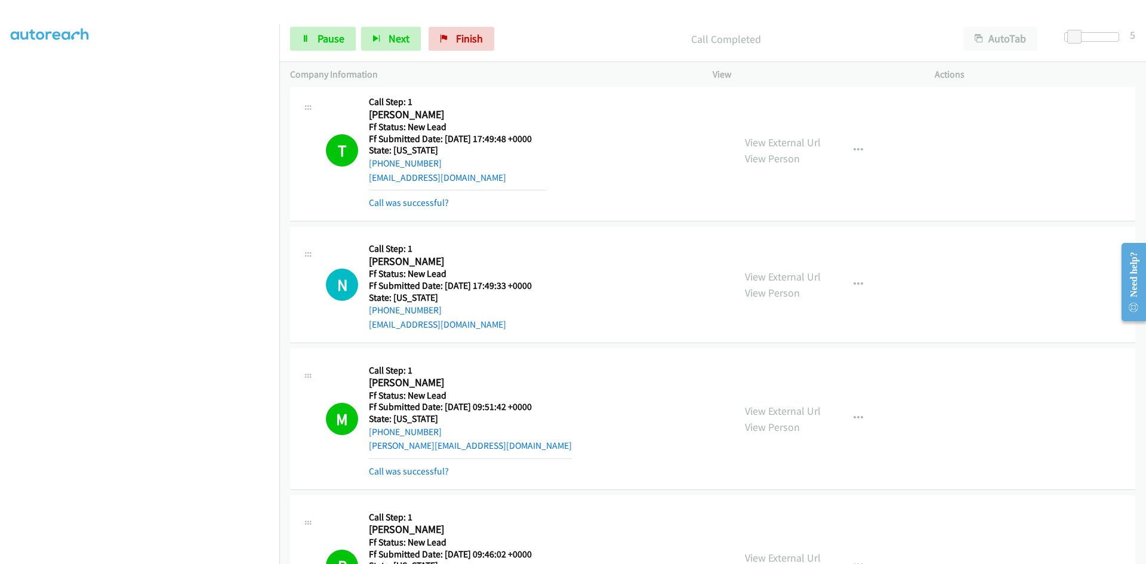
scroll to position [458, 0]
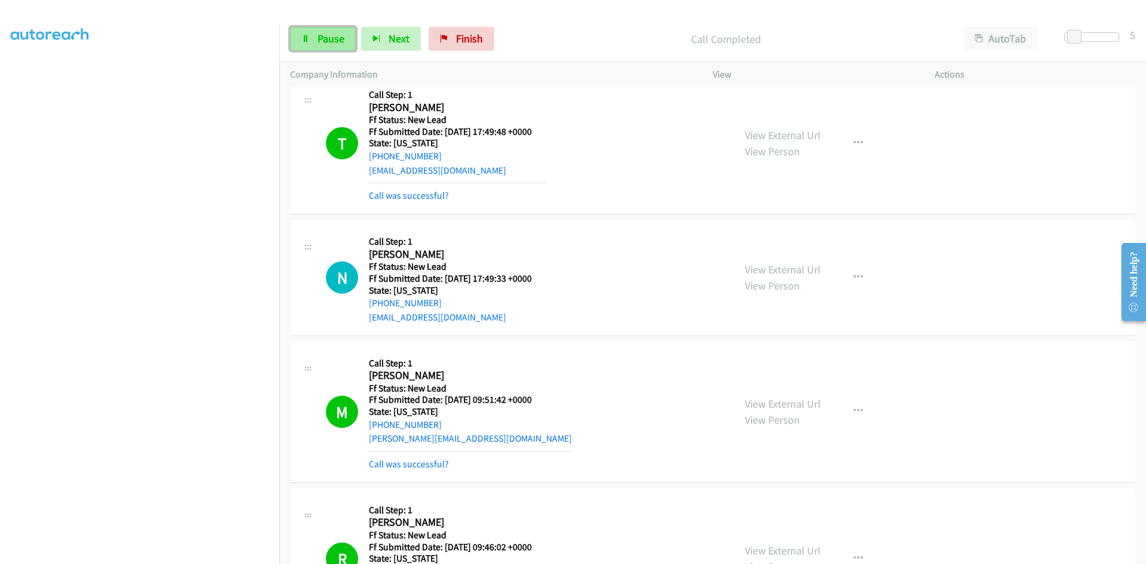
click at [313, 43] on link "Pause" at bounding box center [323, 39] width 66 height 24
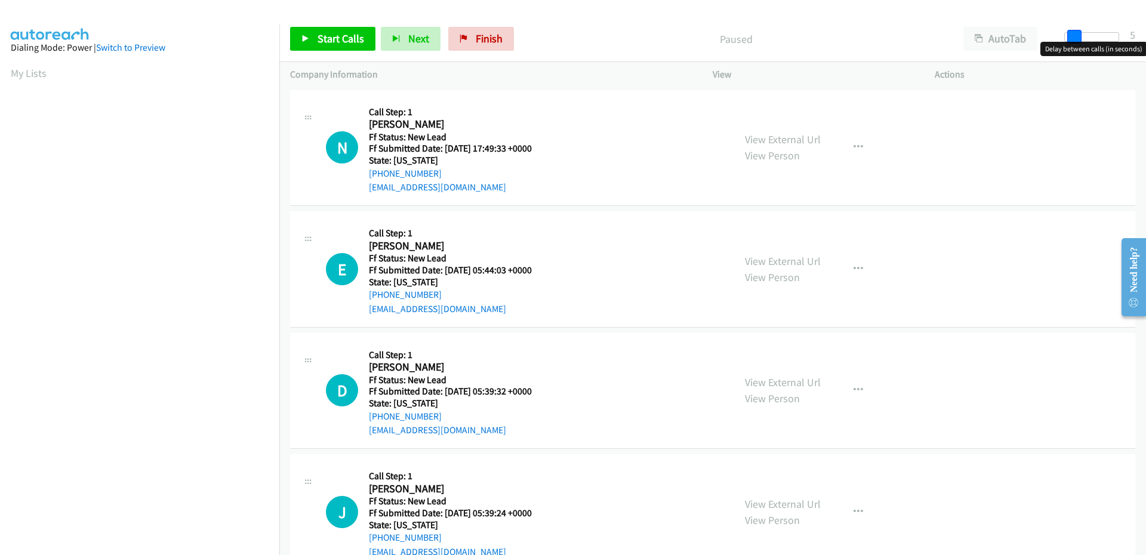
click at [1071, 35] on span at bounding box center [1074, 37] width 14 height 14
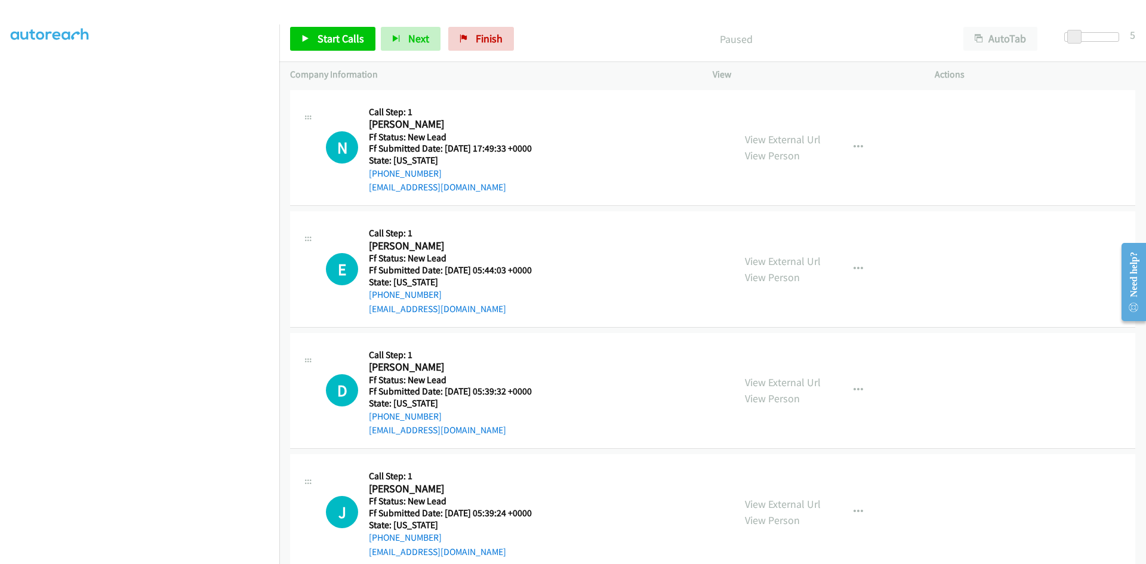
scroll to position [105, 0]
click at [316, 40] on link "Start Calls" at bounding box center [332, 39] width 85 height 24
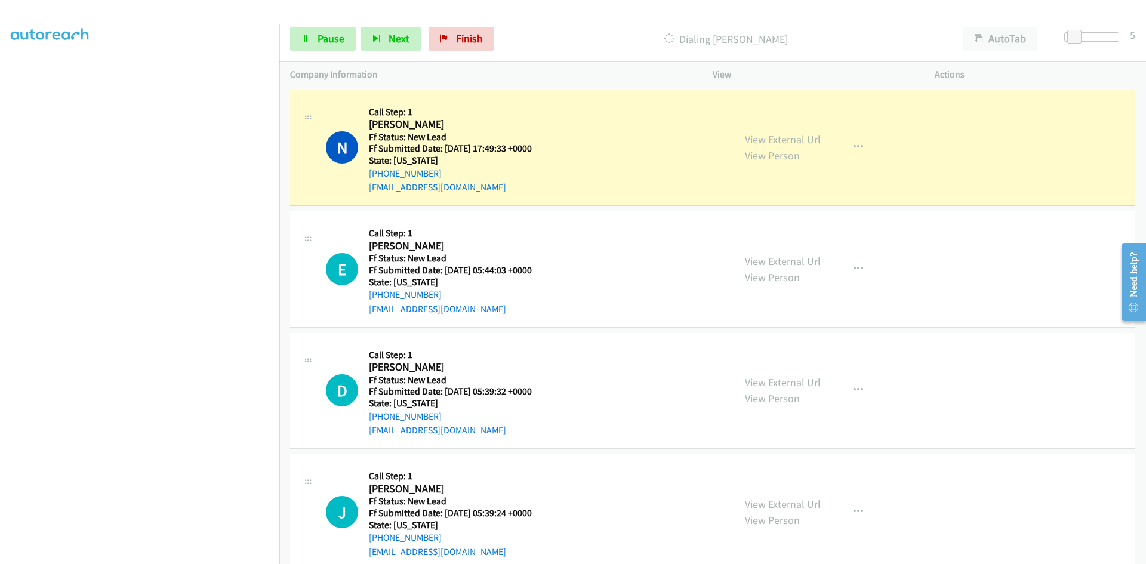
click at [784, 138] on link "View External Url" at bounding box center [783, 139] width 76 height 14
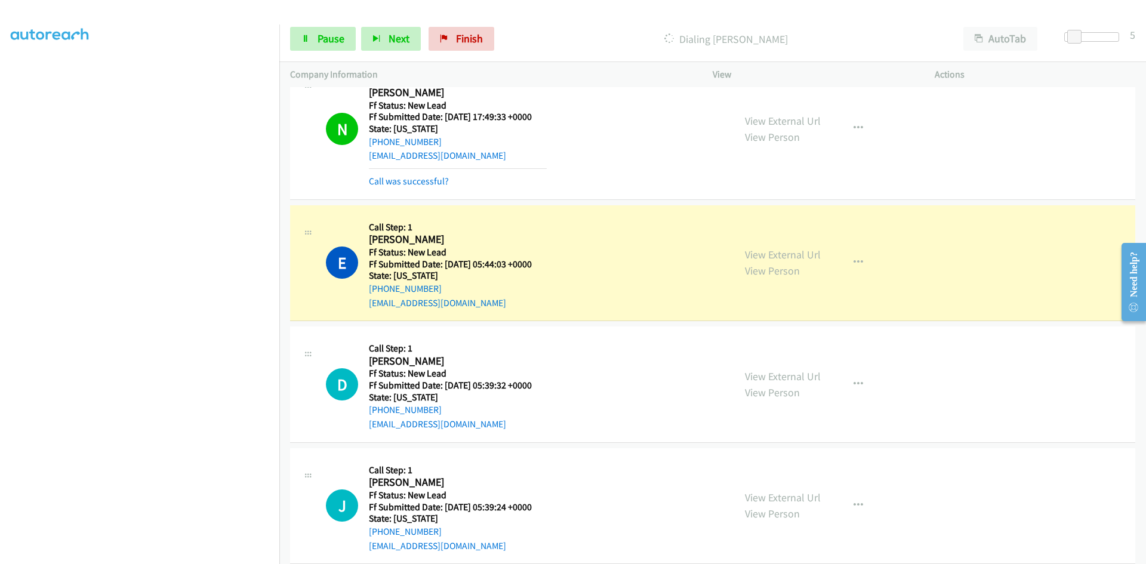
scroll to position [50, 0]
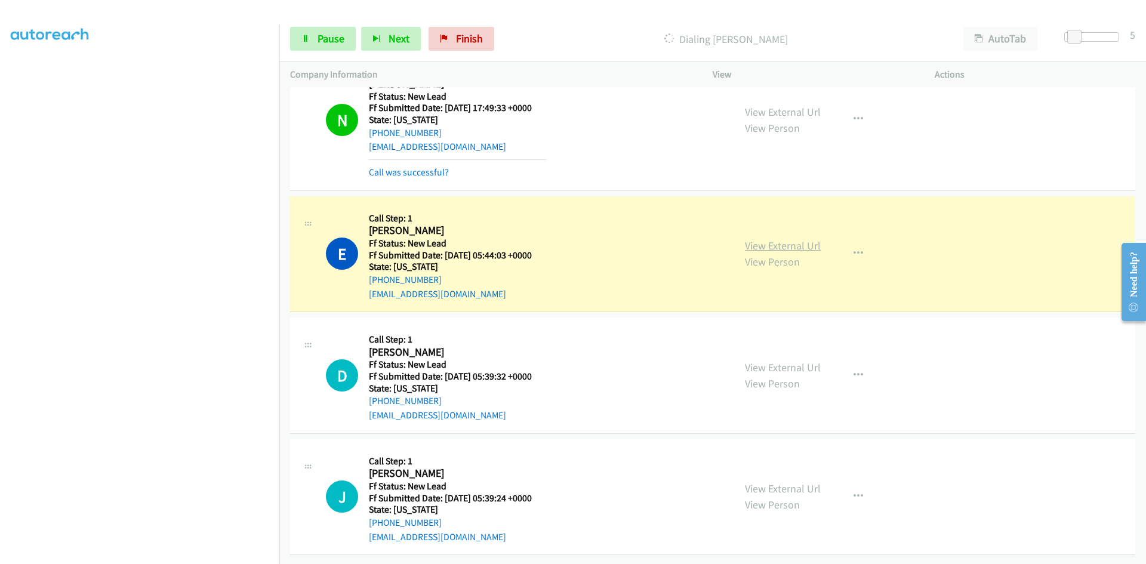
click at [755, 239] on link "View External Url" at bounding box center [783, 246] width 76 height 14
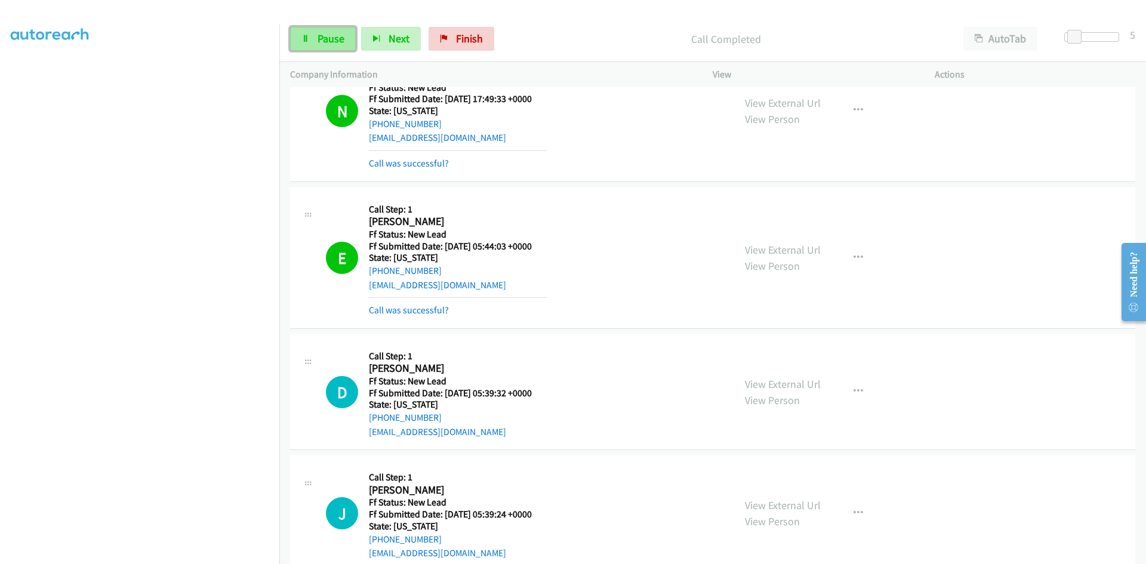
click at [337, 46] on link "Pause" at bounding box center [323, 39] width 66 height 24
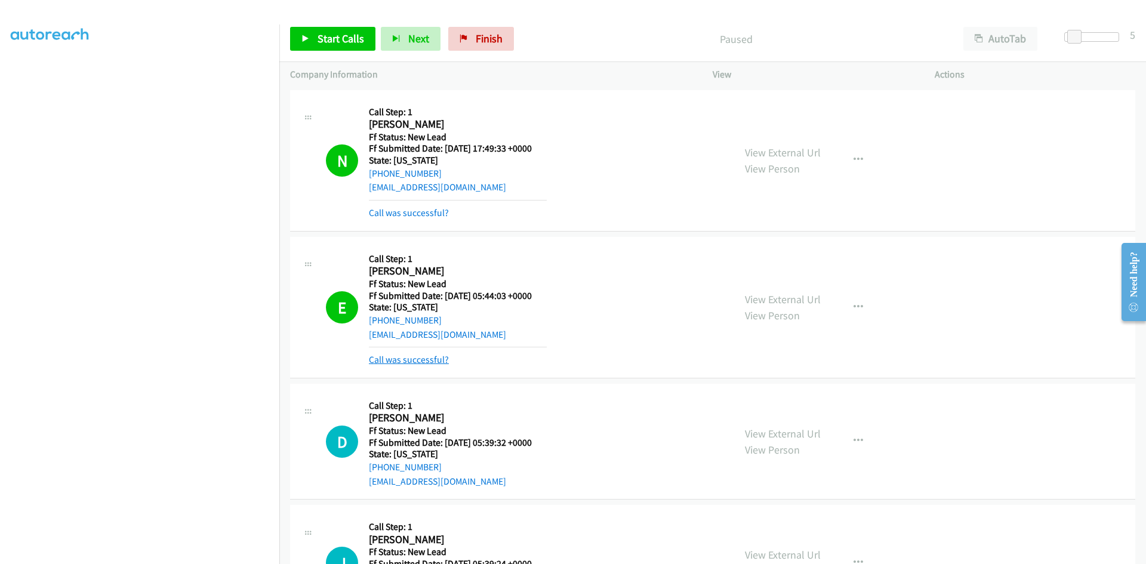
click at [437, 360] on link "Call was successful?" at bounding box center [409, 359] width 80 height 11
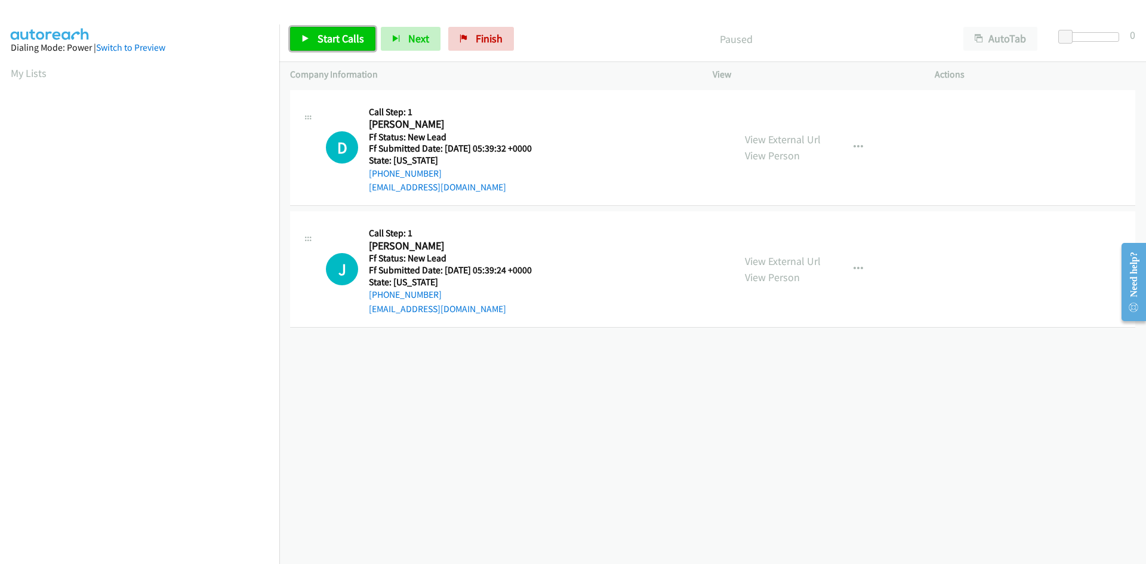
click at [351, 39] on span "Start Calls" at bounding box center [340, 39] width 47 height 14
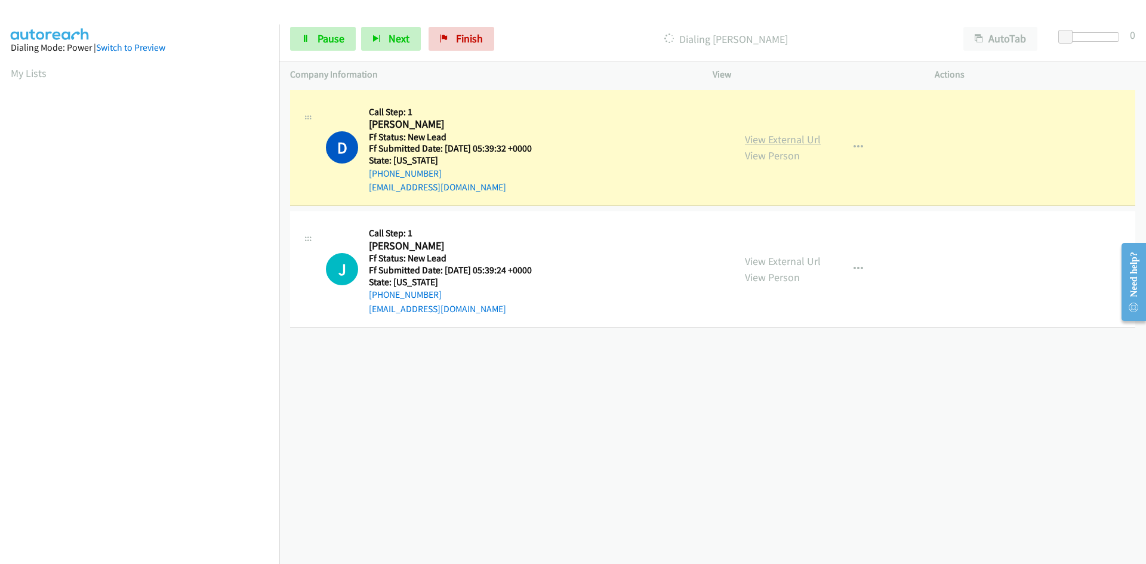
click at [760, 140] on link "View External Url" at bounding box center [783, 139] width 76 height 14
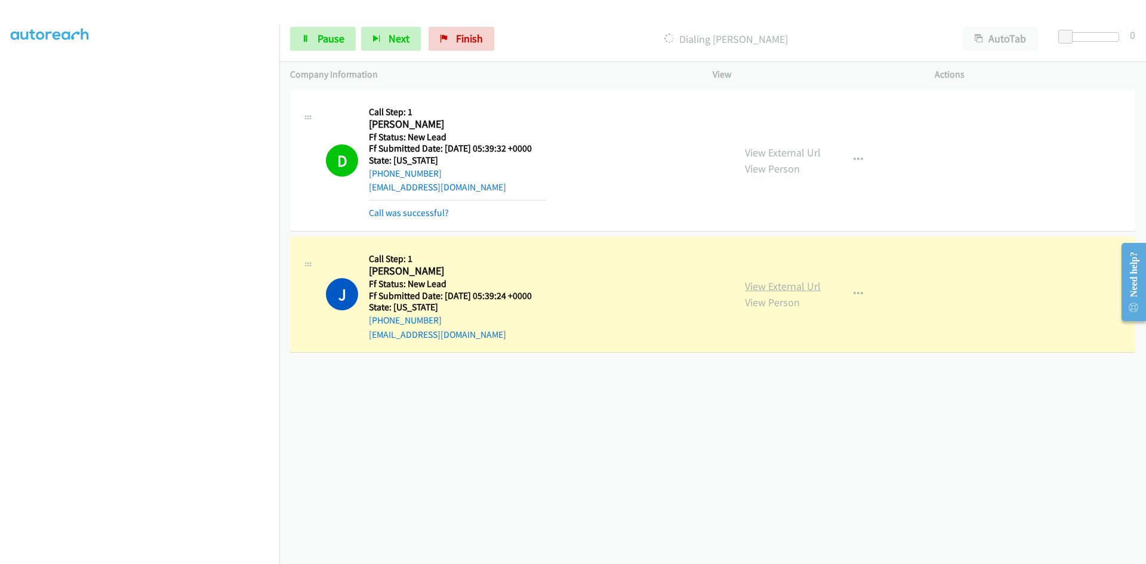
click at [753, 282] on link "View External Url" at bounding box center [783, 286] width 76 height 14
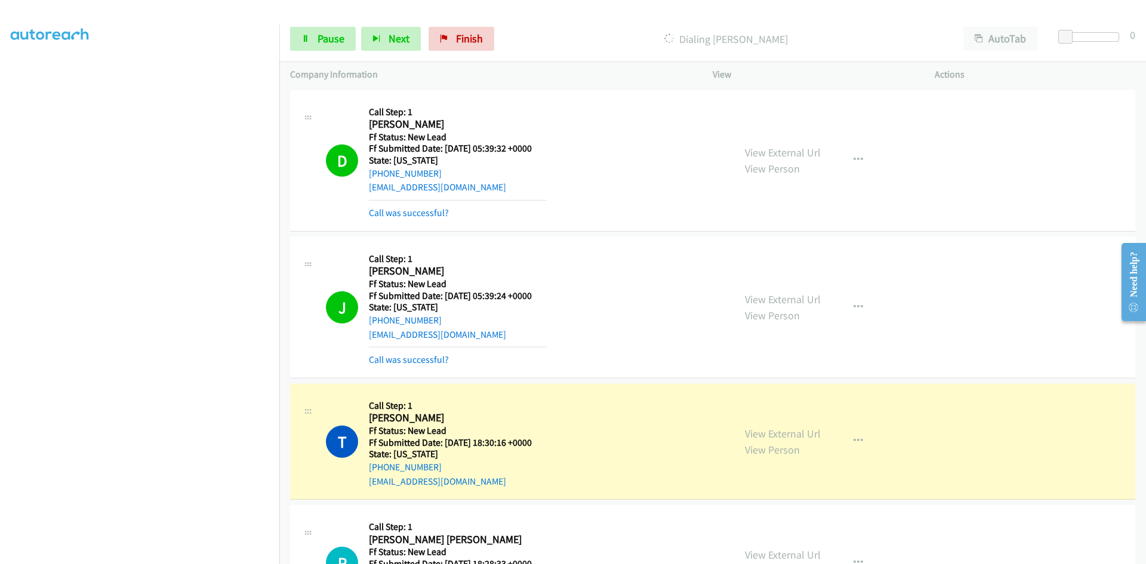
click at [768, 432] on link "View External Url" at bounding box center [783, 434] width 76 height 14
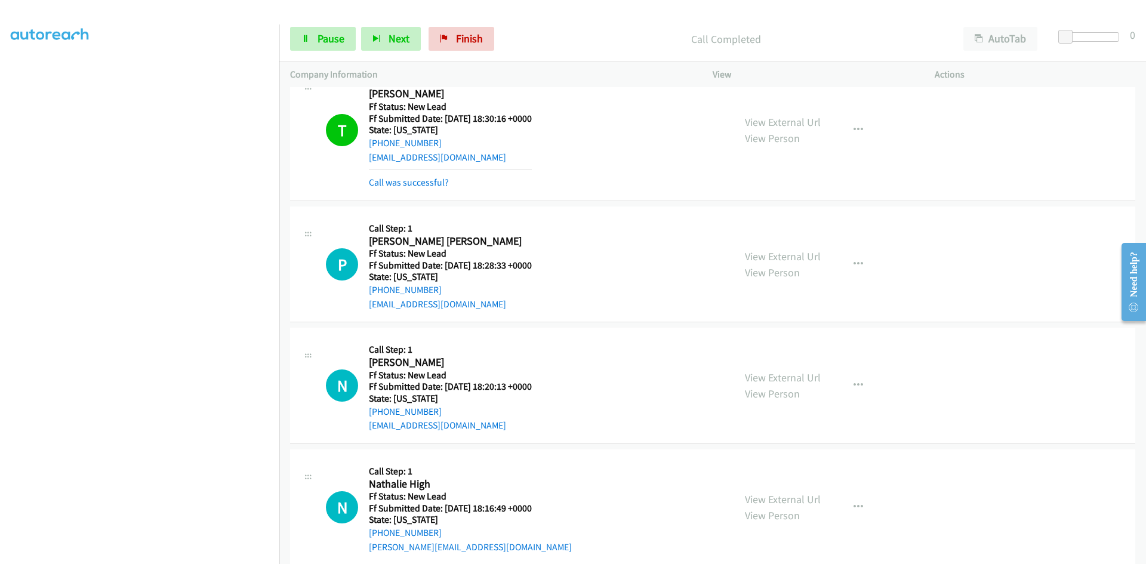
scroll to position [358, 0]
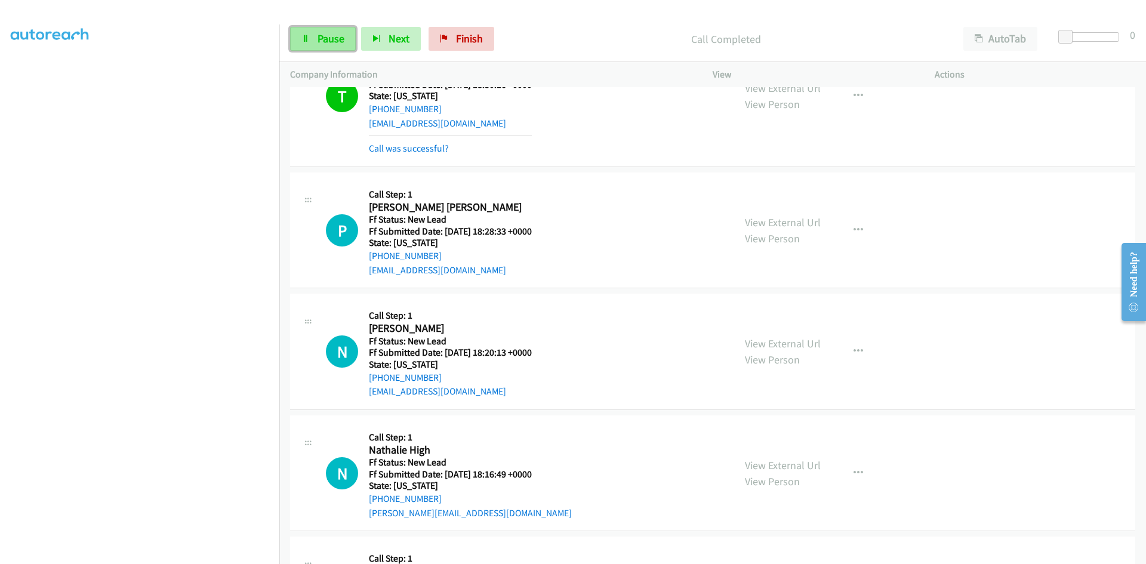
click at [338, 33] on span "Pause" at bounding box center [330, 39] width 27 height 14
drag, startPoint x: 807, startPoint y: 226, endPoint x: 773, endPoint y: 220, distance: 33.9
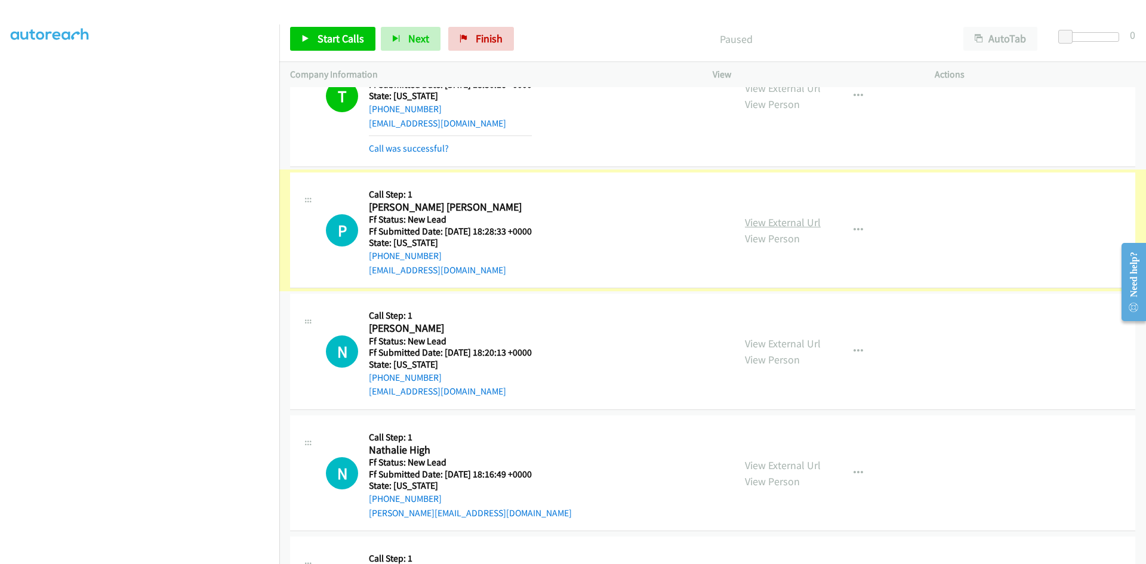
click at [775, 221] on link "View External Url" at bounding box center [783, 222] width 76 height 14
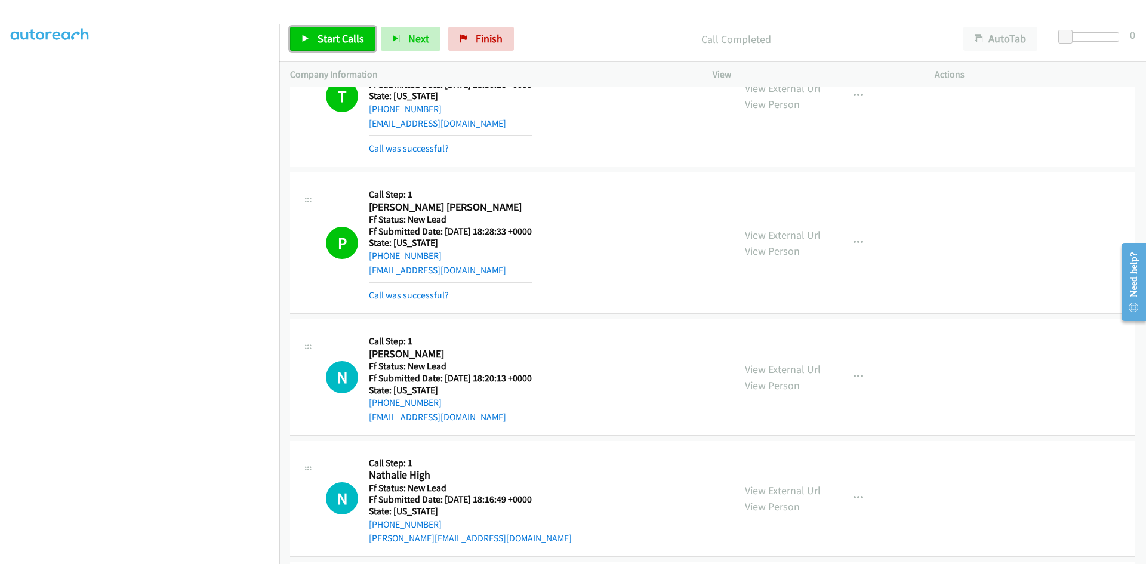
click at [347, 39] on span "Start Calls" at bounding box center [340, 39] width 47 height 14
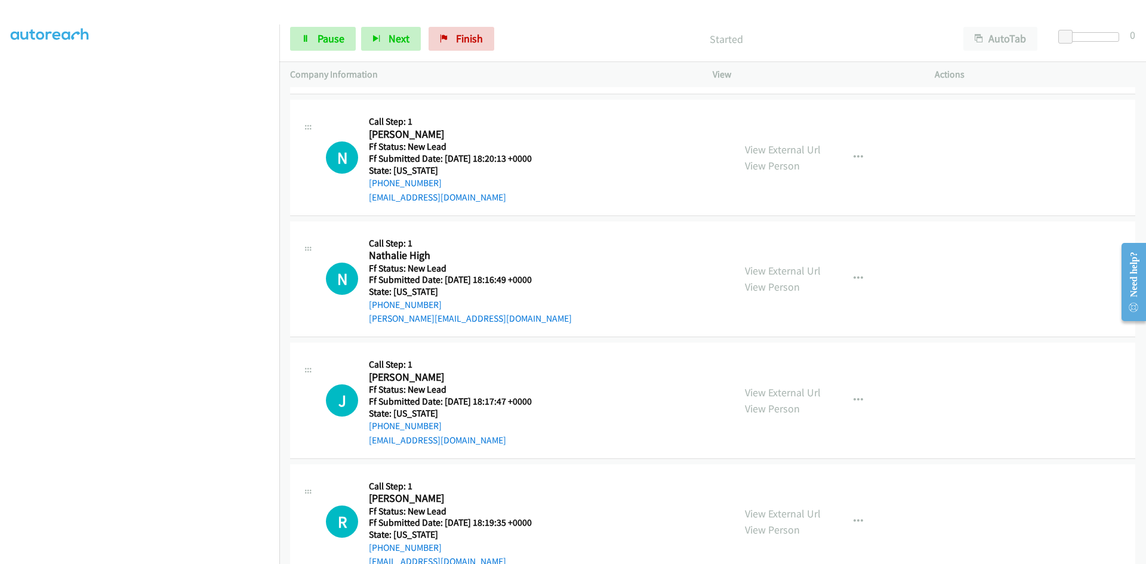
scroll to position [597, 0]
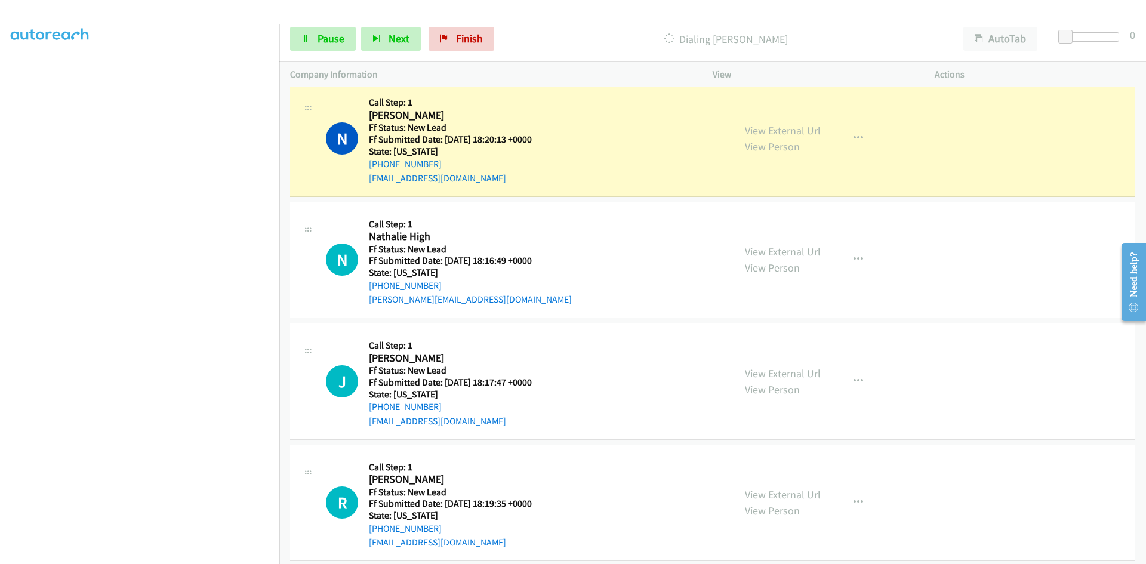
click at [804, 129] on link "View External Url" at bounding box center [783, 131] width 76 height 14
click at [313, 39] on link "Pause" at bounding box center [323, 39] width 66 height 24
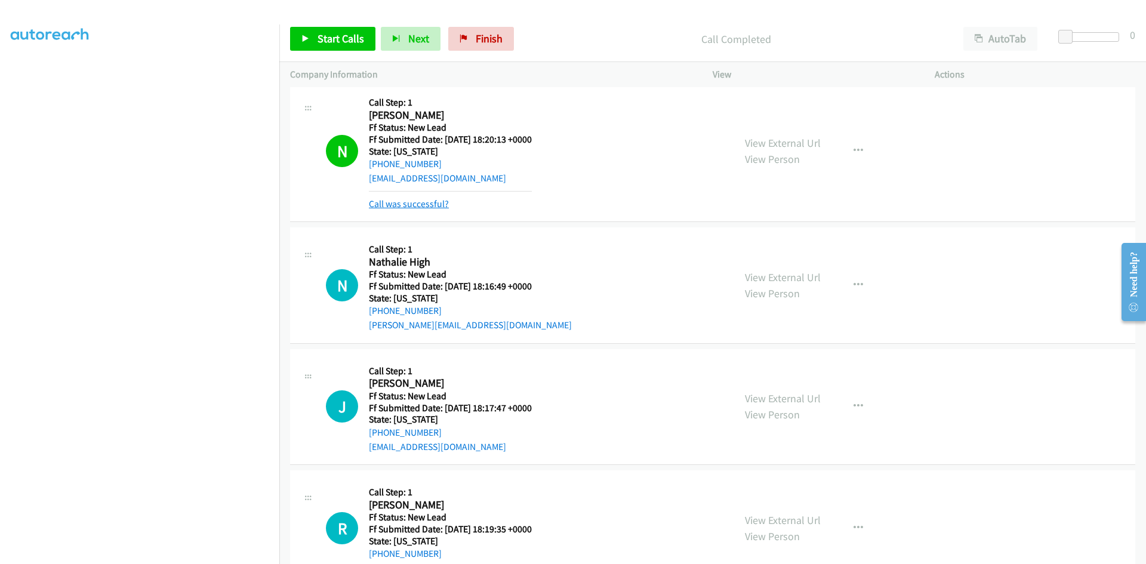
click at [387, 206] on link "Call was successful?" at bounding box center [409, 203] width 80 height 11
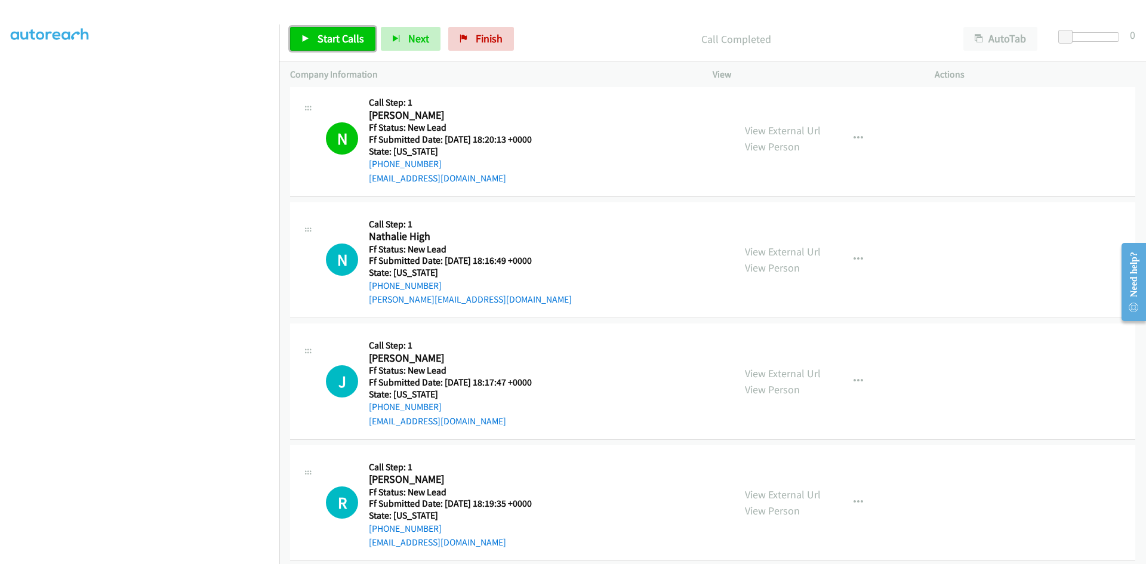
click at [325, 33] on span "Start Calls" at bounding box center [340, 39] width 47 height 14
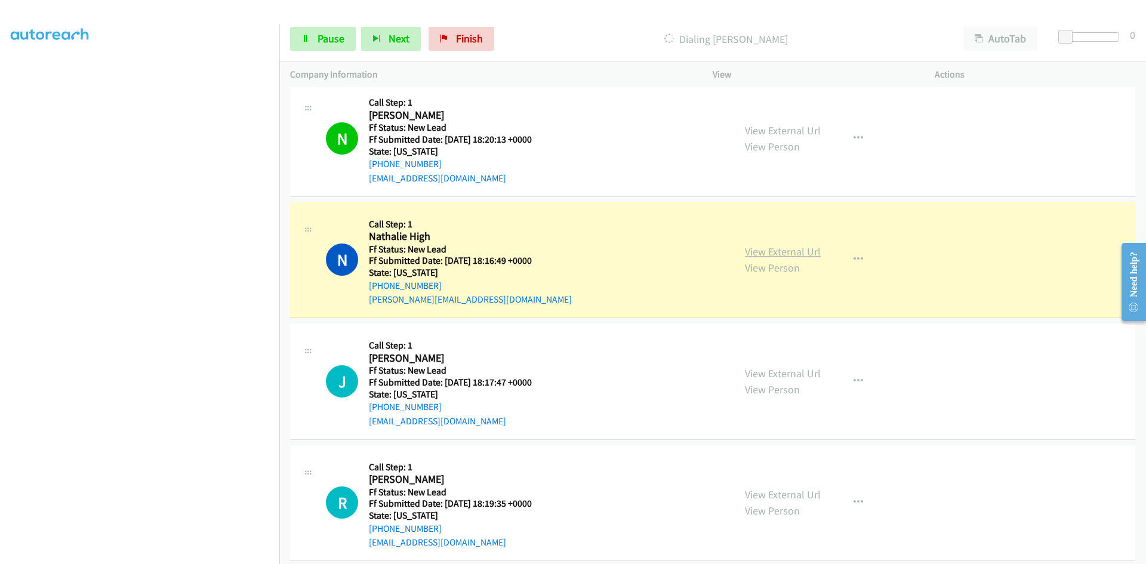
click at [780, 254] on link "View External Url" at bounding box center [783, 252] width 76 height 14
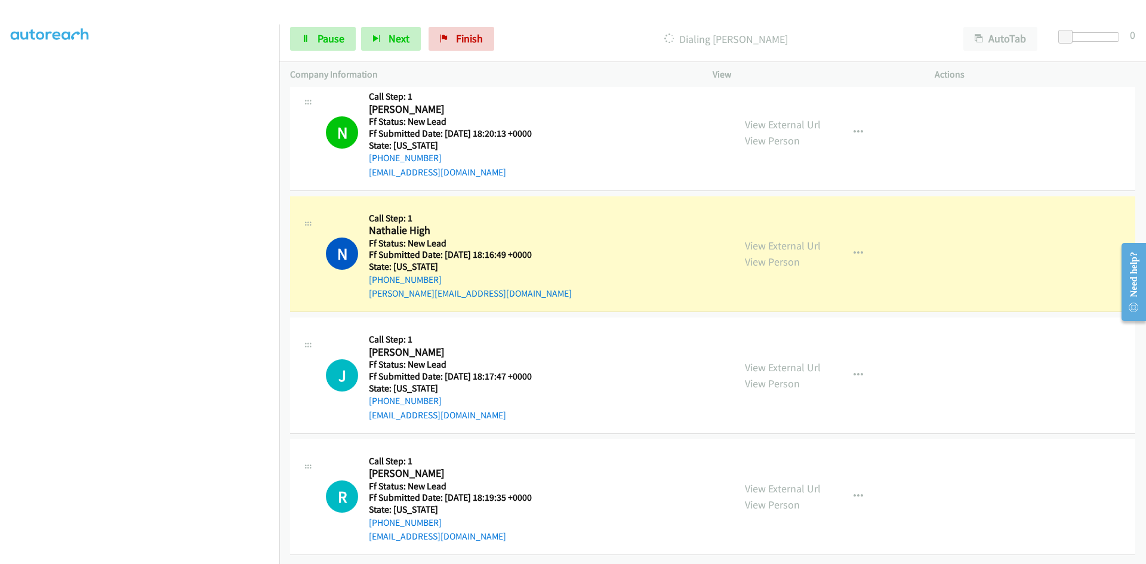
scroll to position [612, 0]
click at [787, 360] on link "View External Url" at bounding box center [783, 367] width 76 height 14
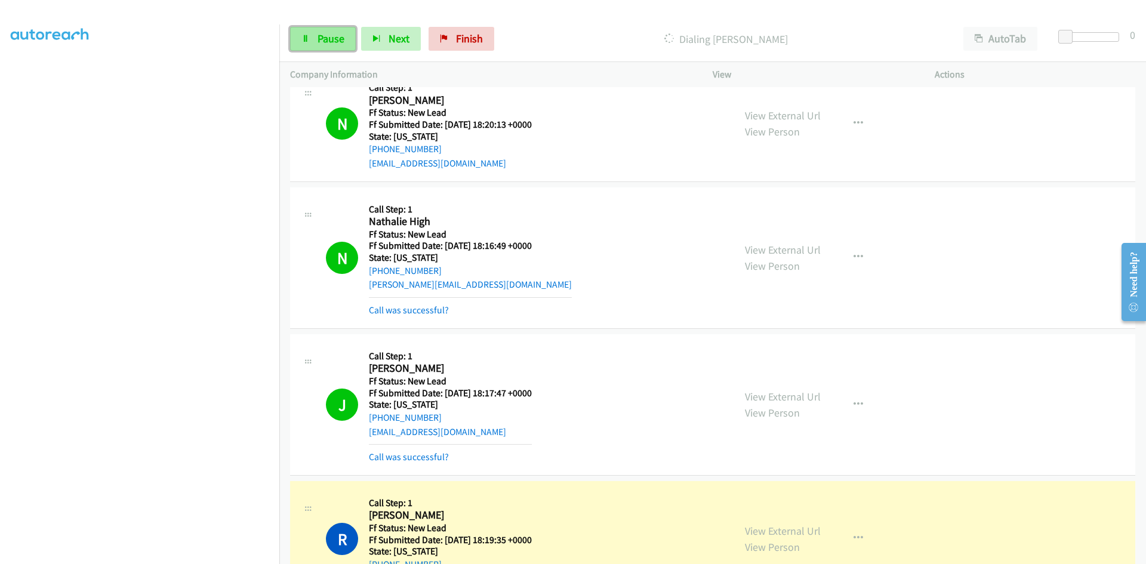
click at [329, 36] on span "Pause" at bounding box center [330, 39] width 27 height 14
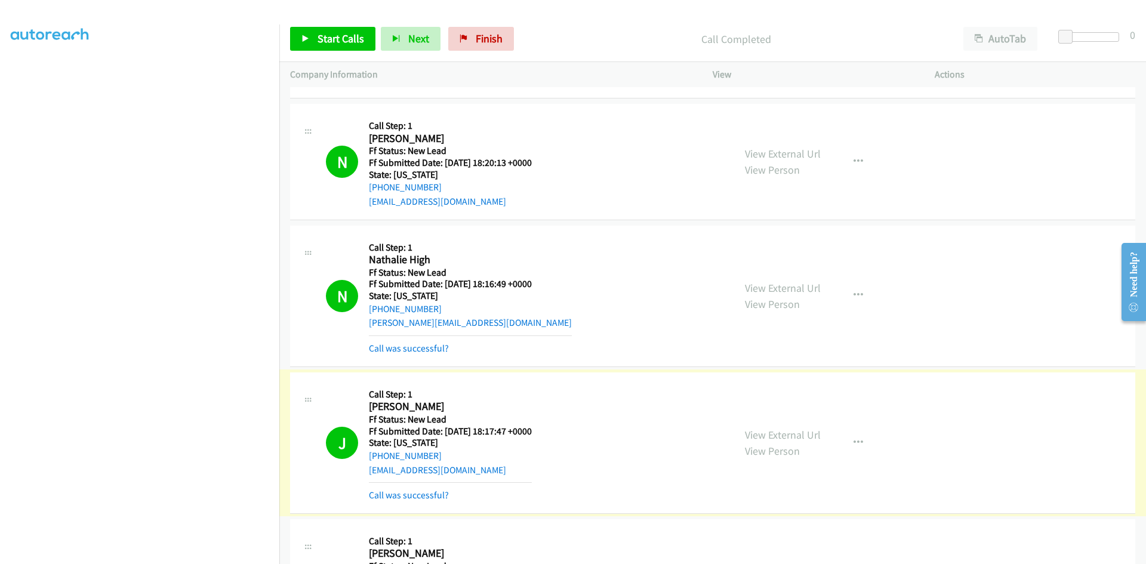
click at [390, 492] on link "Call was successful?" at bounding box center [409, 494] width 80 height 11
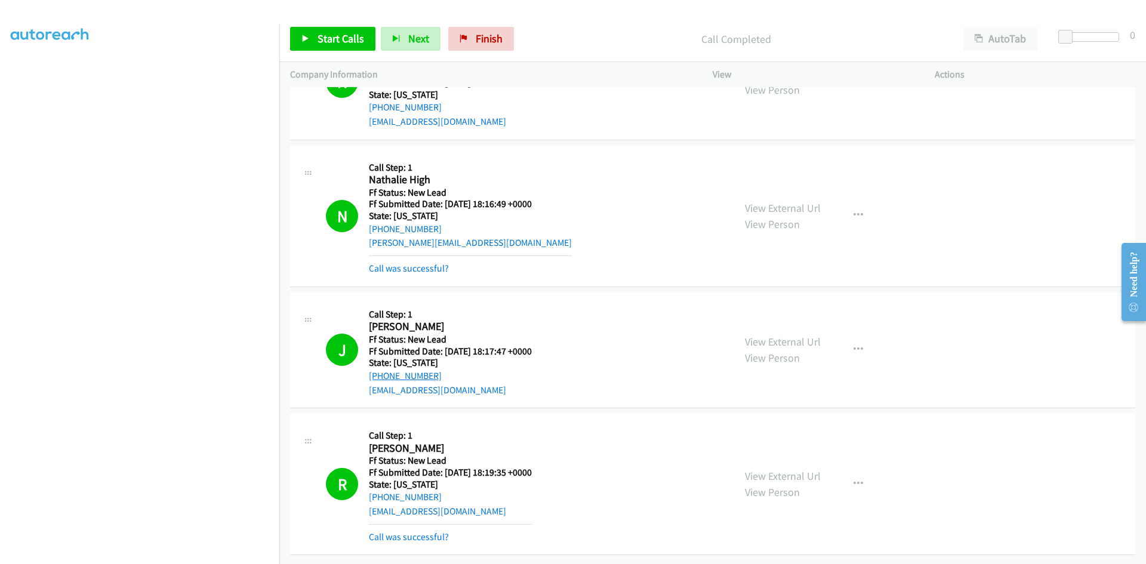
scroll to position [701, 0]
click at [771, 469] on link "View External Url" at bounding box center [783, 476] width 76 height 14
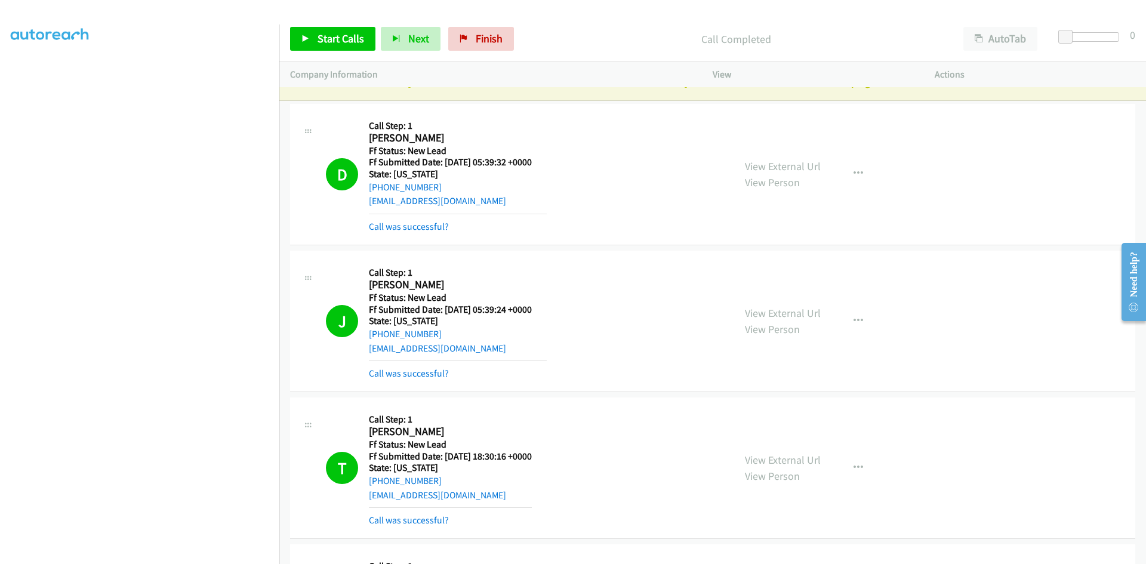
scroll to position [0, 0]
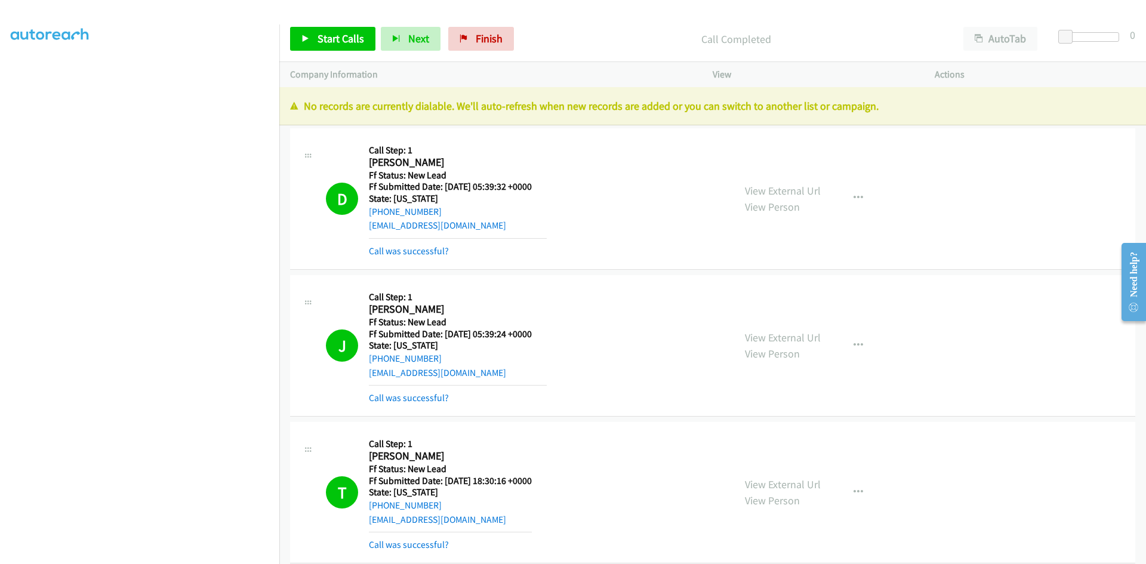
click at [481, 25] on div "Start Calls Pause Next Finish Call Completed AutoTab AutoTab 0" at bounding box center [712, 39] width 866 height 46
click at [480, 36] on span "Finish" at bounding box center [489, 39] width 27 height 14
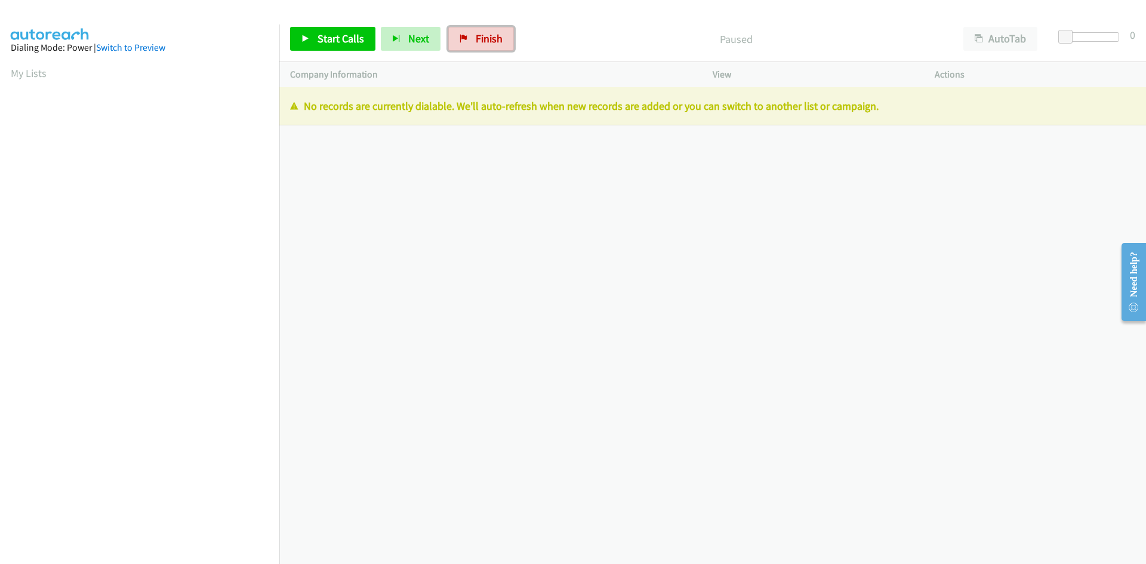
drag, startPoint x: 488, startPoint y: 35, endPoint x: 623, endPoint y: 58, distance: 136.9
click at [488, 35] on span "Finish" at bounding box center [489, 39] width 27 height 14
